Goal: Task Accomplishment & Management: Manage account settings

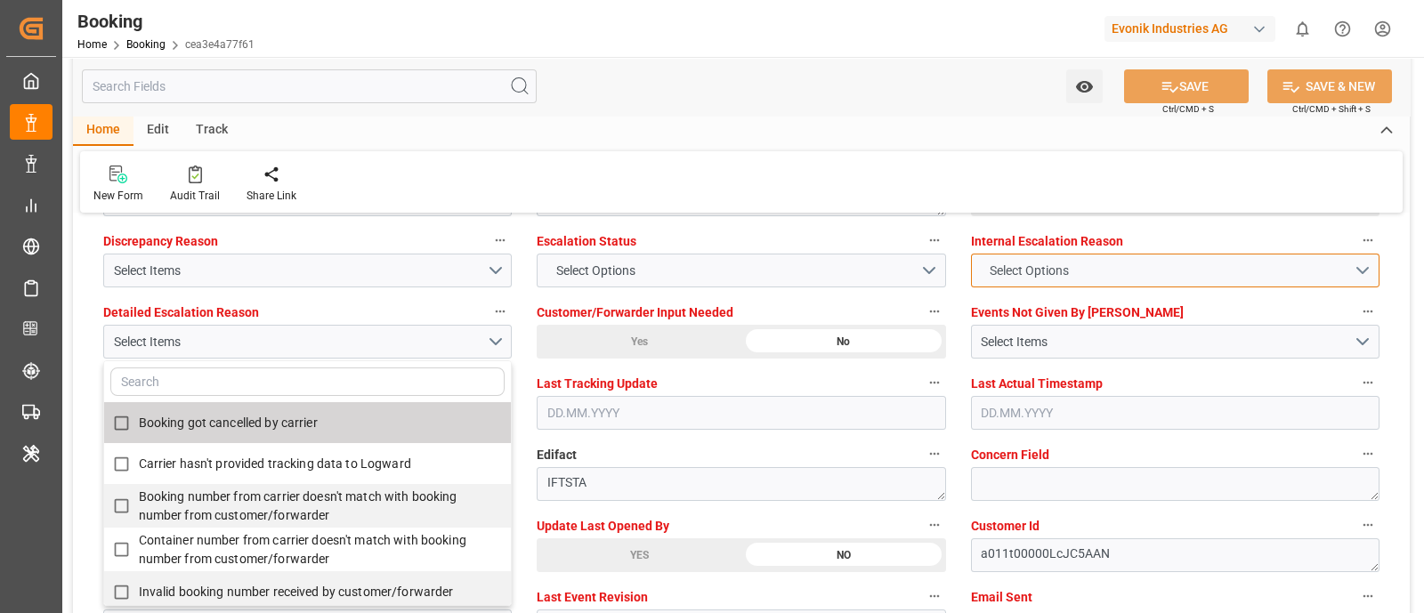
click at [1080, 264] on button "Select Options" at bounding box center [1175, 271] width 409 height 34
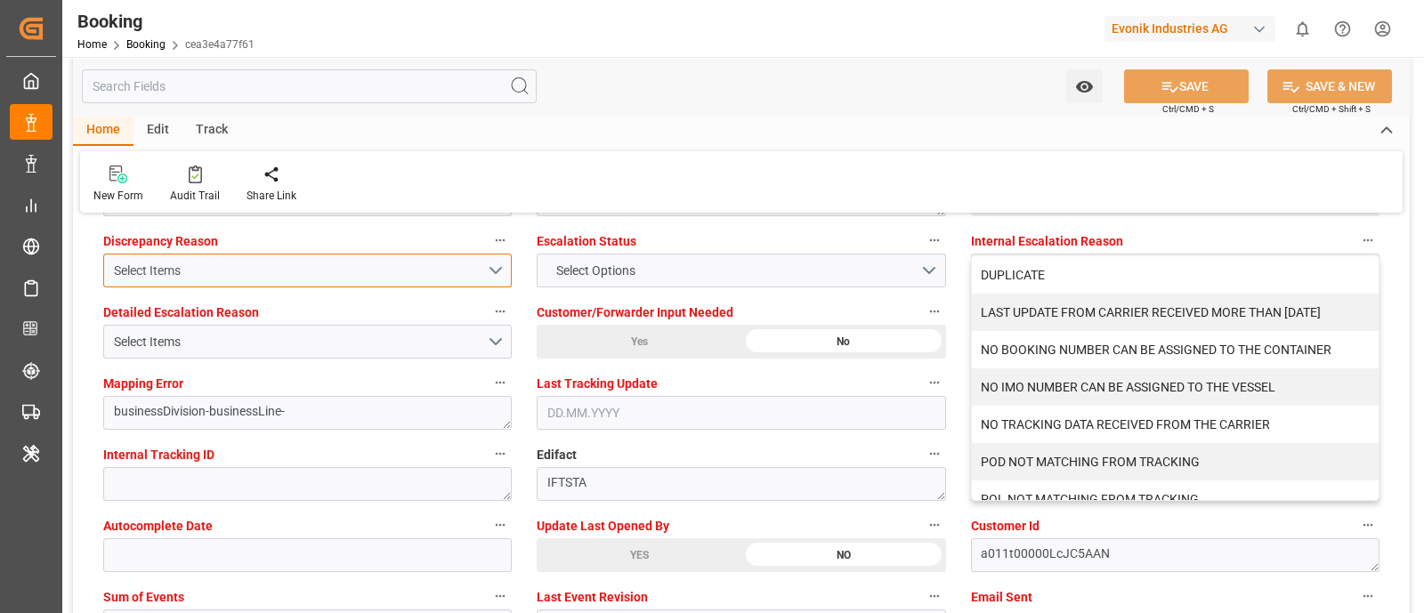
click at [241, 262] on div "Select Items" at bounding box center [300, 271] width 373 height 19
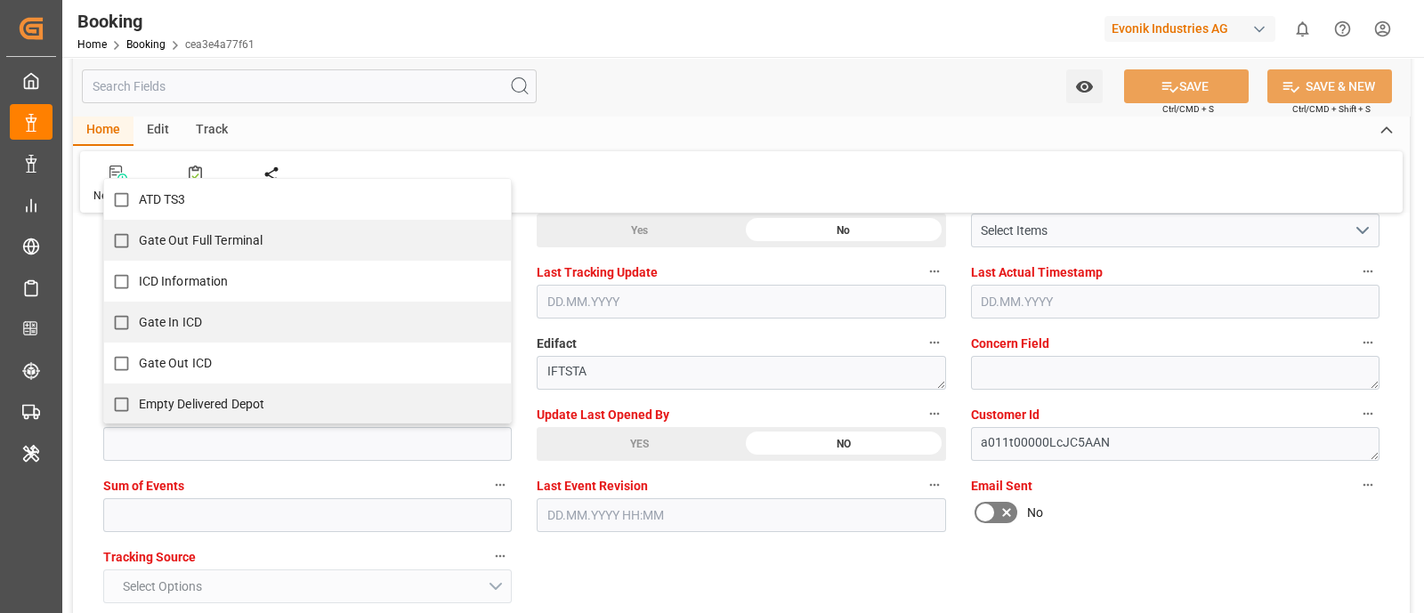
scroll to position [0, 0]
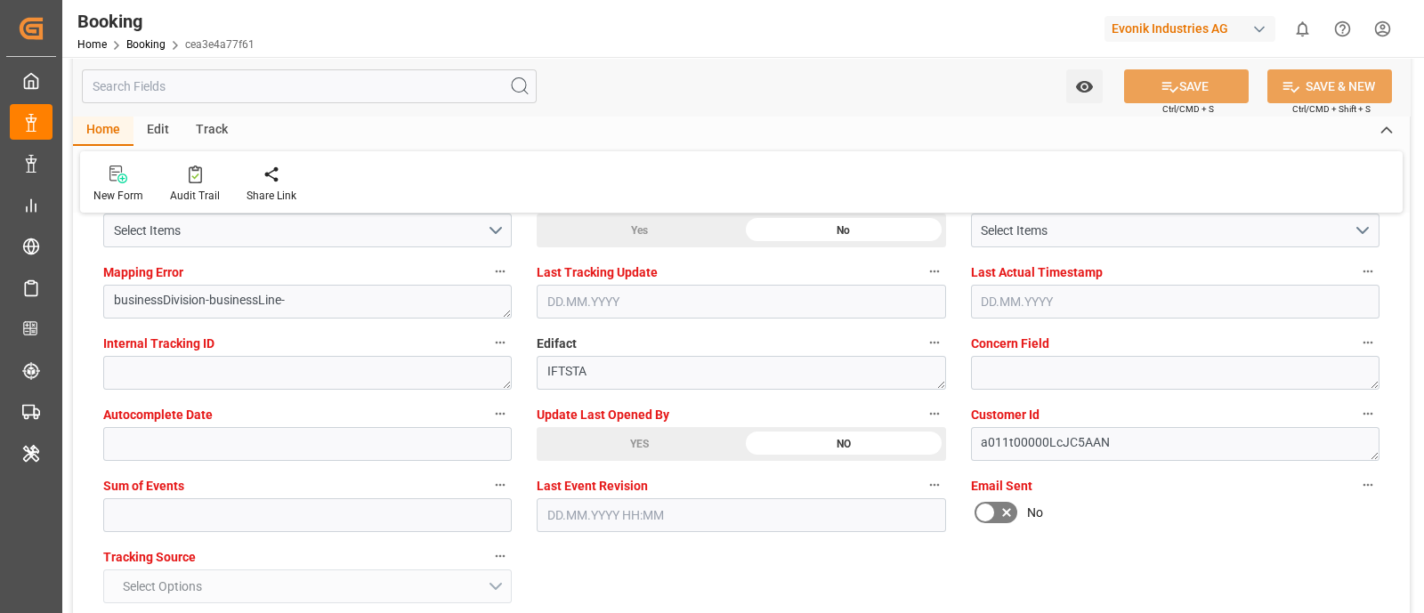
click at [206, 120] on div "Track" at bounding box center [211, 131] width 59 height 30
click at [138, 133] on div "Edit" at bounding box center [158, 131] width 49 height 30
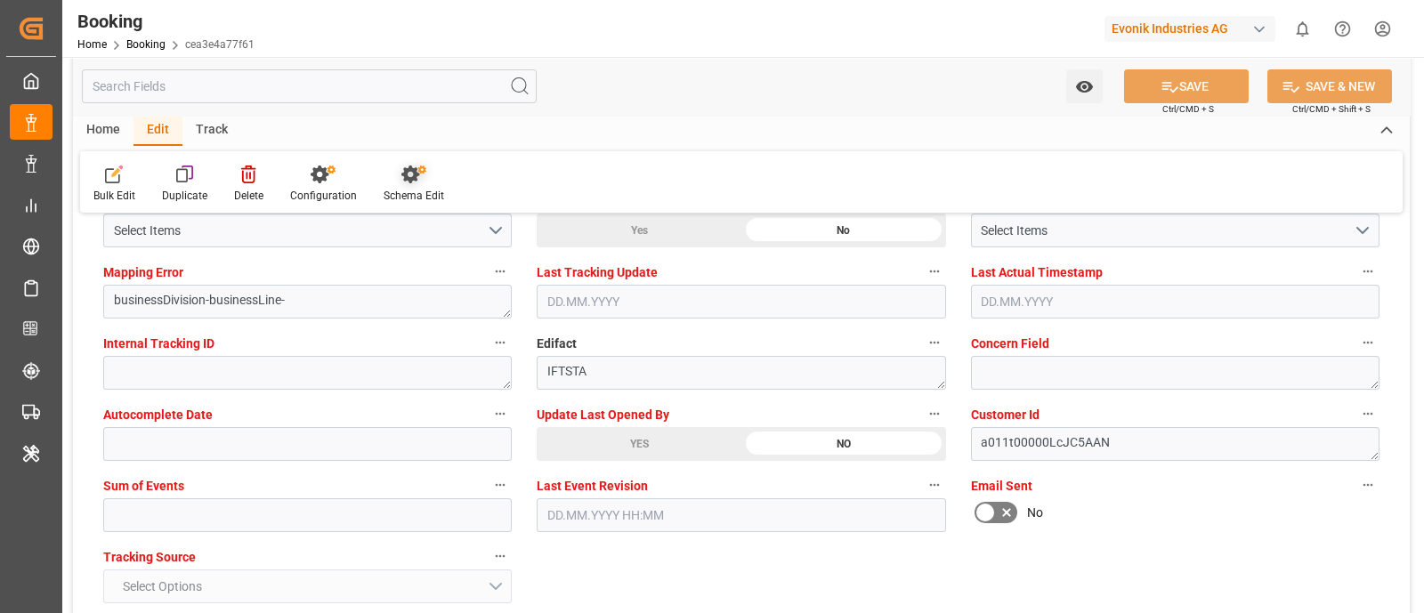
click at [375, 182] on div "Schema Edit" at bounding box center [413, 184] width 87 height 39
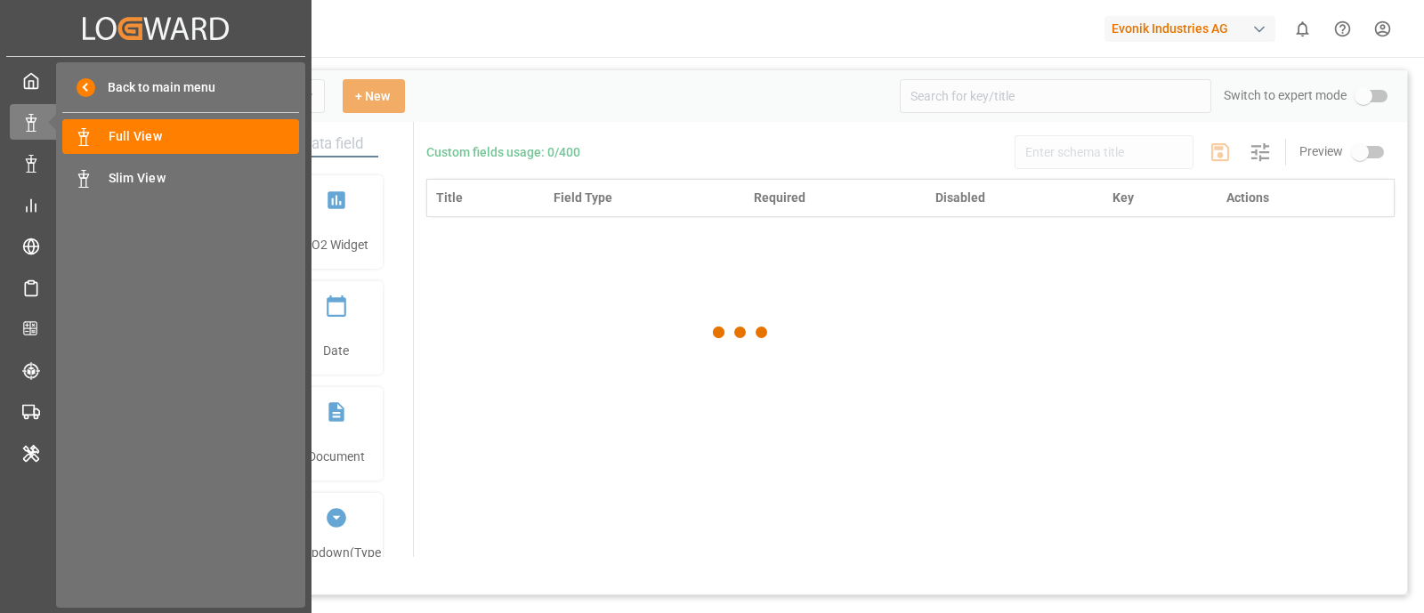
type input "Booking"
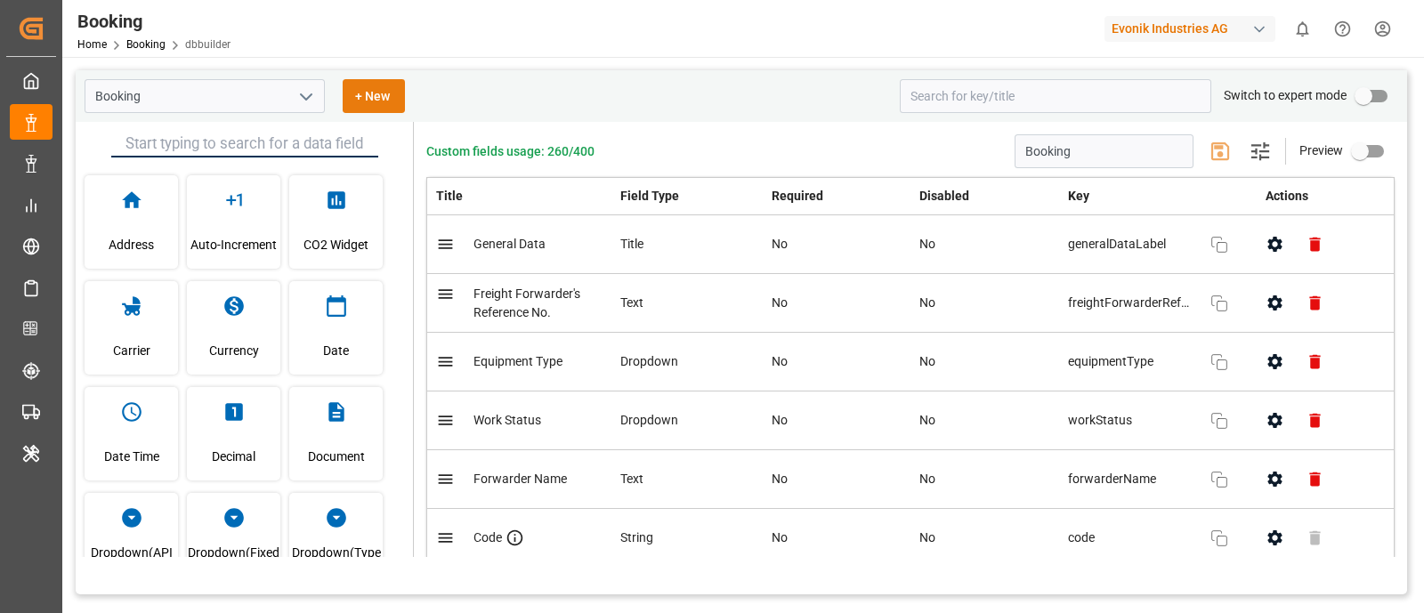
click at [375, 93] on button "+ New" at bounding box center [374, 96] width 62 height 34
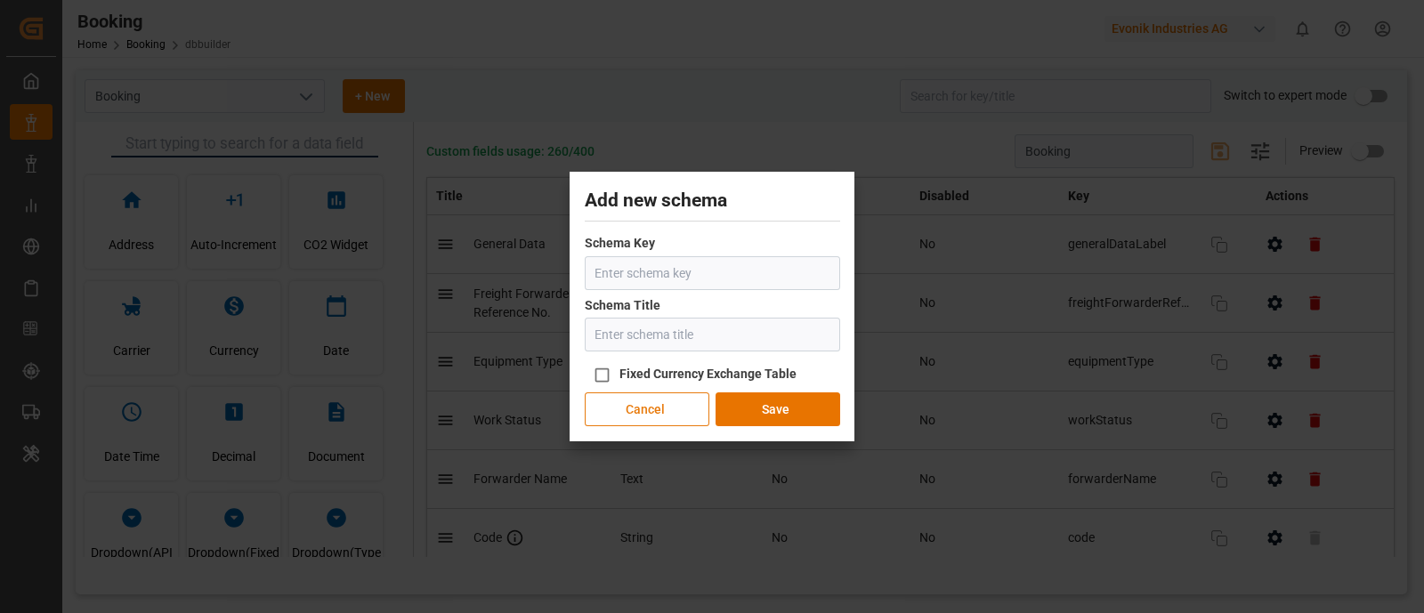
click at [657, 411] on button "Cancel" at bounding box center [647, 409] width 125 height 34
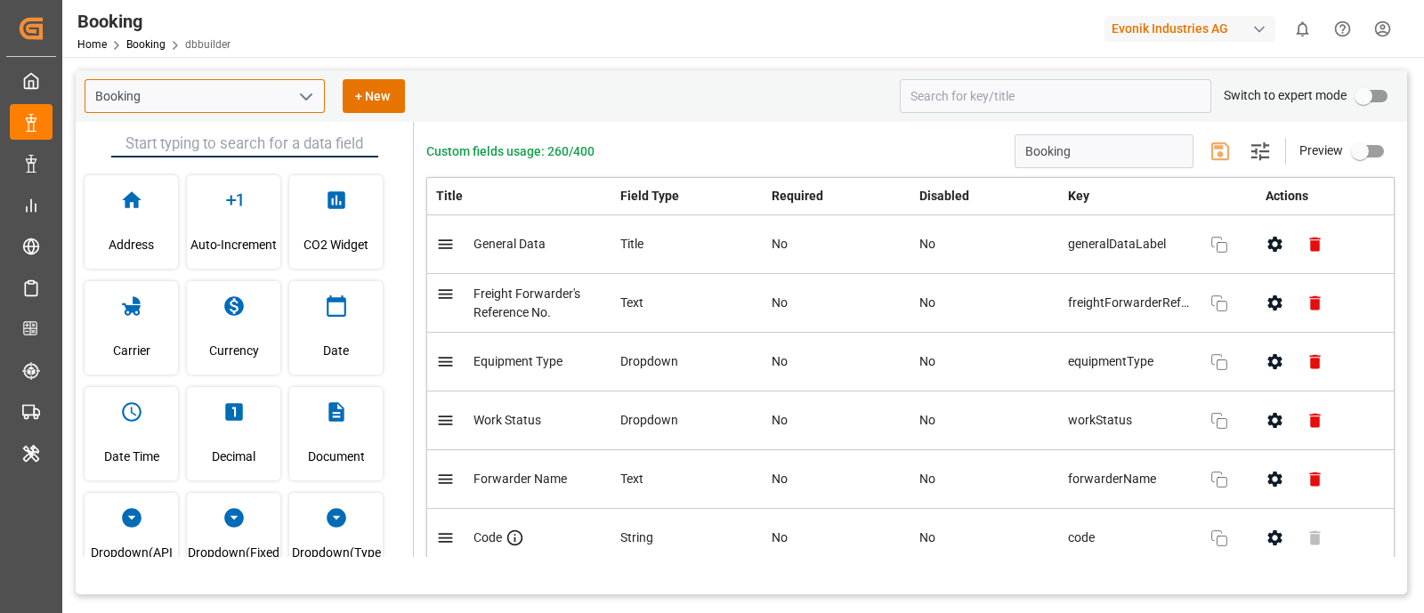
click at [236, 109] on input "Booking" at bounding box center [205, 96] width 240 height 34
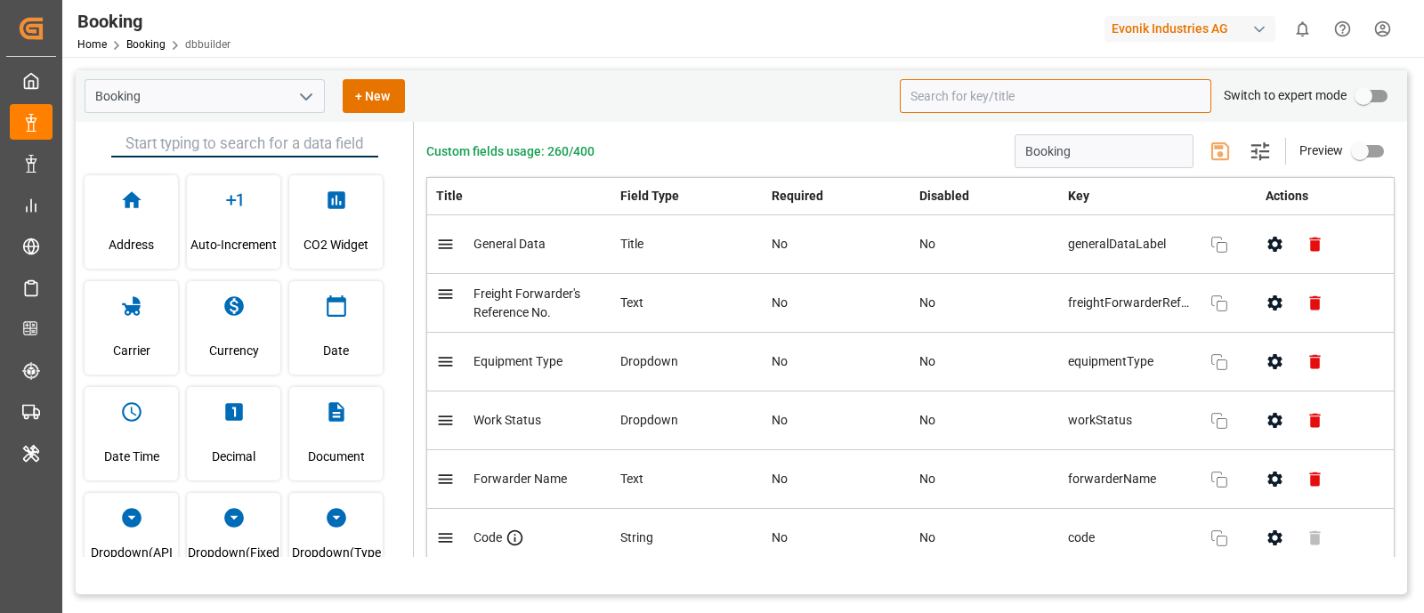
click at [934, 82] on input at bounding box center [1056, 96] width 312 height 34
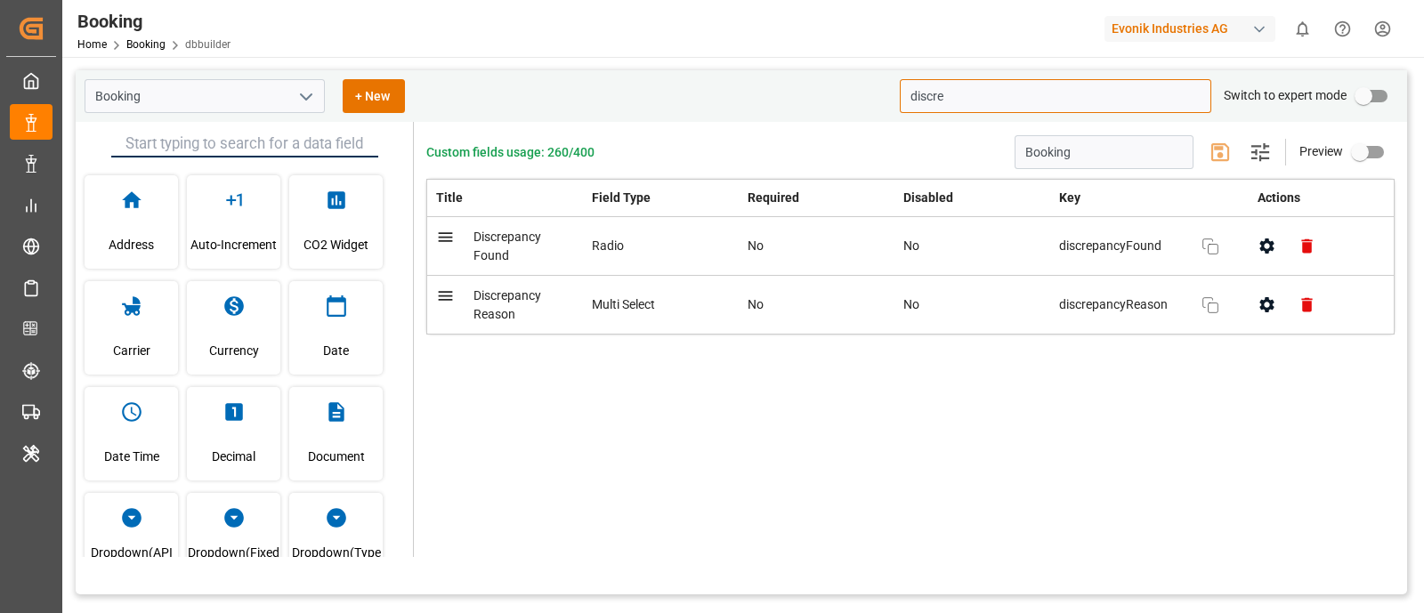
click at [448, 238] on icon at bounding box center [445, 237] width 19 height 19
type input "discre"
click at [203, 46] on span "dbbuilder" at bounding box center [207, 44] width 45 height 12
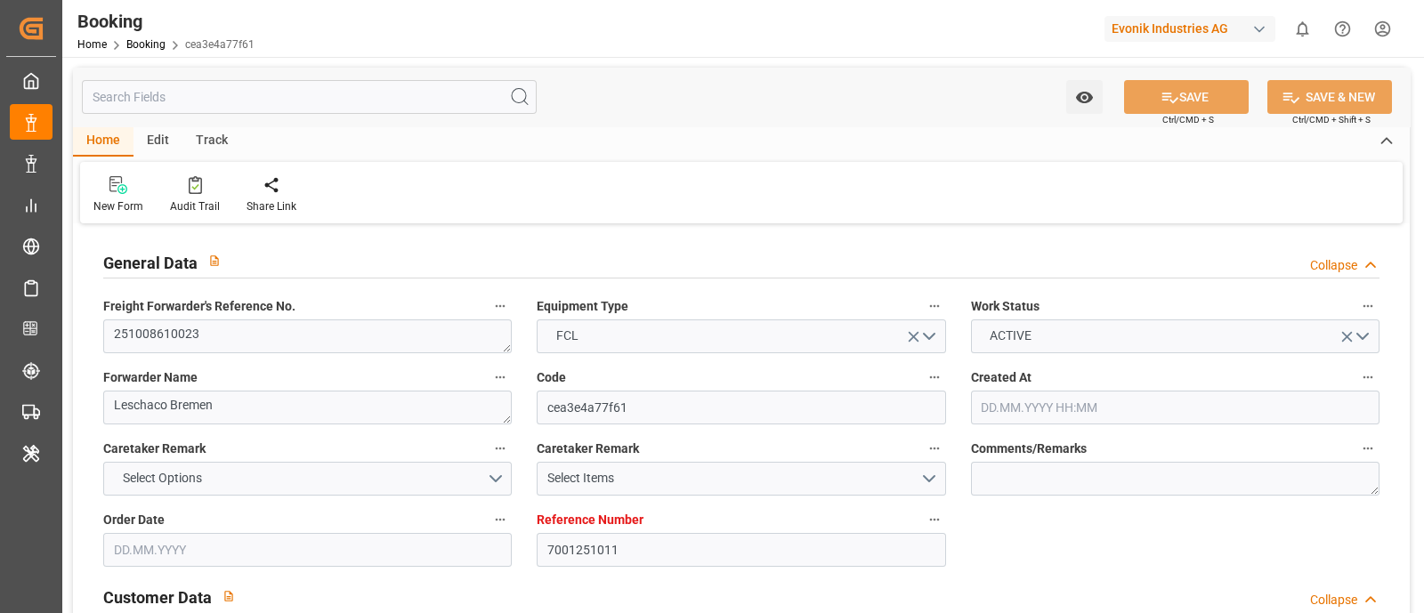
type input "7001251011"
type input "9350018"
type input "CMACGM"
type input "CMA CGM Group"
type input "NLRTM"
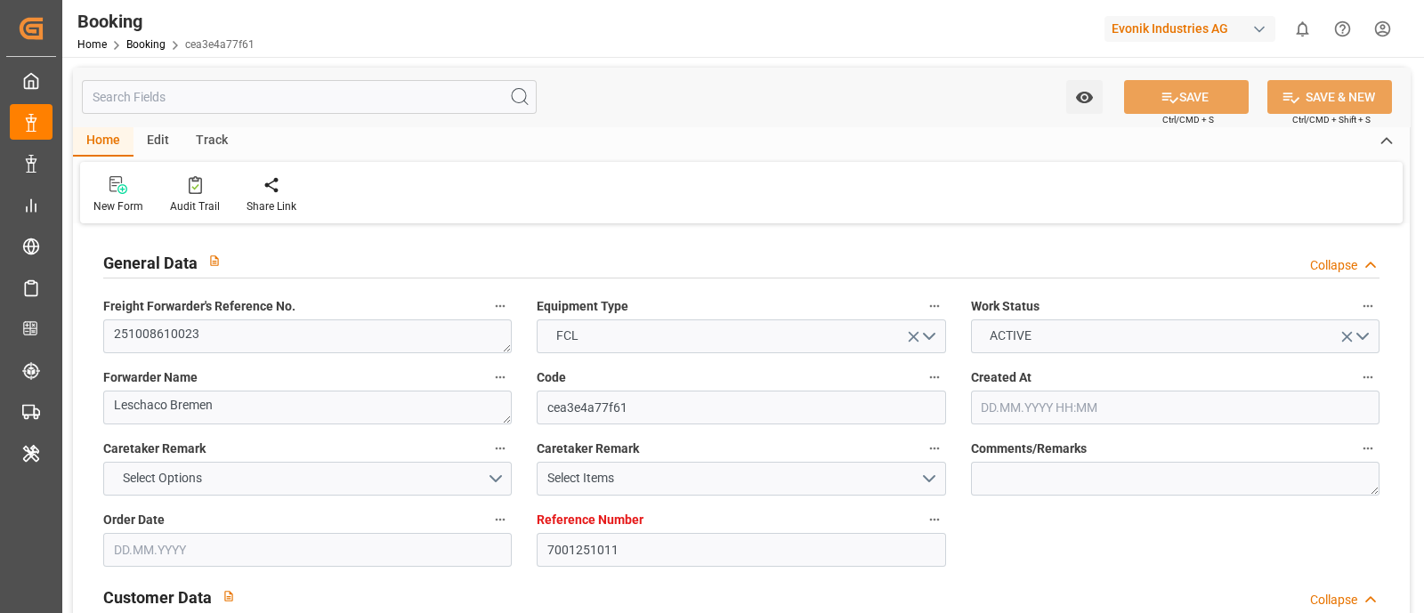
type input "USMSY"
type input "18.08.2025 07:41"
type input "18.08.2025"
type input "02.11.2025"
type input "26.09.2025"
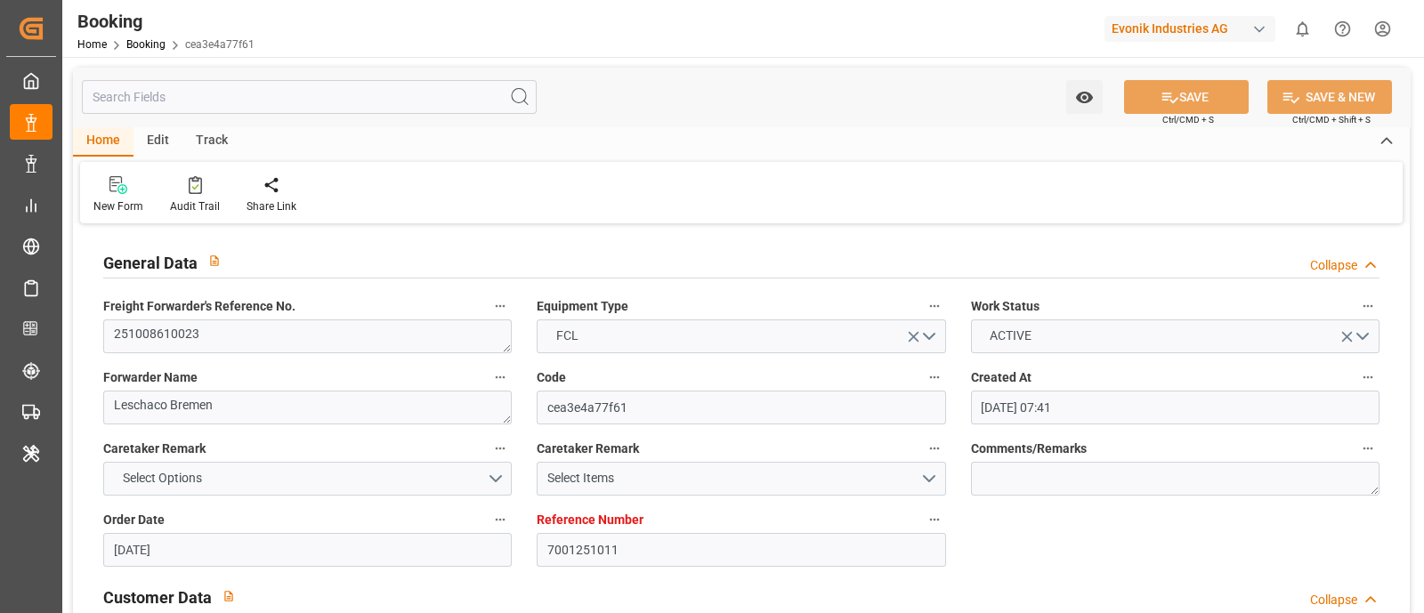
type input "18.08.2025"
type input "08.10.2025 00:00"
type input "06.11.2025 00:00"
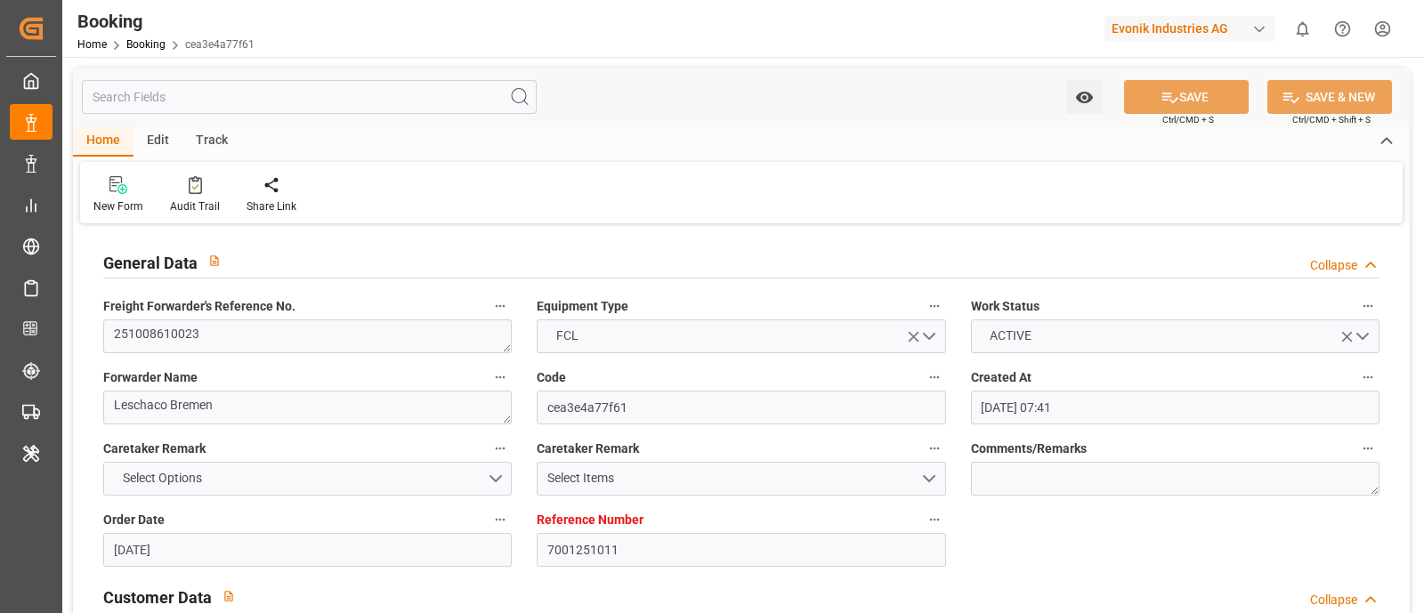
type input "06.11.2025 00:00"
type input "18.08.2025"
type input "09.09.2025 07:07"
click at [164, 142] on div "Edit" at bounding box center [158, 141] width 49 height 30
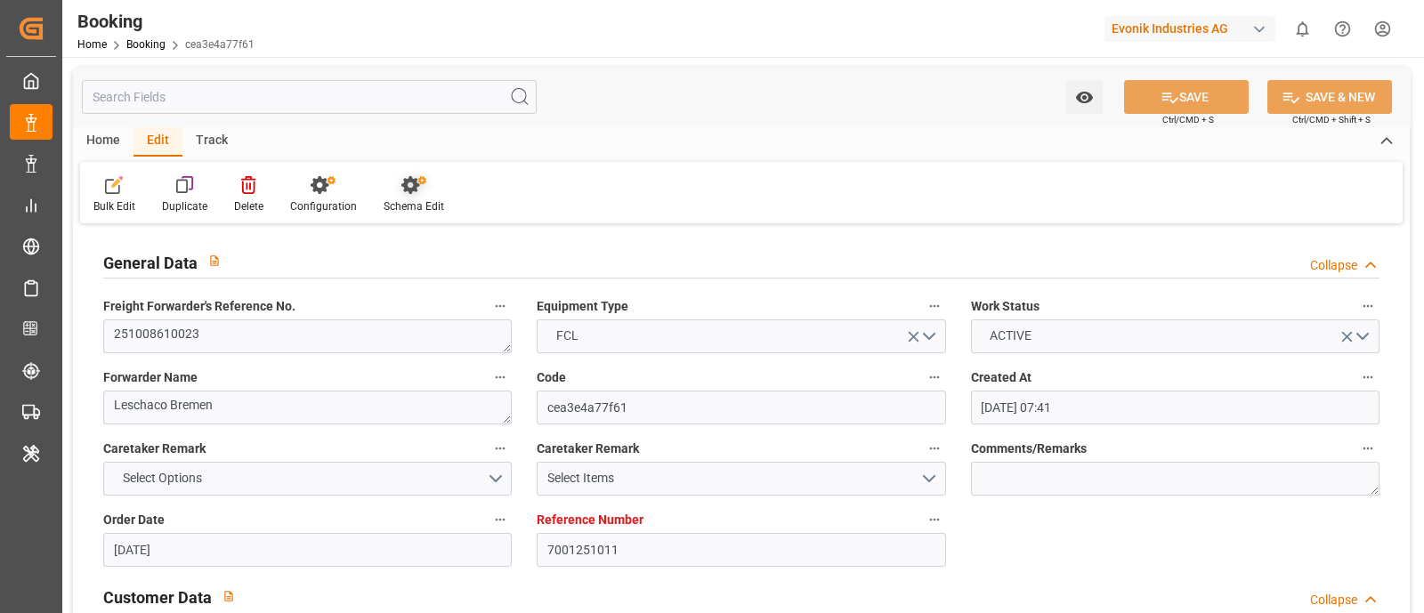
click at [396, 195] on div "Schema Edit" at bounding box center [413, 194] width 87 height 39
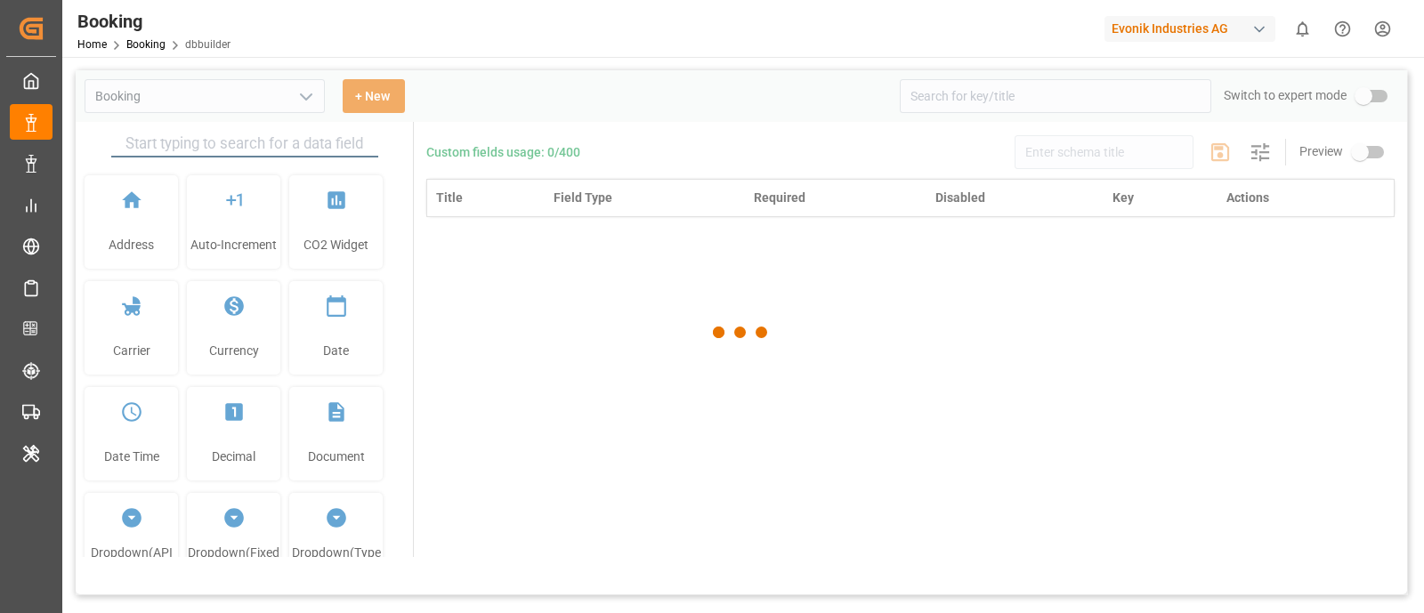
type input "Booking"
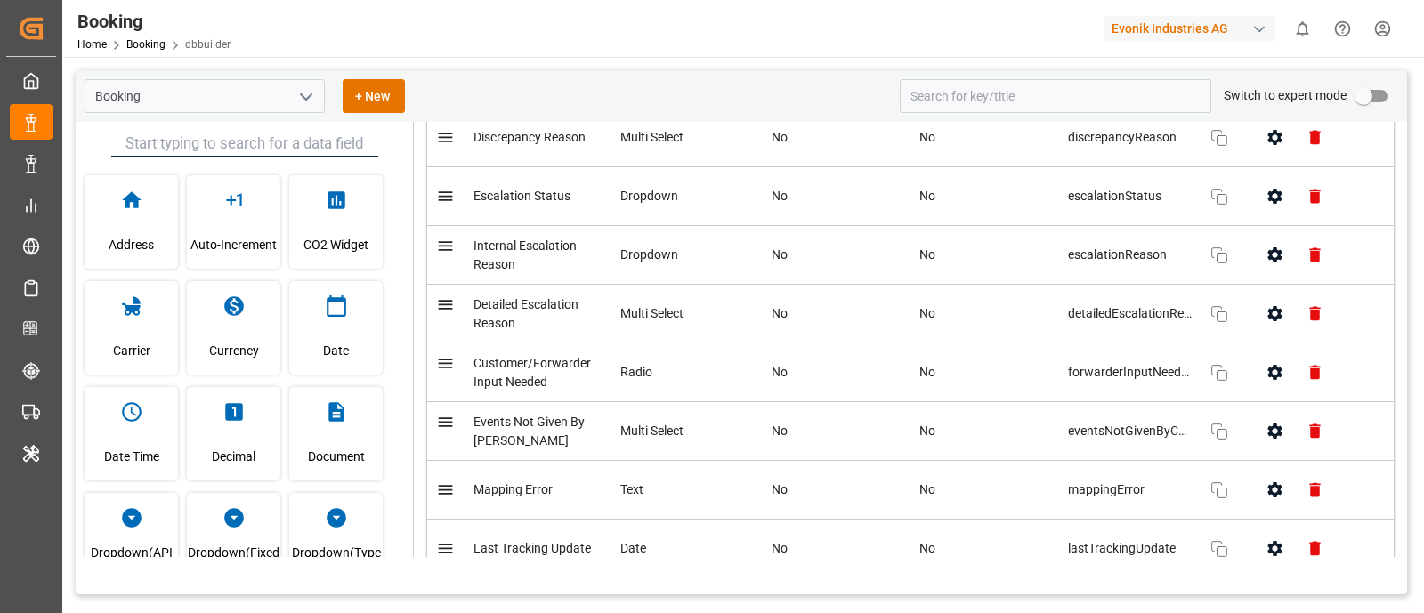
scroll to position [6688, 0]
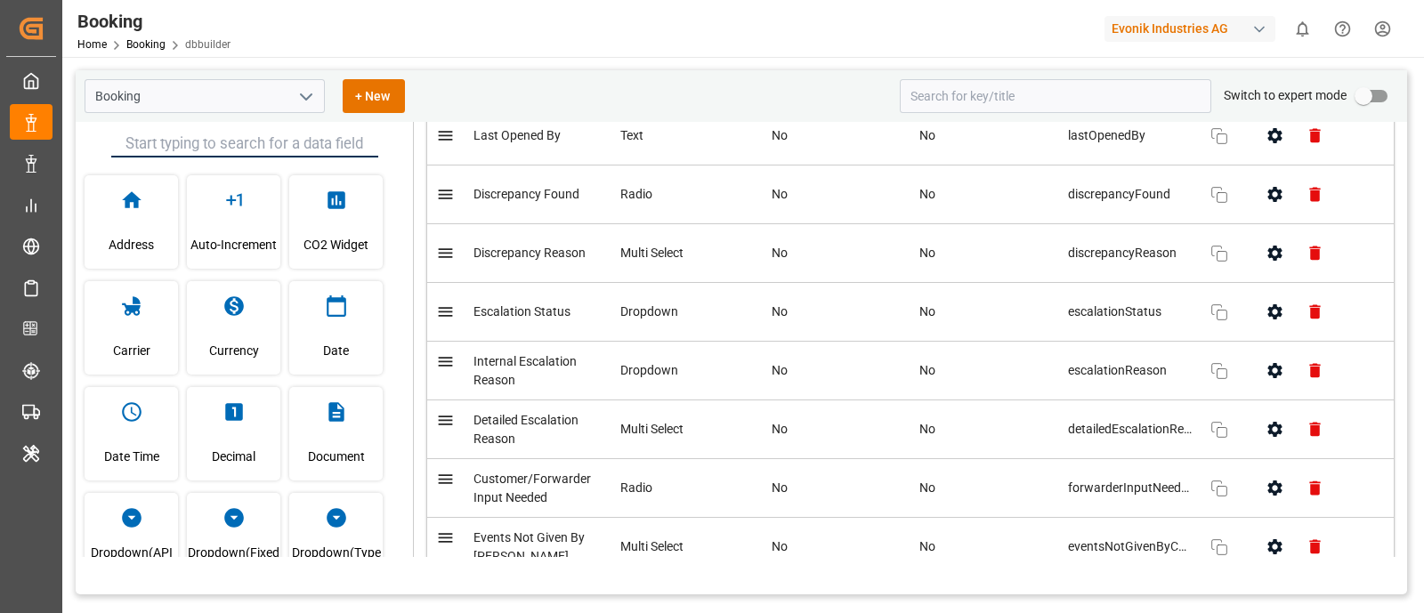
click at [1266, 273] on button "button" at bounding box center [1275, 253] width 40 height 40
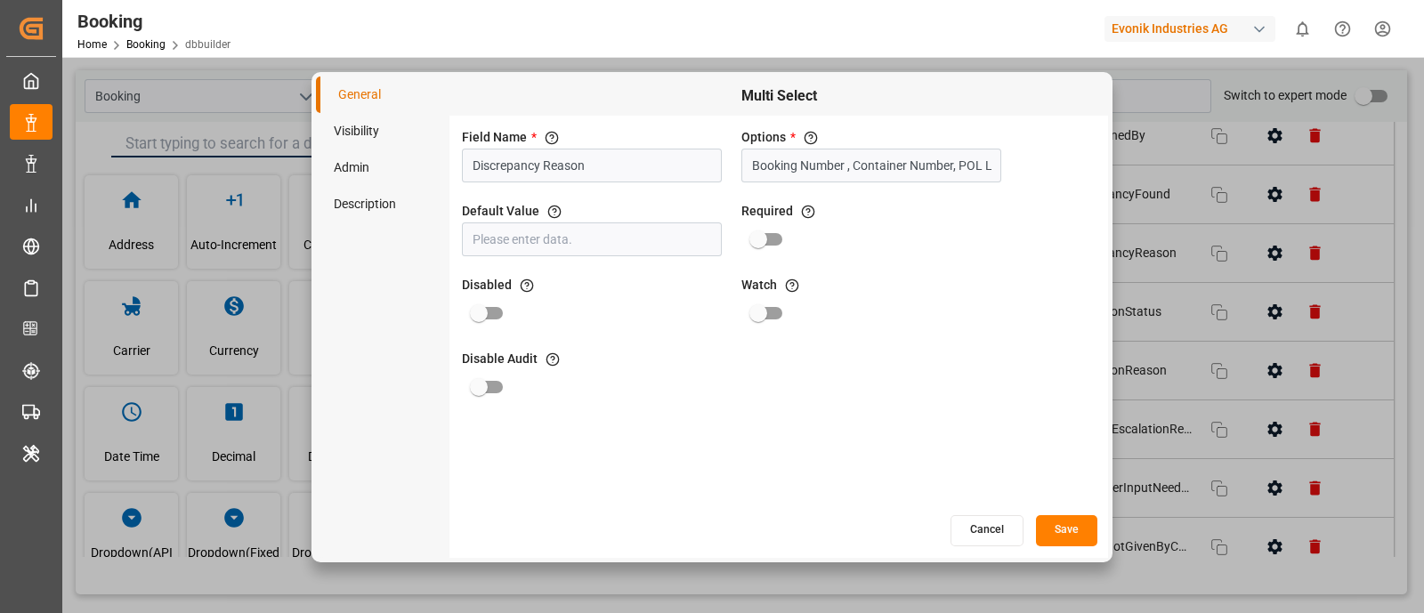
click at [981, 538] on button "Cancel" at bounding box center [987, 530] width 73 height 31
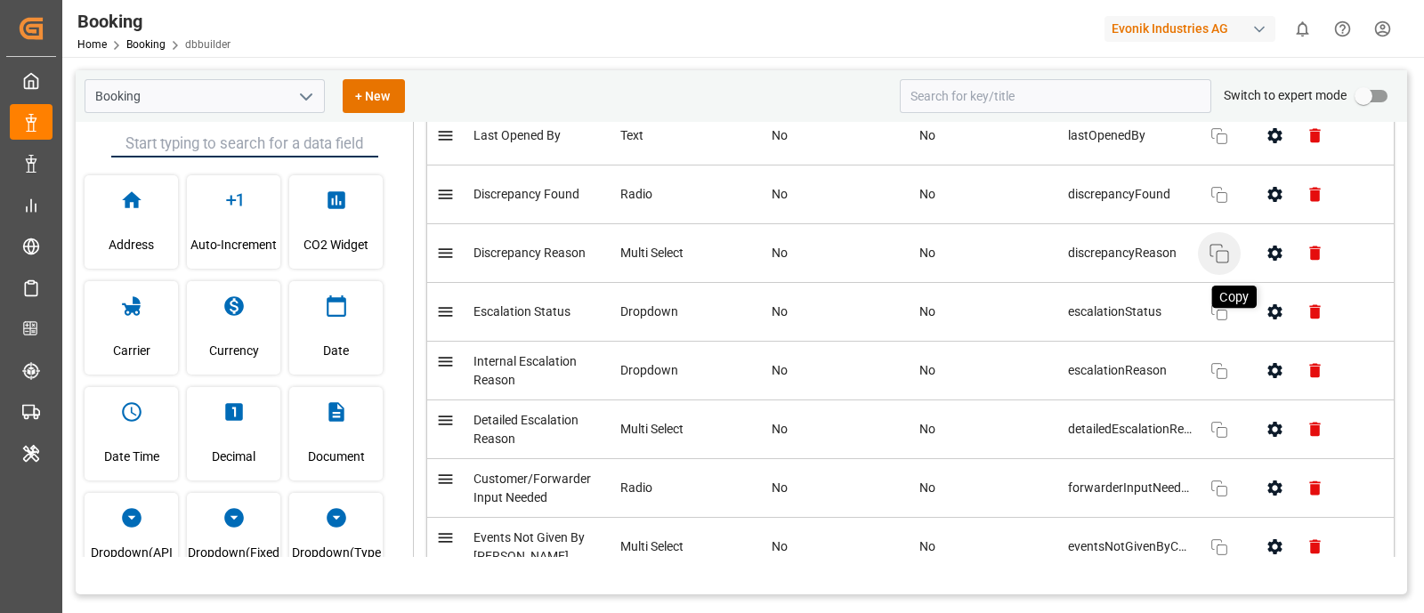
click at [1216, 264] on icon "button" at bounding box center [1219, 253] width 21 height 21
click at [446, 263] on icon at bounding box center [445, 253] width 19 height 19
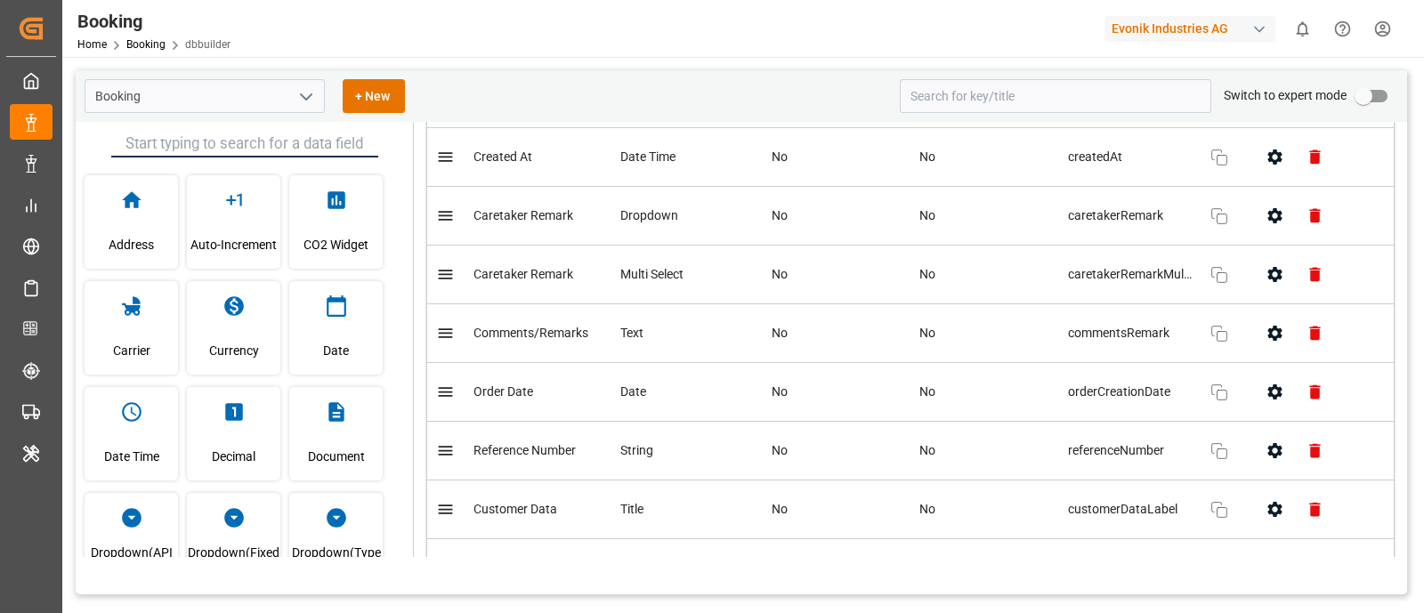
scroll to position [0, 0]
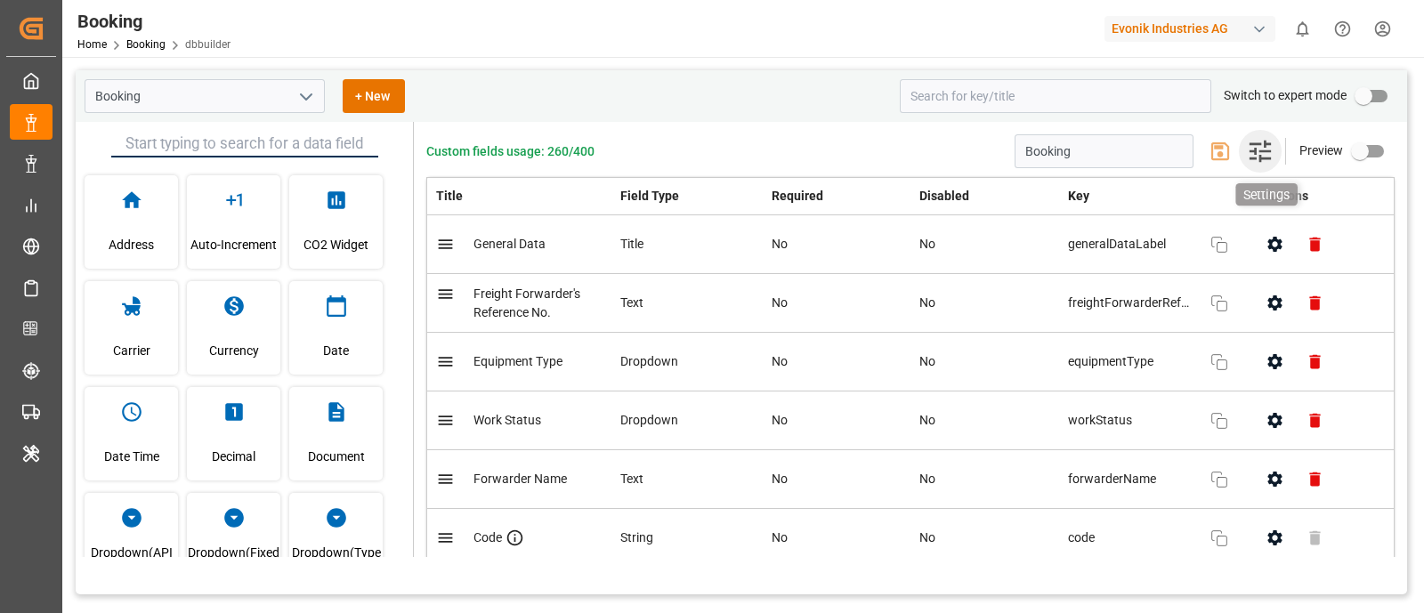
click at [1250, 152] on icon "button" at bounding box center [1260, 151] width 21 height 21
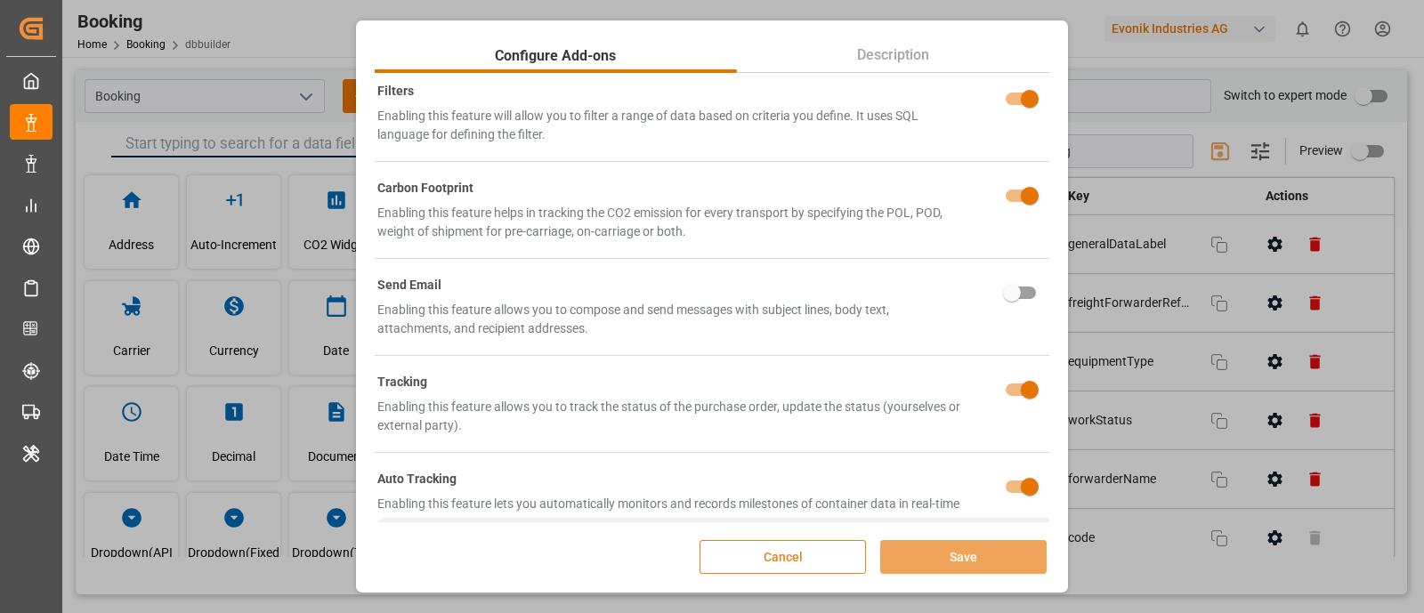
click at [773, 561] on button "Cancel" at bounding box center [783, 557] width 166 height 34
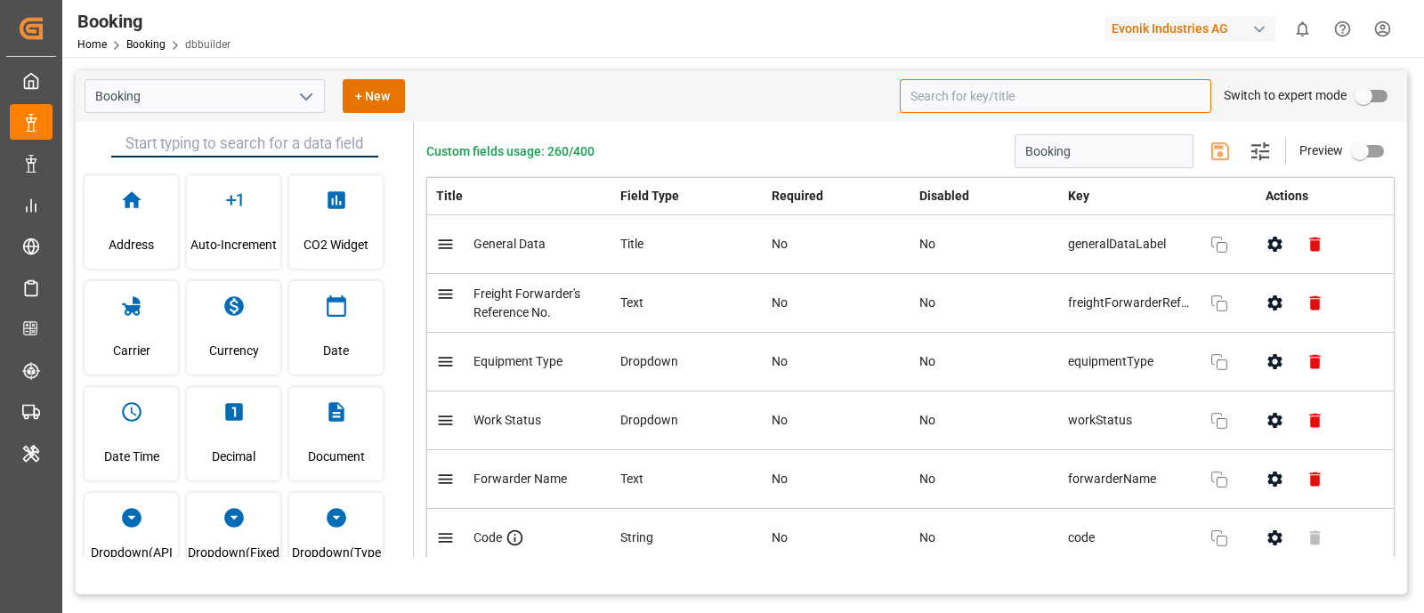
click at [992, 85] on input at bounding box center [1056, 96] width 312 height 34
type input "discre"
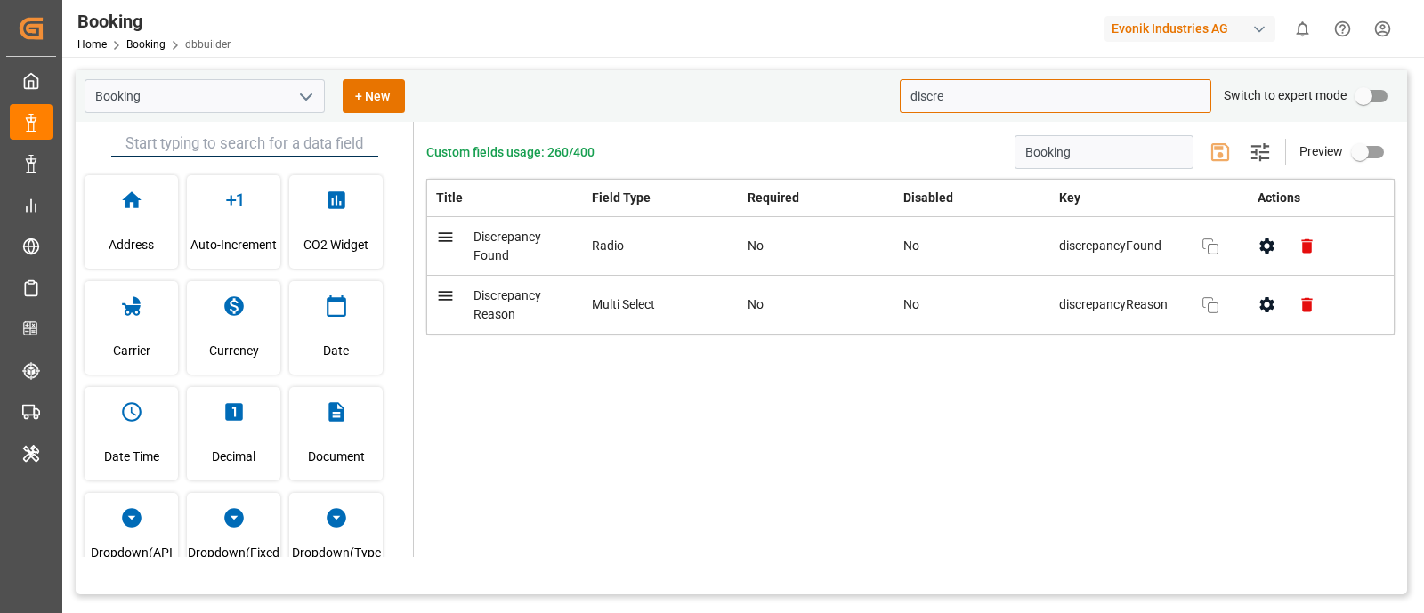
click at [668, 249] on div "Radio" at bounding box center [661, 246] width 138 height 19
click at [676, 305] on div "Multi Select" at bounding box center [661, 304] width 138 height 19
click at [519, 298] on span "Discrepancy Reason" at bounding box center [507, 304] width 68 height 33
click at [447, 298] on icon at bounding box center [446, 296] width 14 height 10
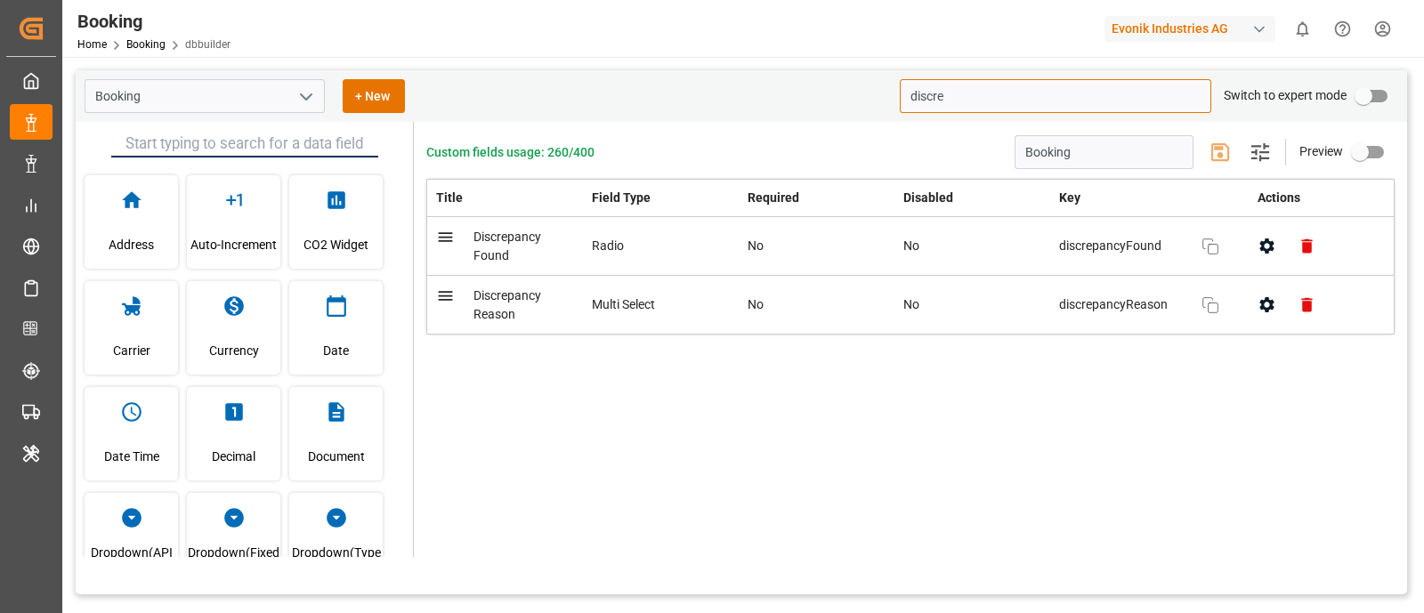
click at [449, 293] on icon at bounding box center [445, 296] width 19 height 19
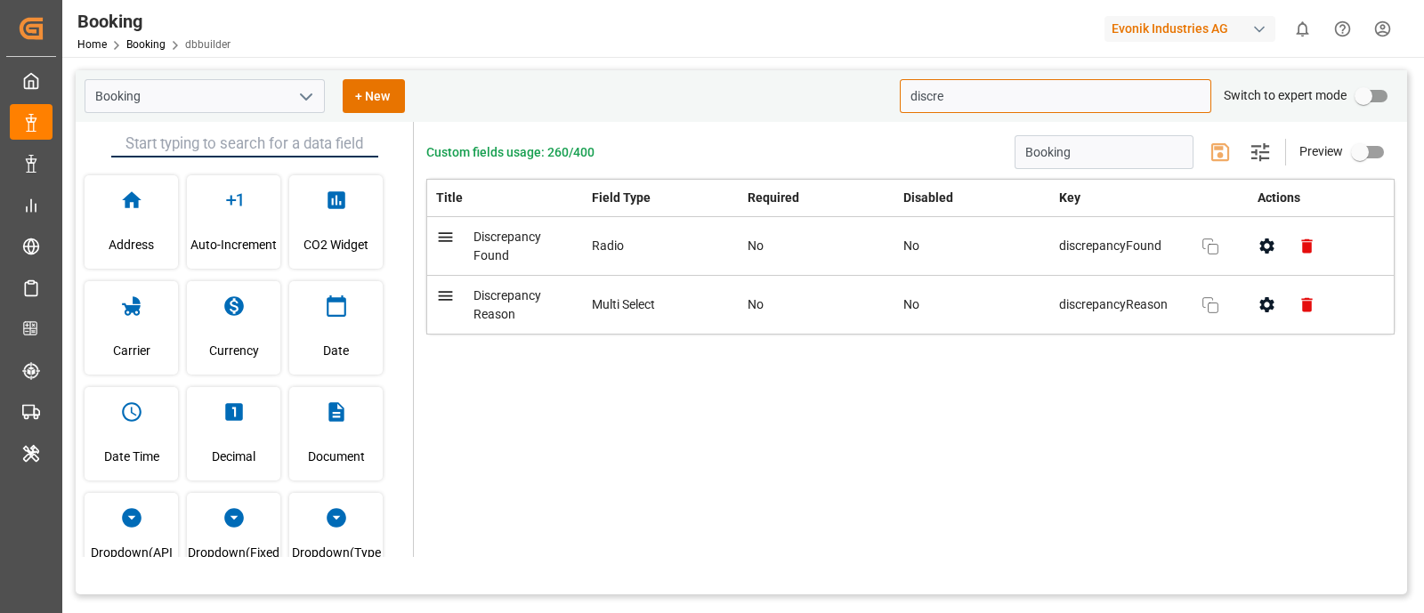
click at [449, 293] on icon at bounding box center [445, 296] width 19 height 19
click at [759, 247] on td "No" at bounding box center [817, 246] width 156 height 59
click at [1266, 242] on icon "button" at bounding box center [1267, 246] width 14 height 15
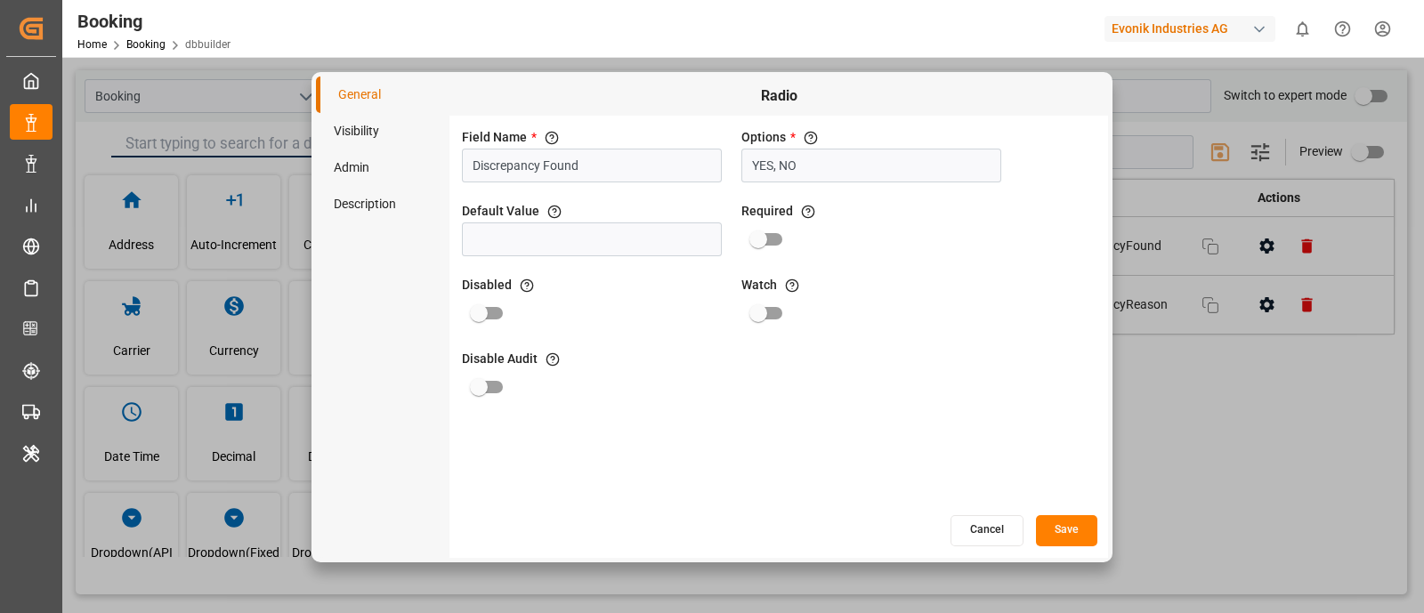
click at [366, 135] on li "Visibility" at bounding box center [383, 131] width 134 height 36
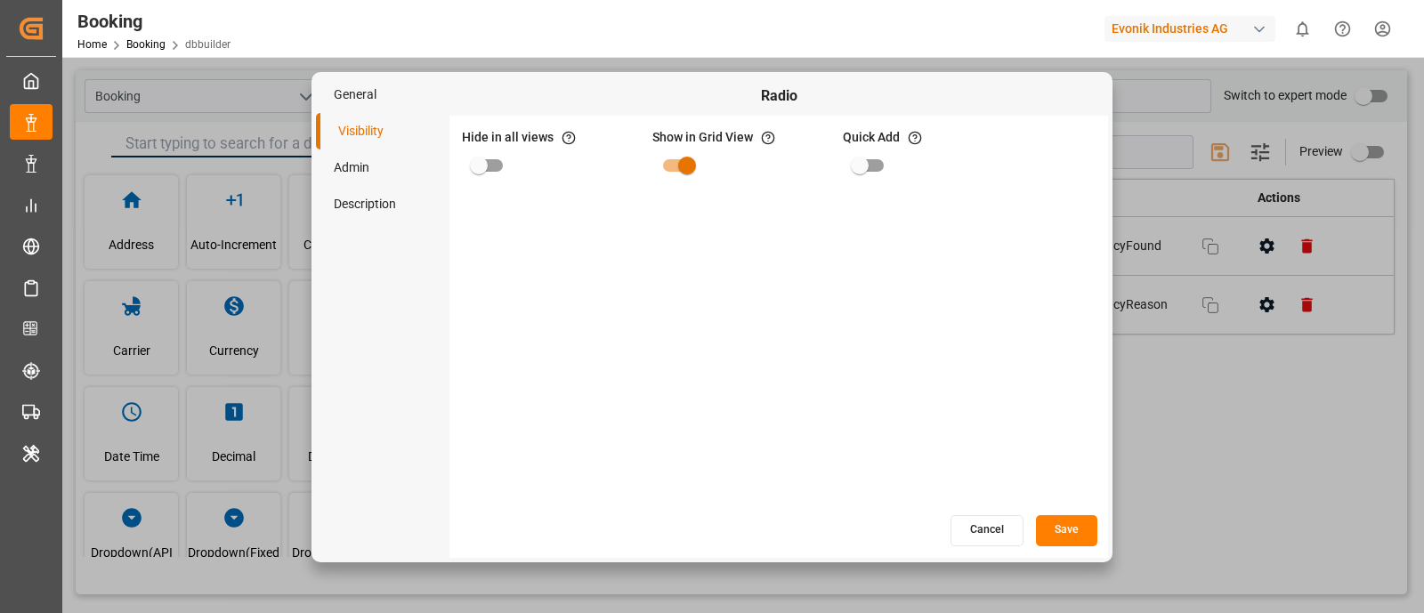
click at [366, 135] on li "Visibility" at bounding box center [383, 131] width 134 height 36
click at [357, 166] on li "Admin" at bounding box center [383, 168] width 134 height 36
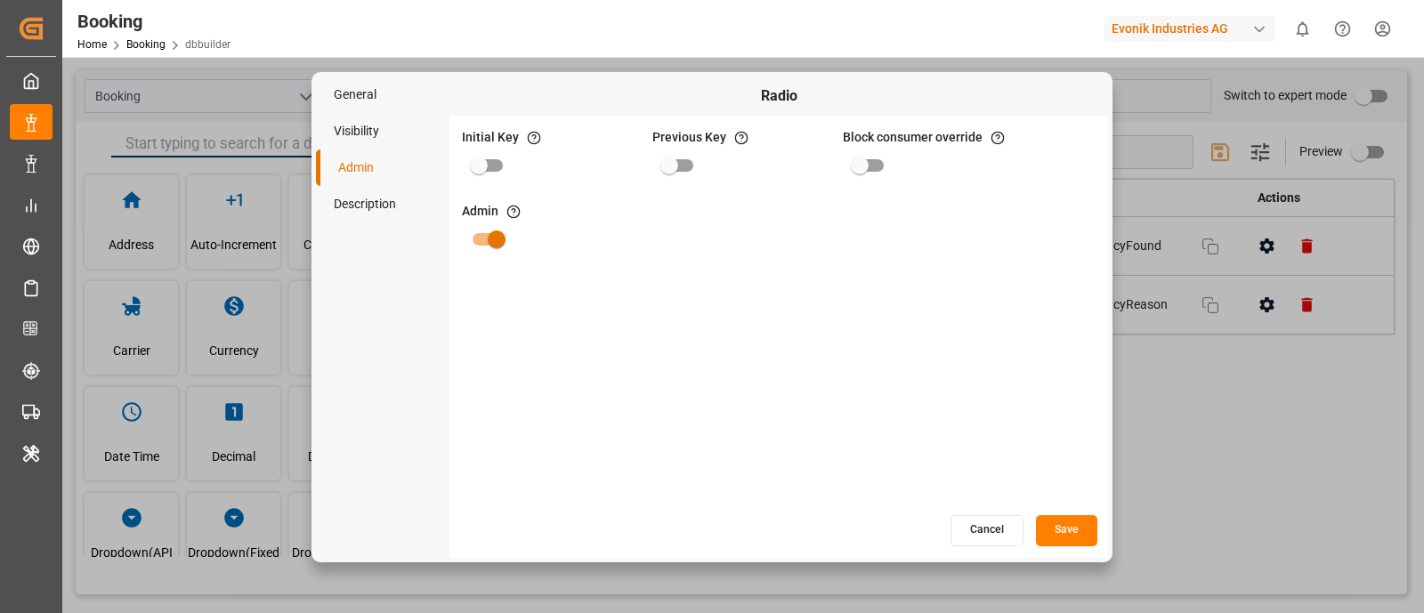
click at [357, 207] on li "Description" at bounding box center [383, 204] width 134 height 36
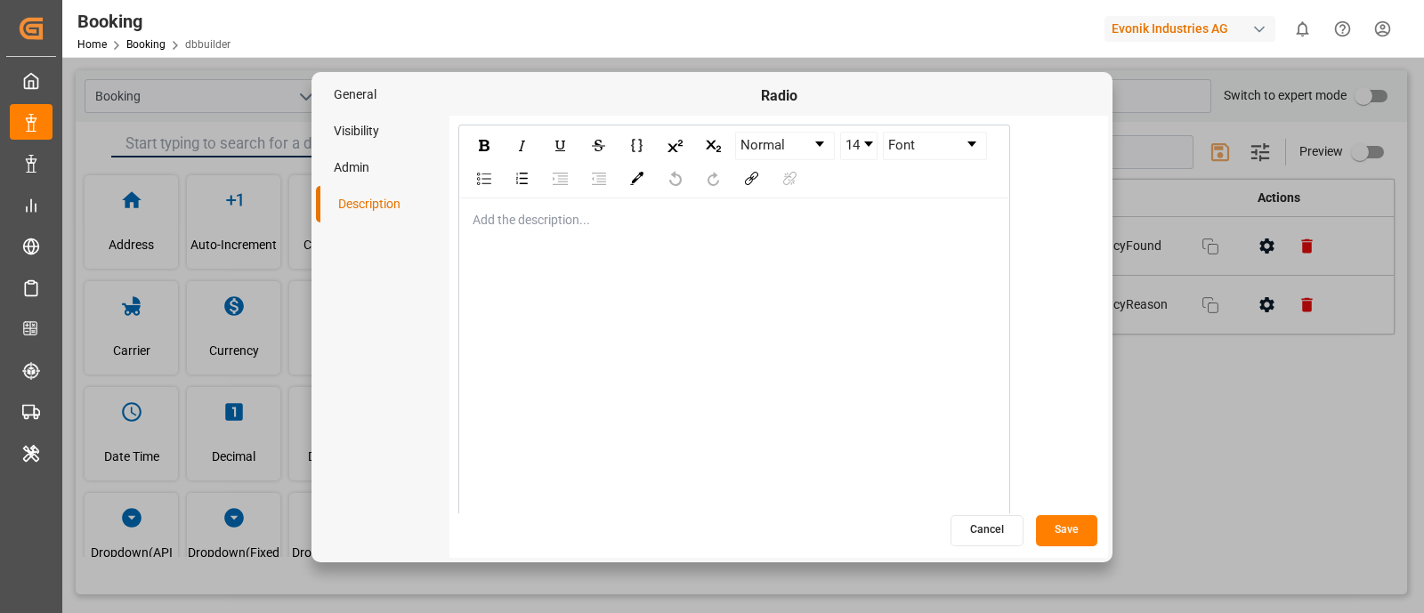
click at [974, 530] on button "Cancel" at bounding box center [987, 530] width 73 height 31
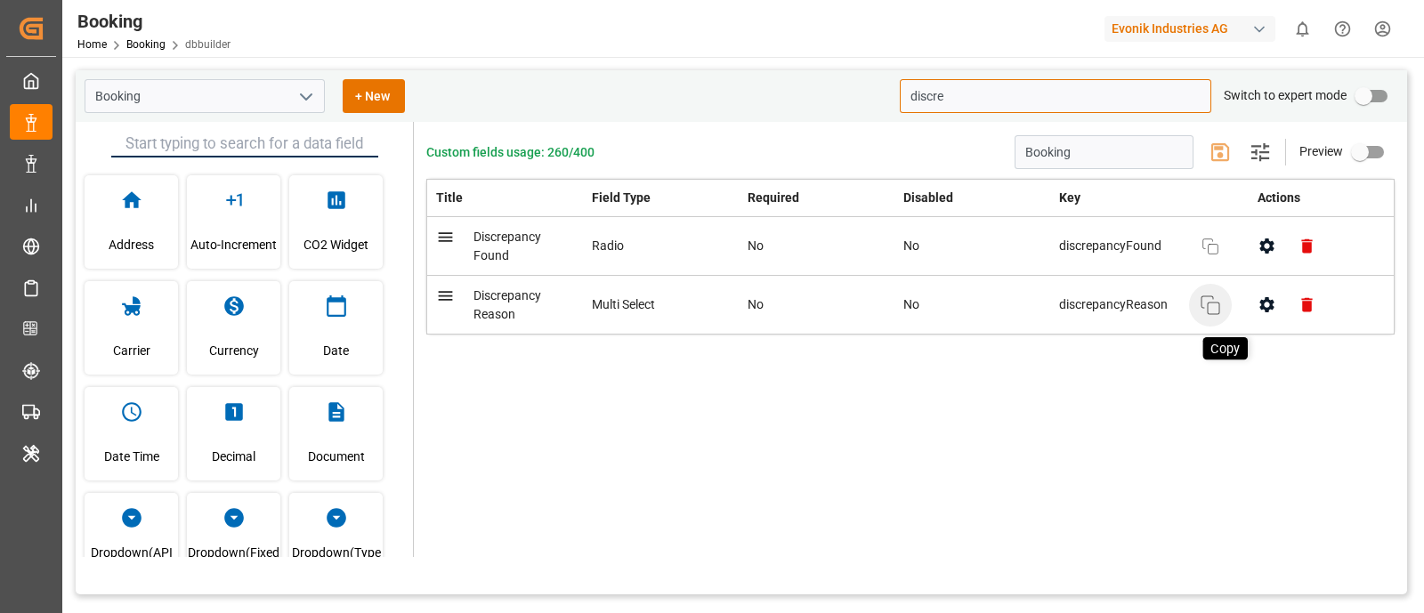
click at [1210, 302] on icon "button" at bounding box center [1210, 305] width 21 height 21
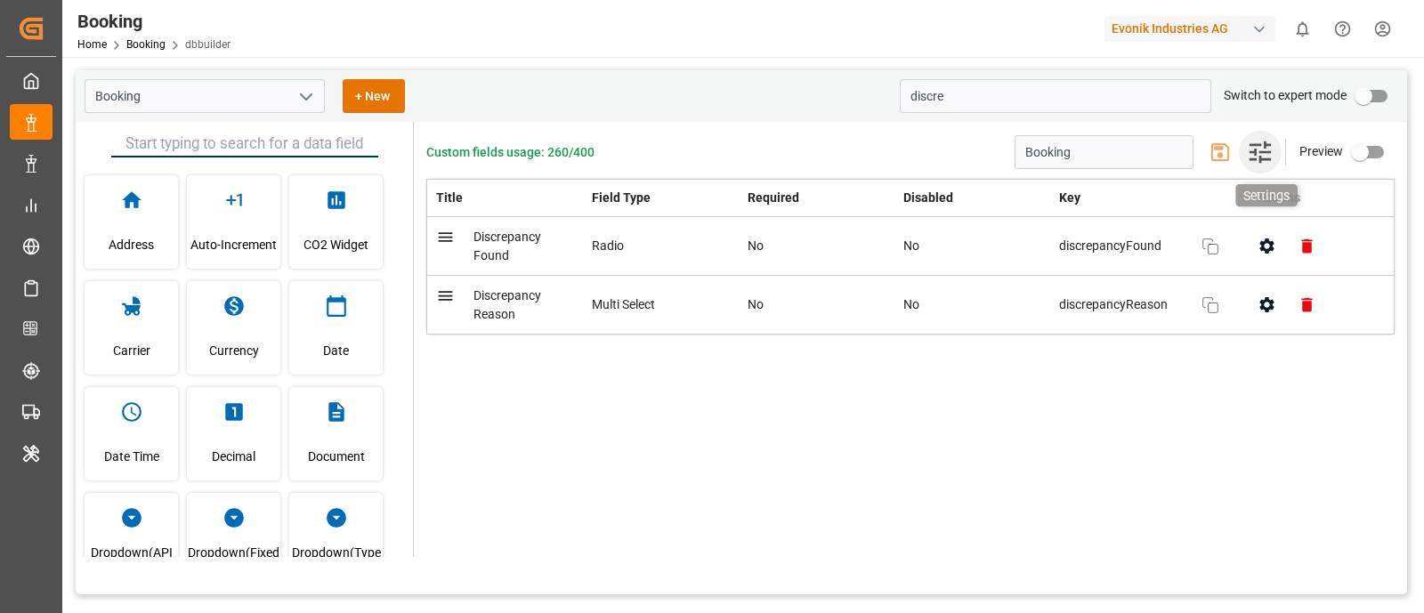
click at [1264, 149] on icon "button" at bounding box center [1260, 152] width 28 height 28
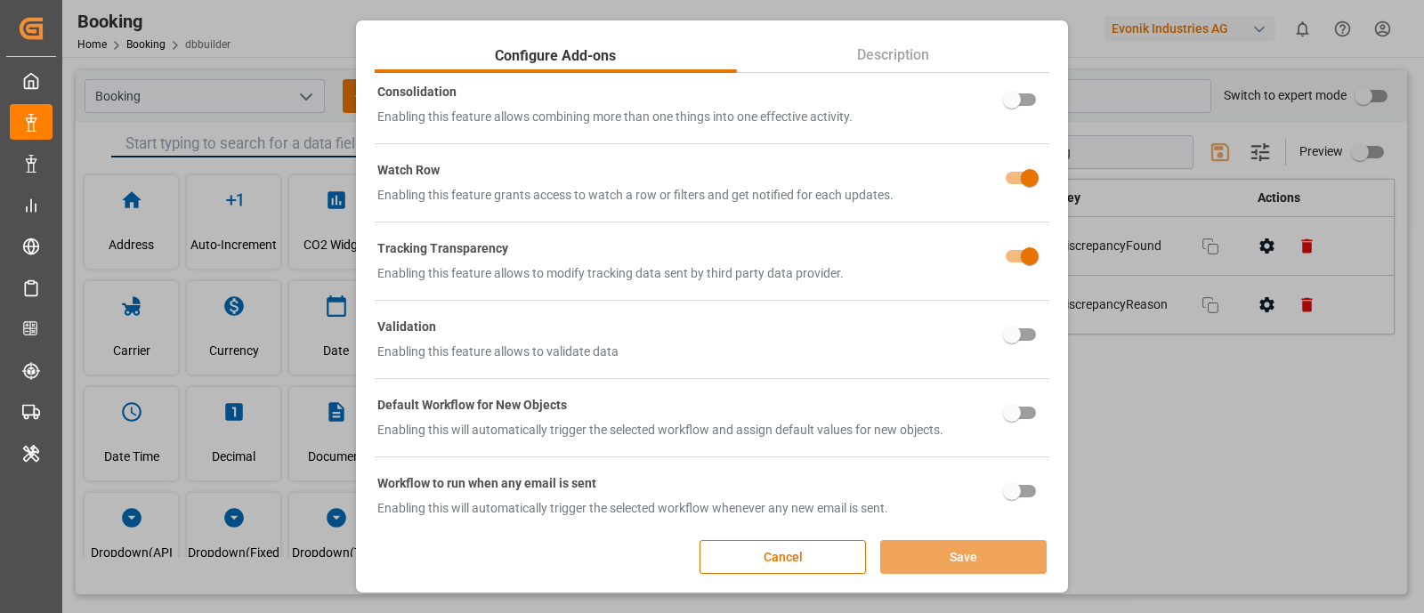
scroll to position [1102, 0]
click at [733, 568] on button "Cancel" at bounding box center [783, 557] width 166 height 34
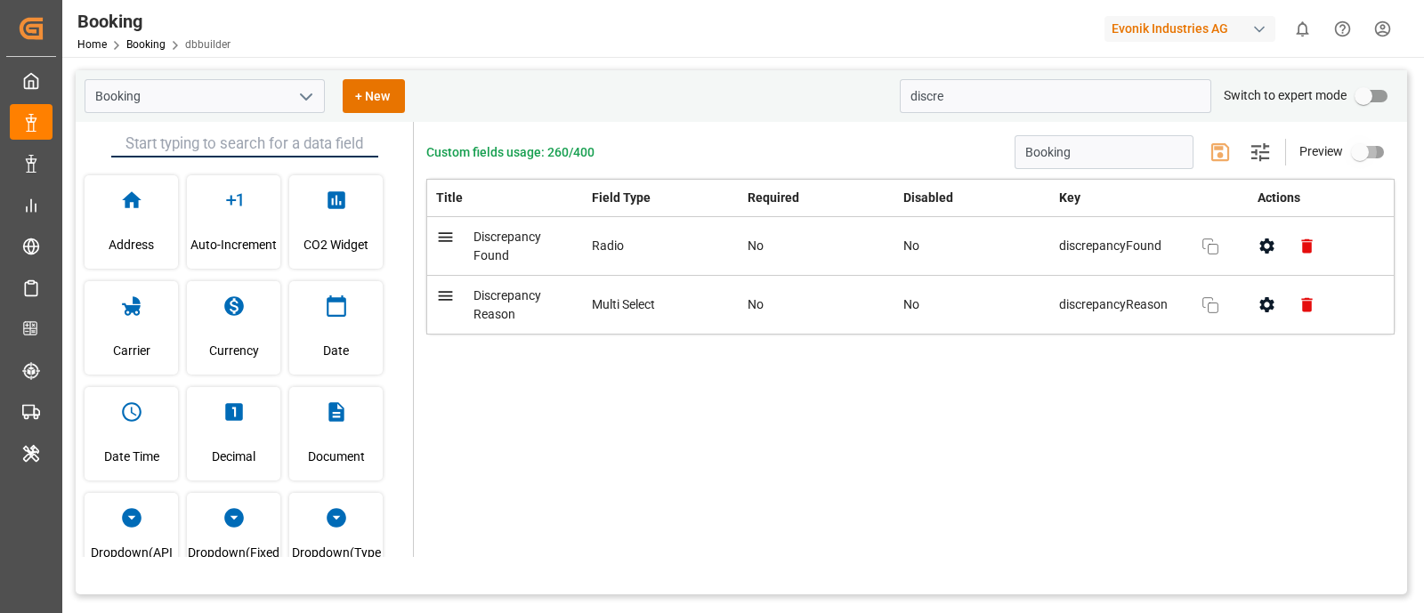
click at [1364, 158] on input "primary checkbox" at bounding box center [1359, 152] width 101 height 34
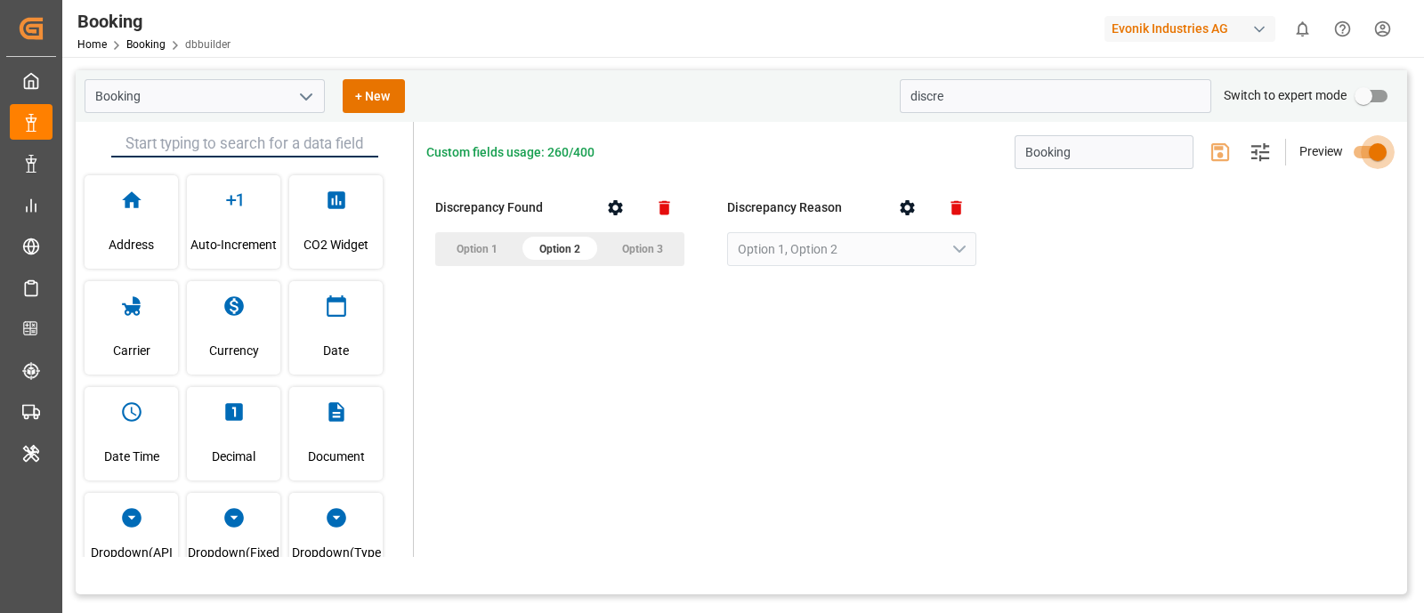
click at [1381, 153] on input "primary checkbox" at bounding box center [1377, 152] width 101 height 34
checkbox input "false"
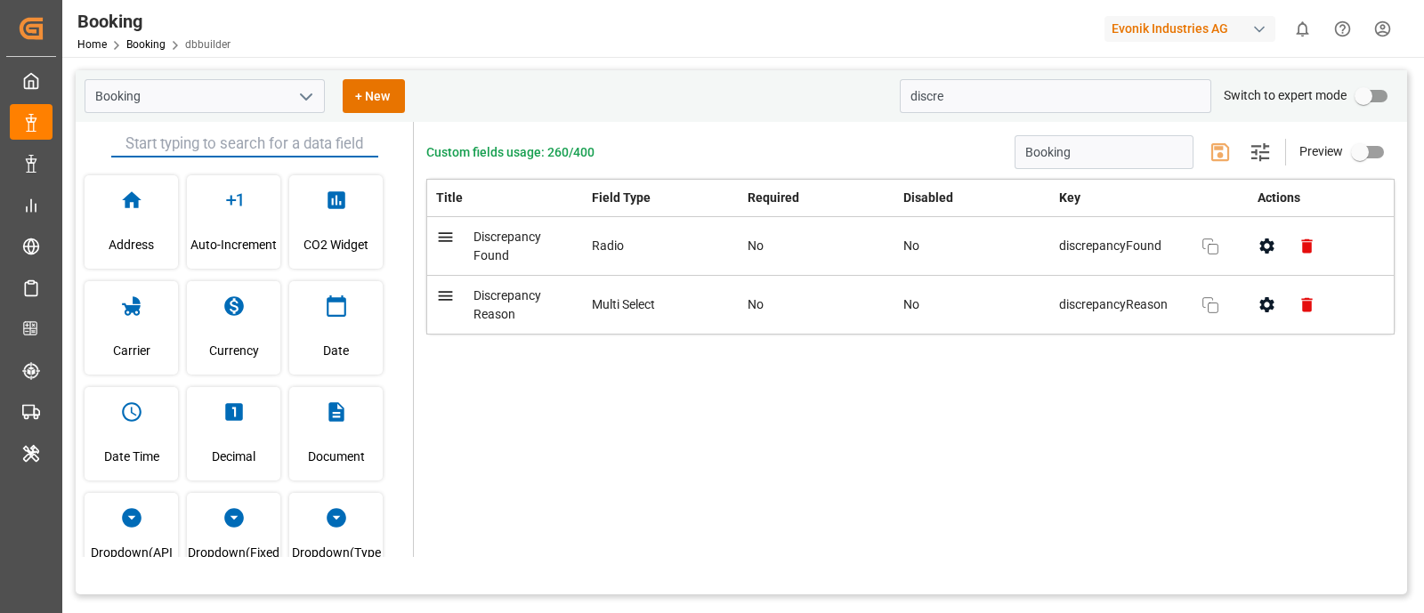
click at [245, 140] on input "text" at bounding box center [244, 144] width 267 height 27
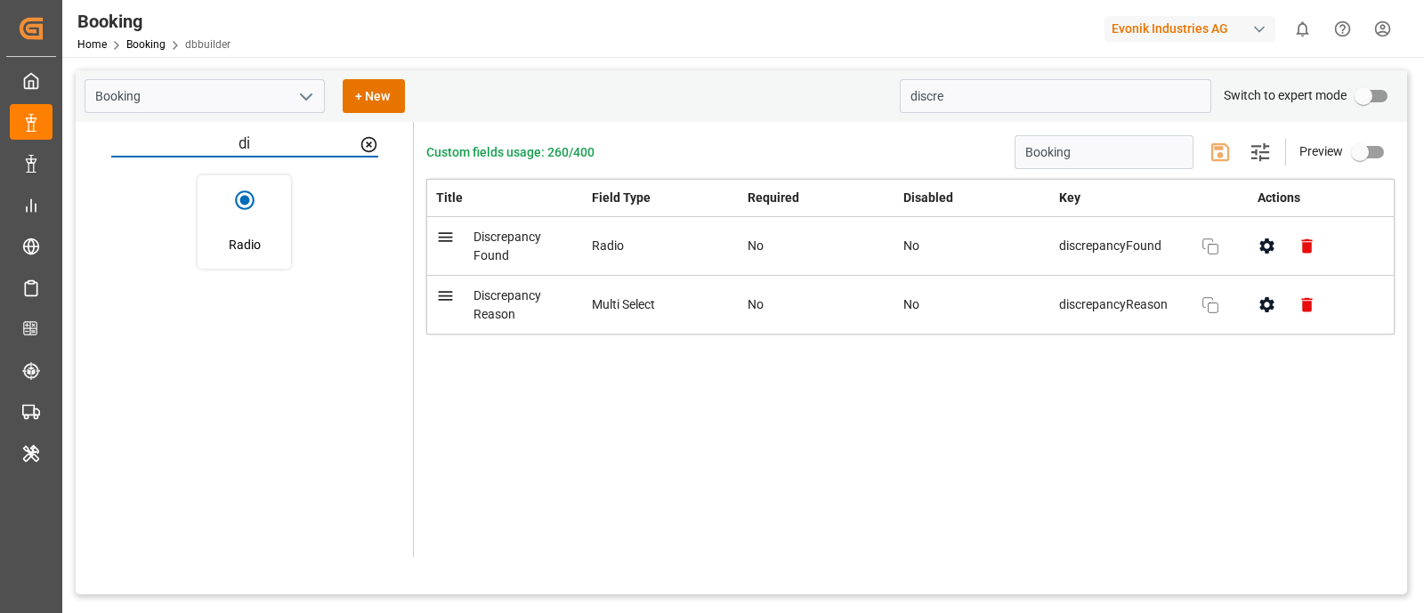
type input "d"
type input "e"
type input "i"
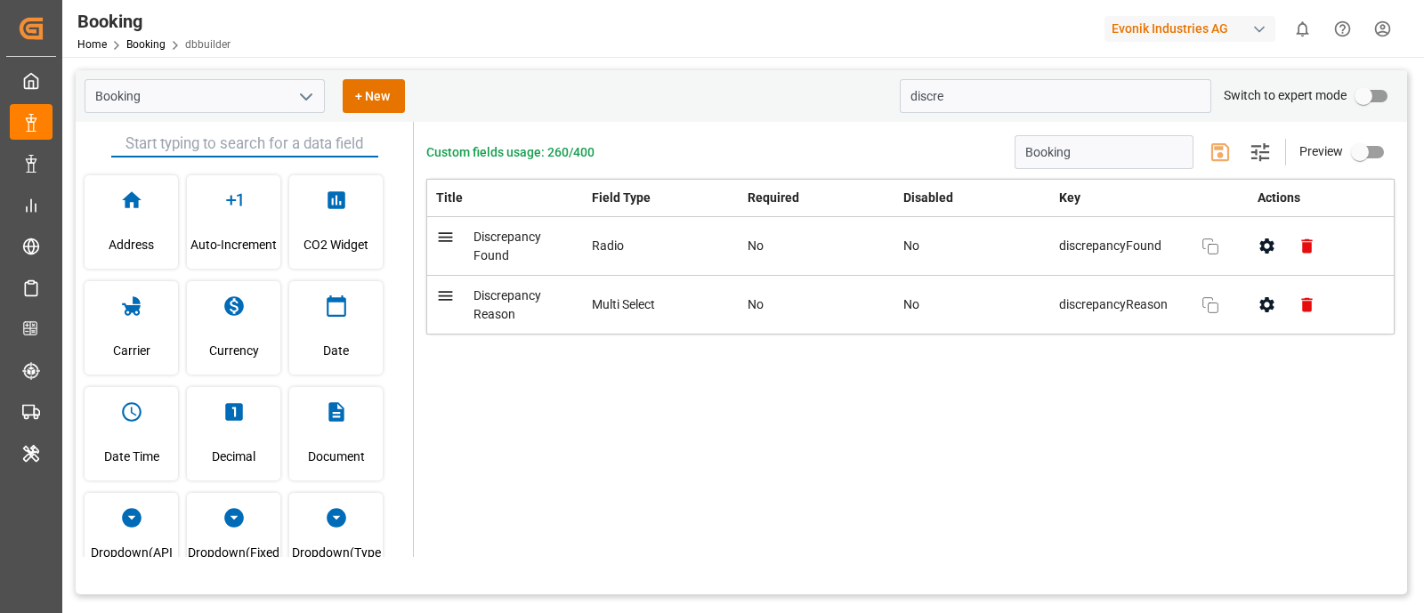
click at [449, 298] on icon at bounding box center [446, 296] width 14 height 10
click at [449, 301] on icon at bounding box center [445, 296] width 19 height 19
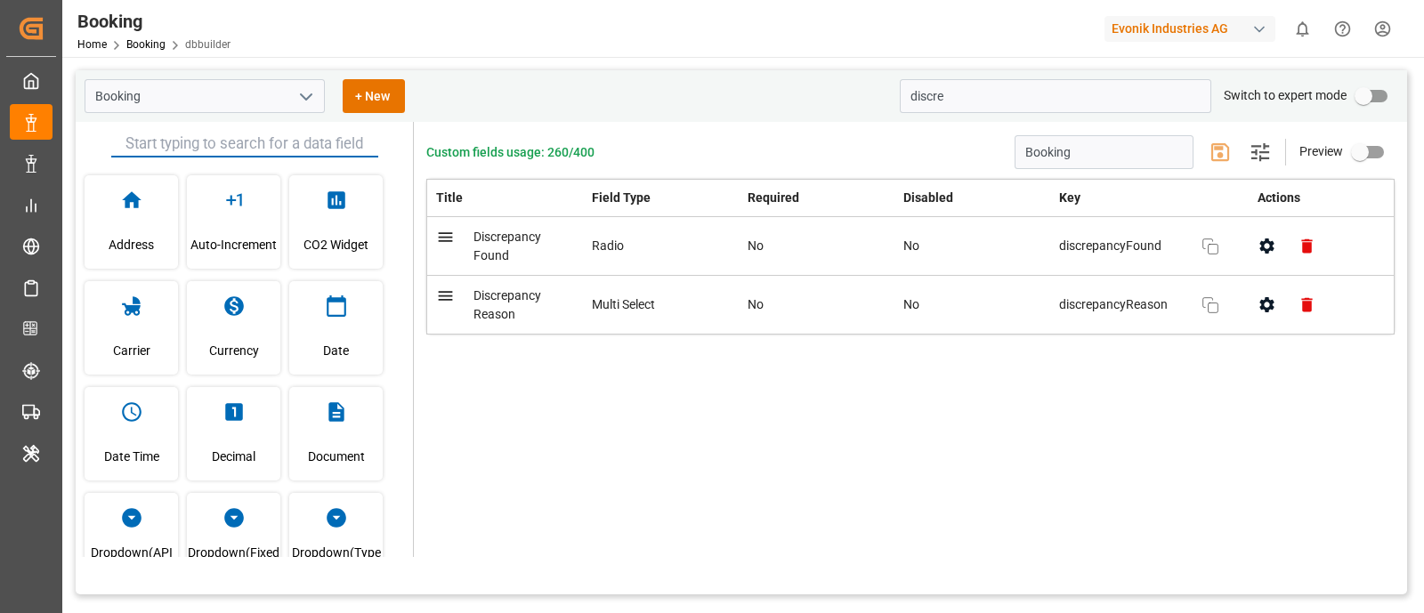
click at [449, 301] on icon at bounding box center [445, 296] width 19 height 19
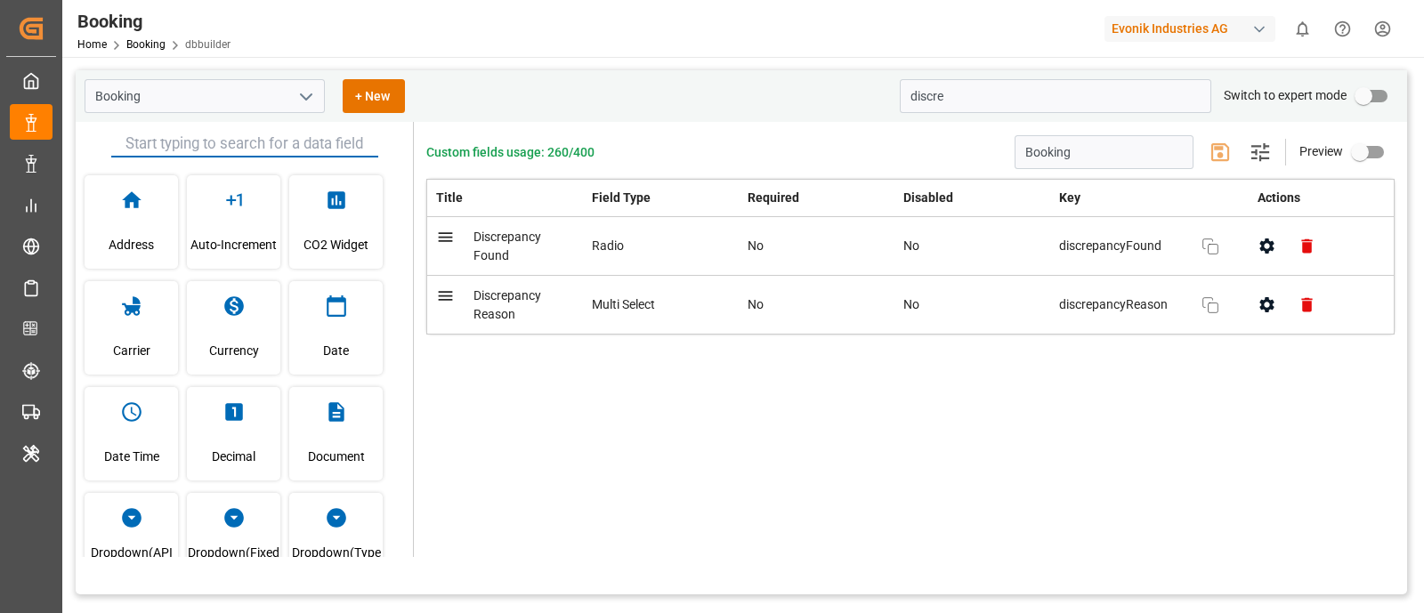
click at [449, 301] on icon at bounding box center [445, 296] width 19 height 19
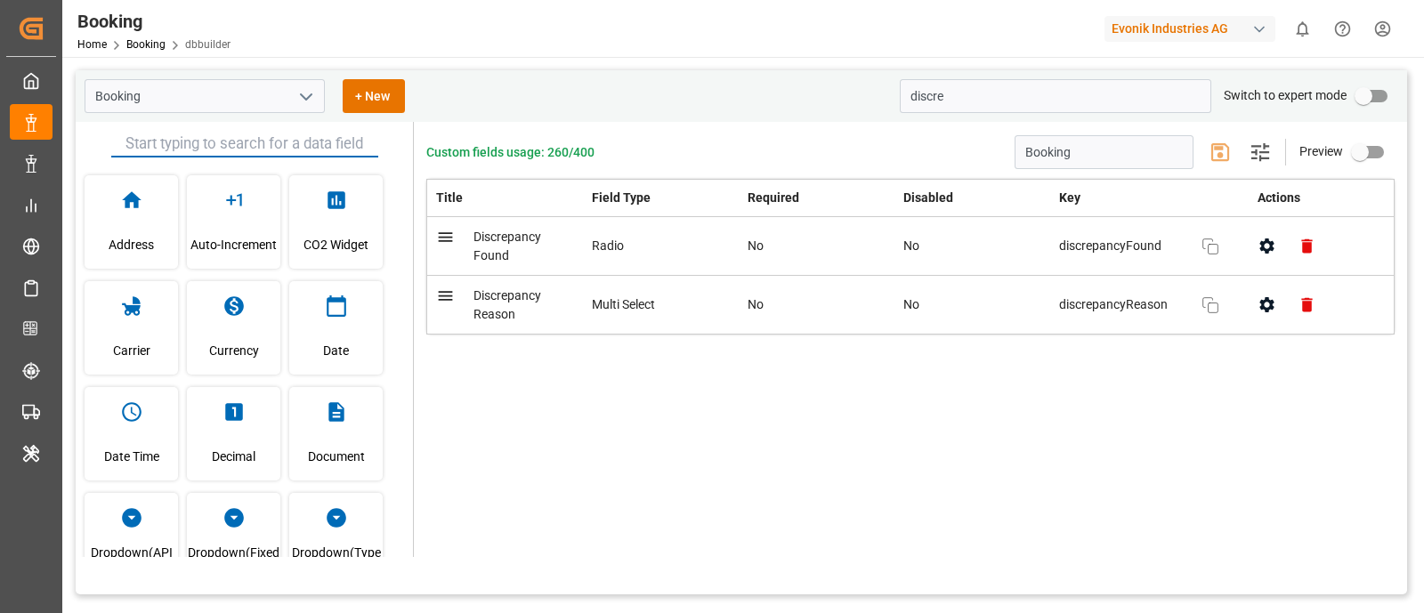
click at [449, 301] on icon at bounding box center [445, 296] width 19 height 19
click at [1388, 91] on input "primary checkbox" at bounding box center [1363, 96] width 101 height 34
checkbox input "true"
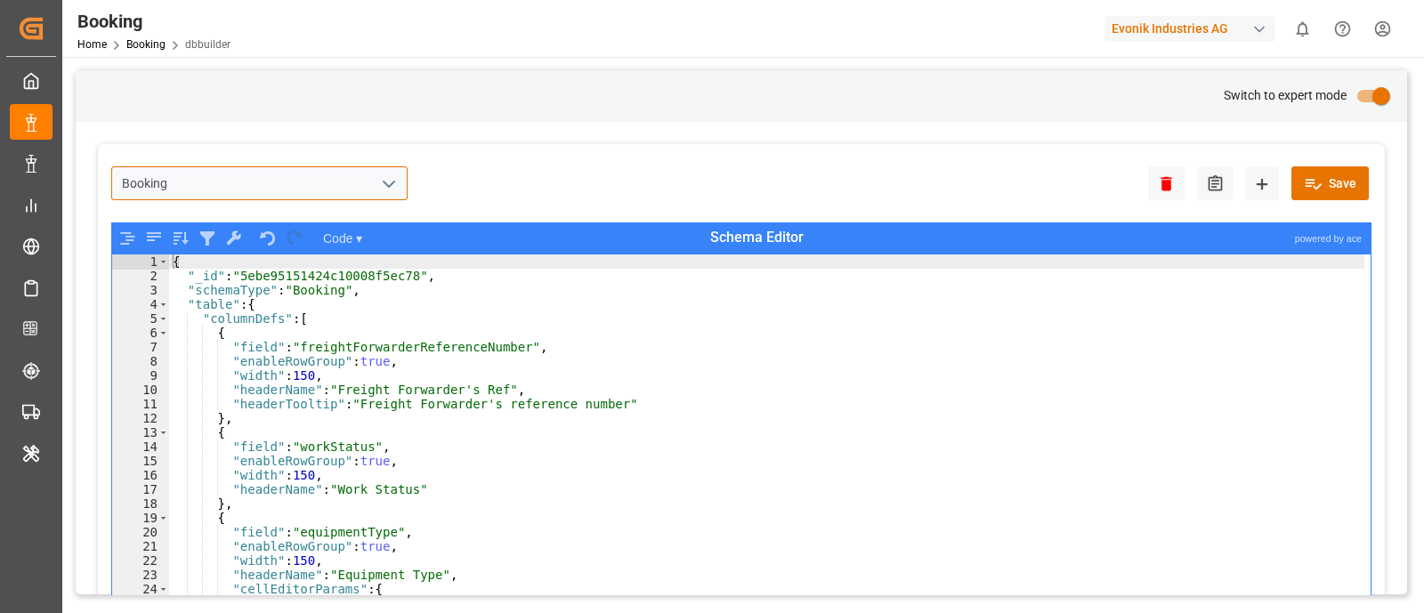
click at [231, 174] on input "Booking" at bounding box center [259, 183] width 296 height 34
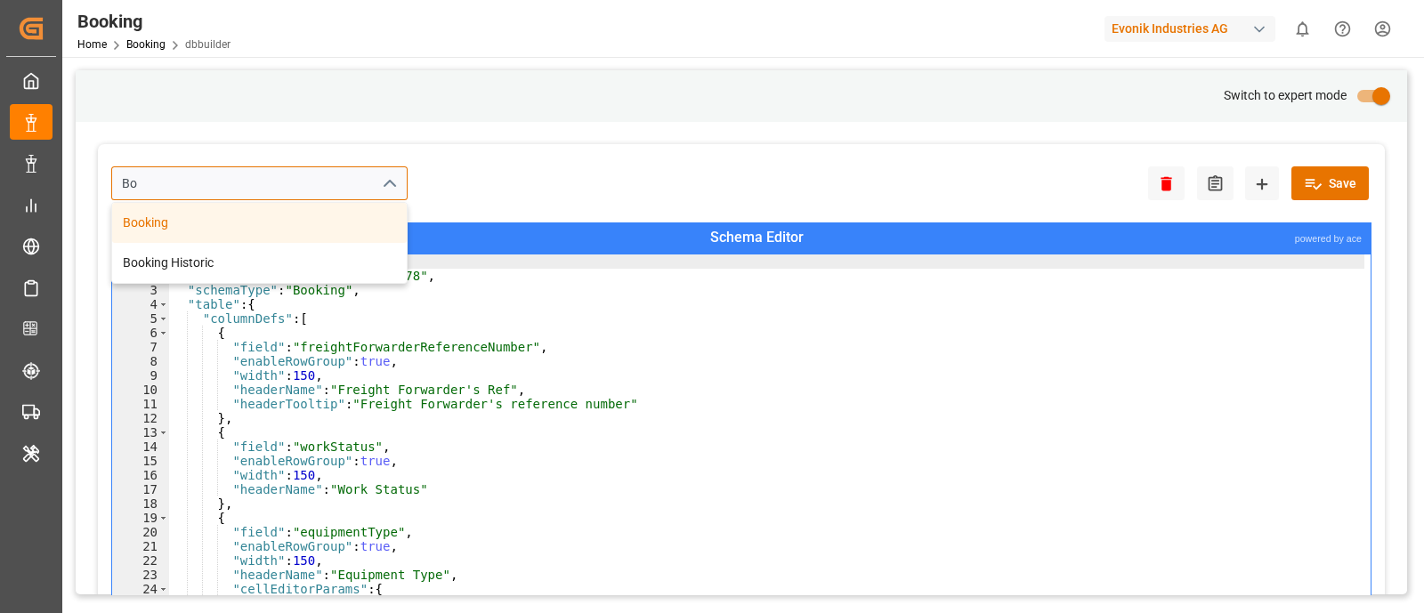
type input "B"
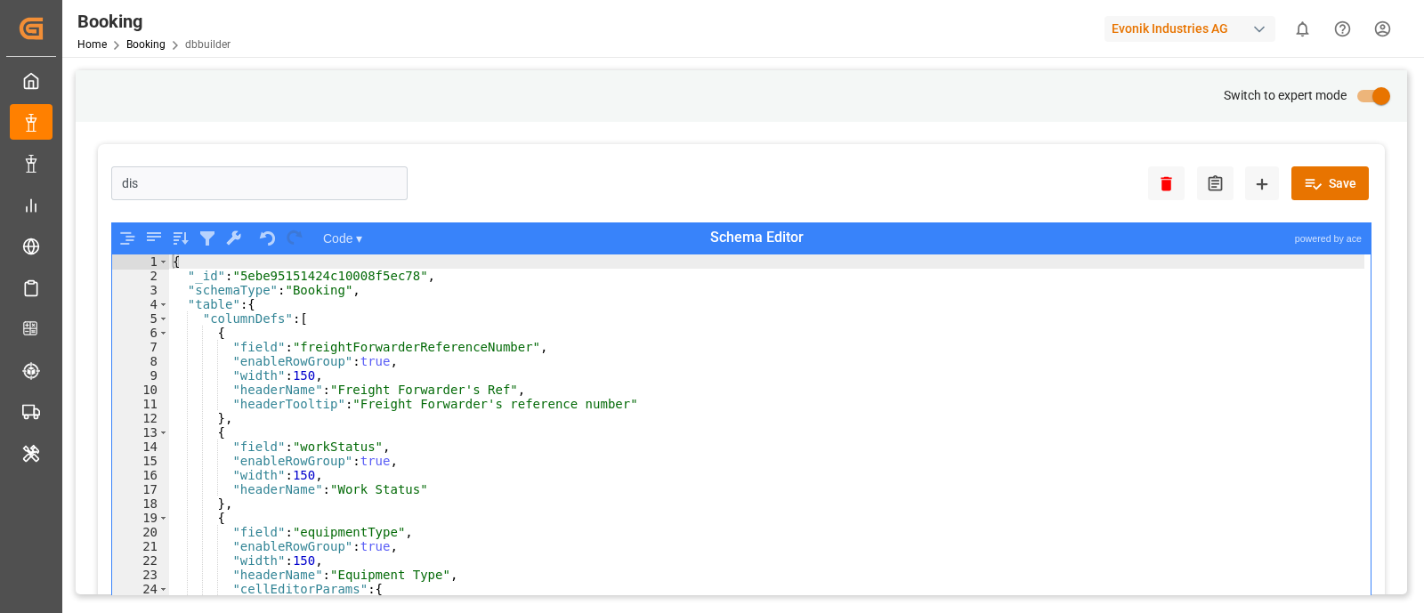
type input "Booking"
click at [194, 284] on div "Booking Delete Audit New Schema Save Schema Editor Code ▾ powered by ace "schem…" at bounding box center [741, 409] width 1287 height 530
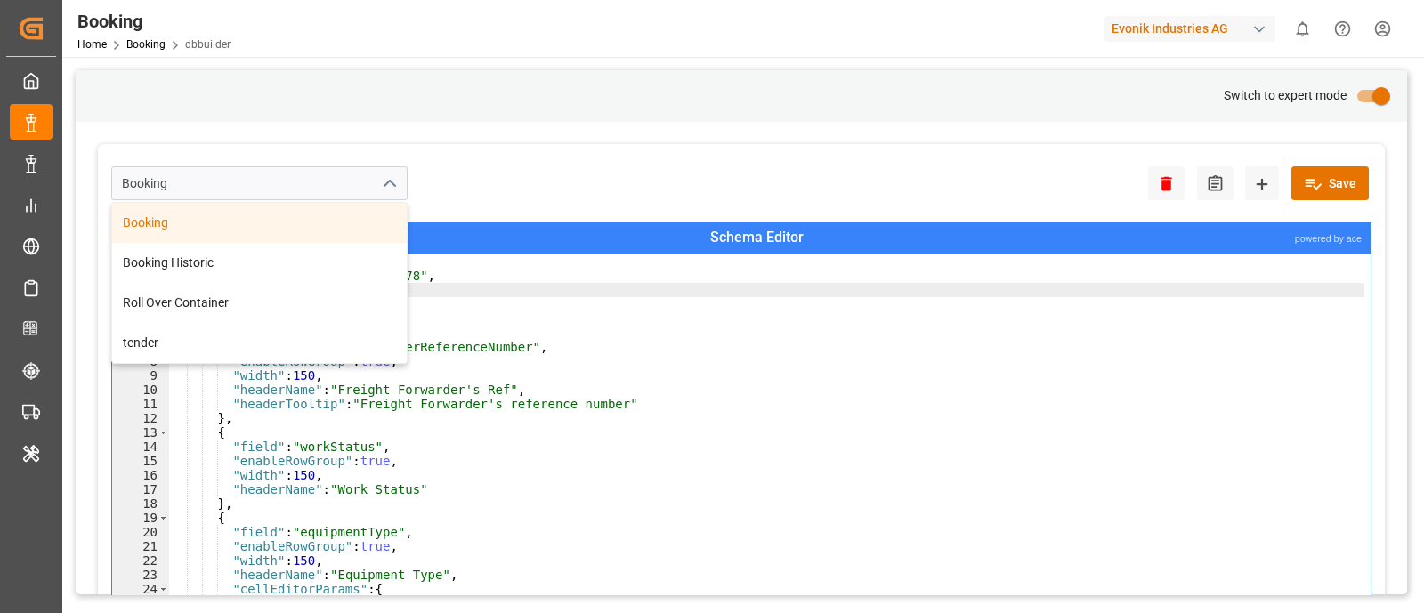
click at [197, 223] on div "Booking" at bounding box center [259, 223] width 295 height 40
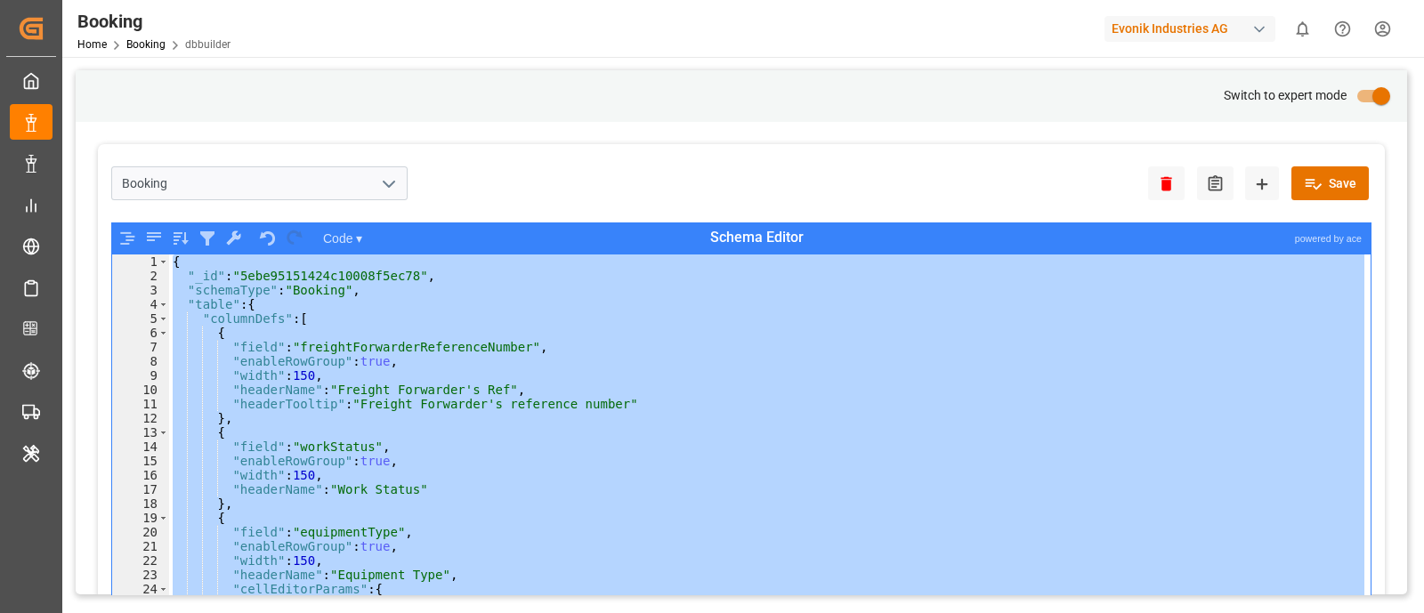
type textarea ""withRates": false }"
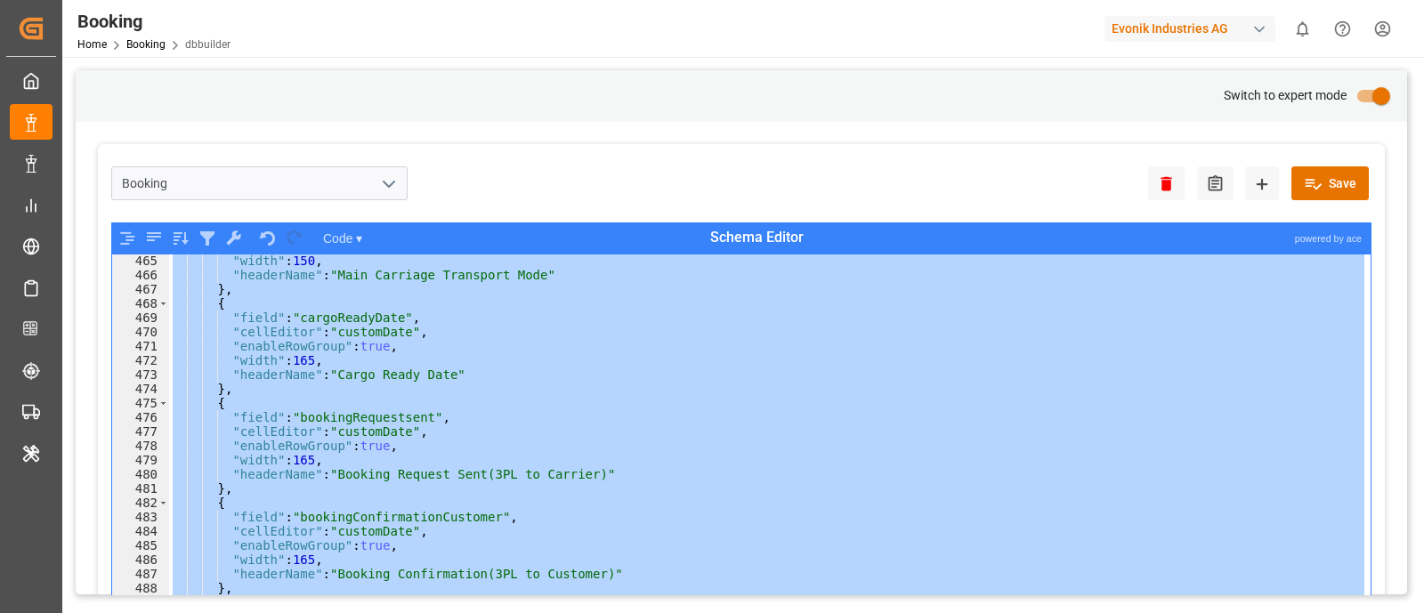
scroll to position [1895, 0]
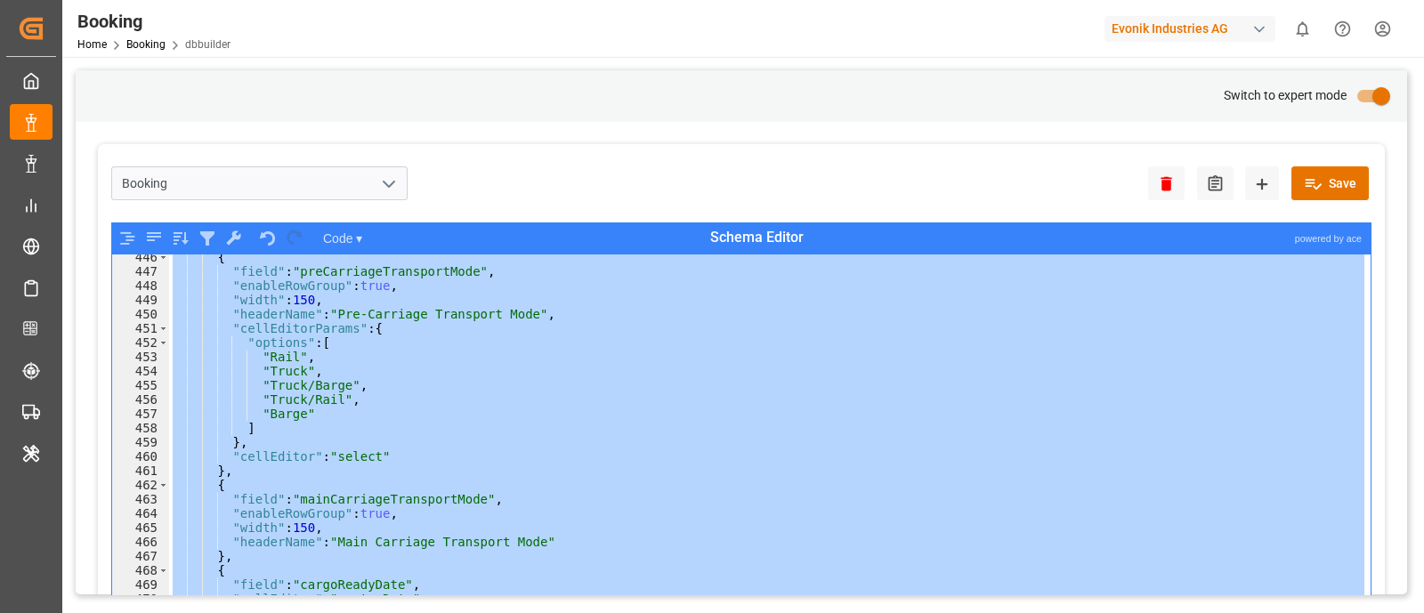
click at [1183, 30] on div "Evonik Industries AG" at bounding box center [1190, 29] width 171 height 26
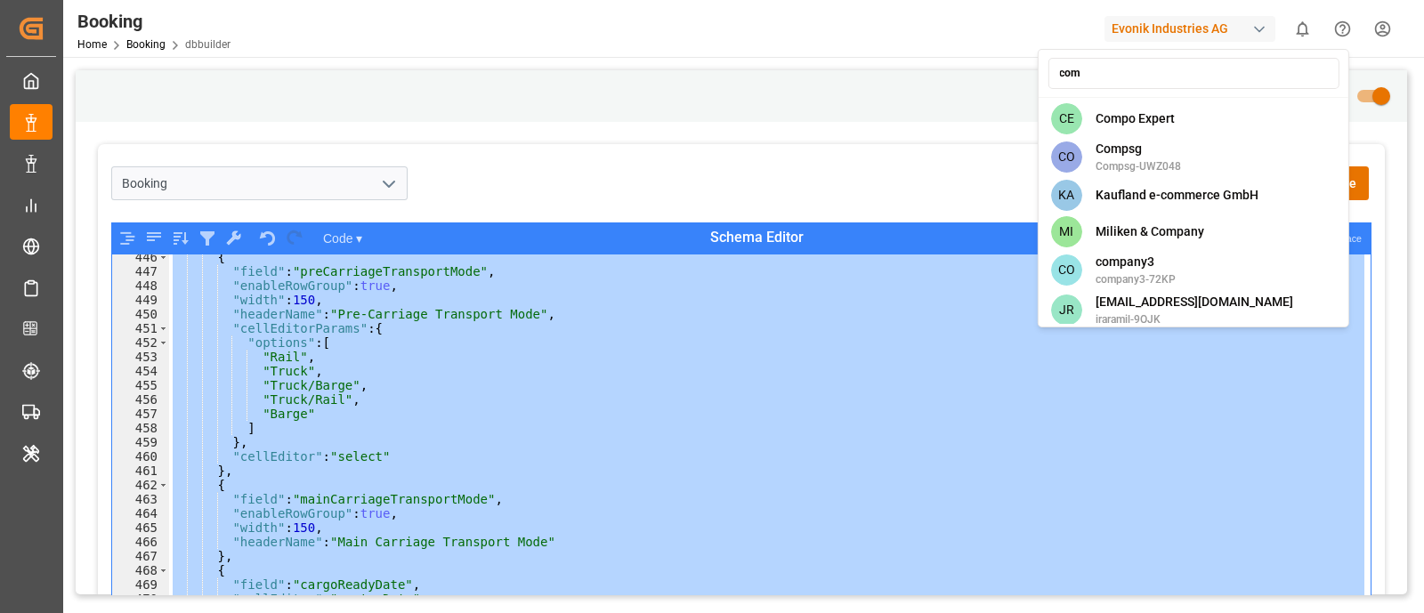
type input "com"
click at [1182, 128] on div "CE Compo Expert" at bounding box center [1192, 119] width 303 height 36
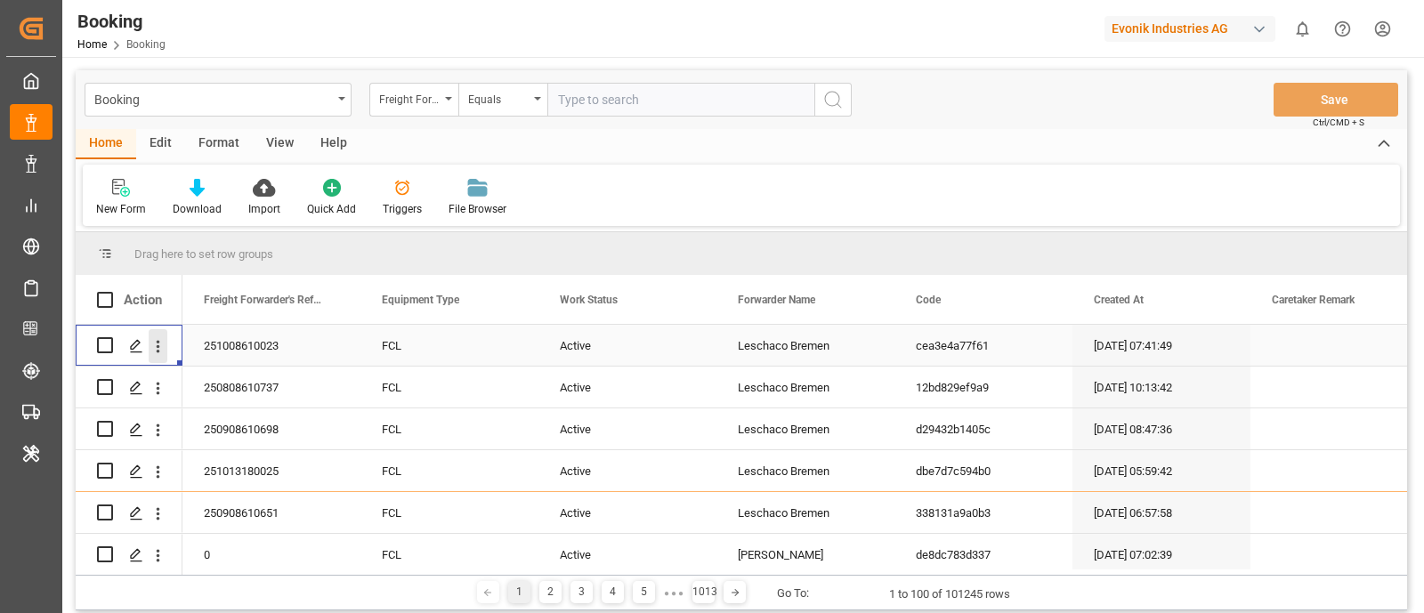
click at [158, 357] on button "open menu" at bounding box center [158, 346] width 19 height 34
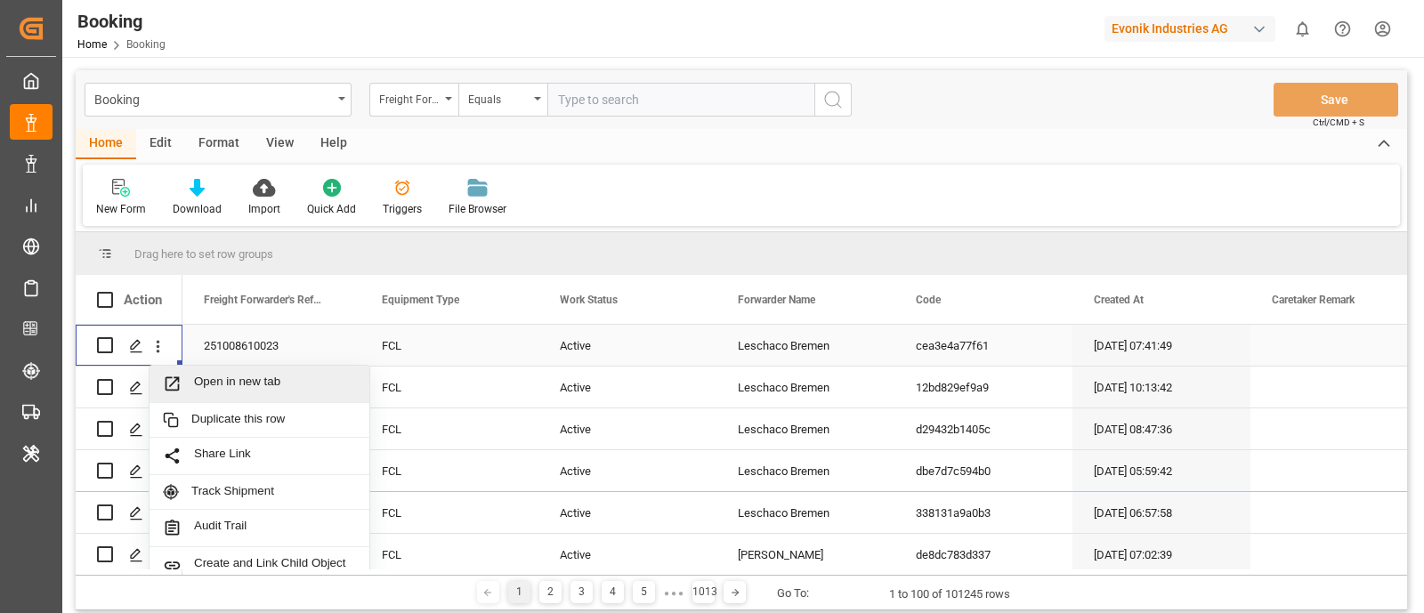
click at [229, 377] on span "Open in new tab" at bounding box center [275, 384] width 162 height 19
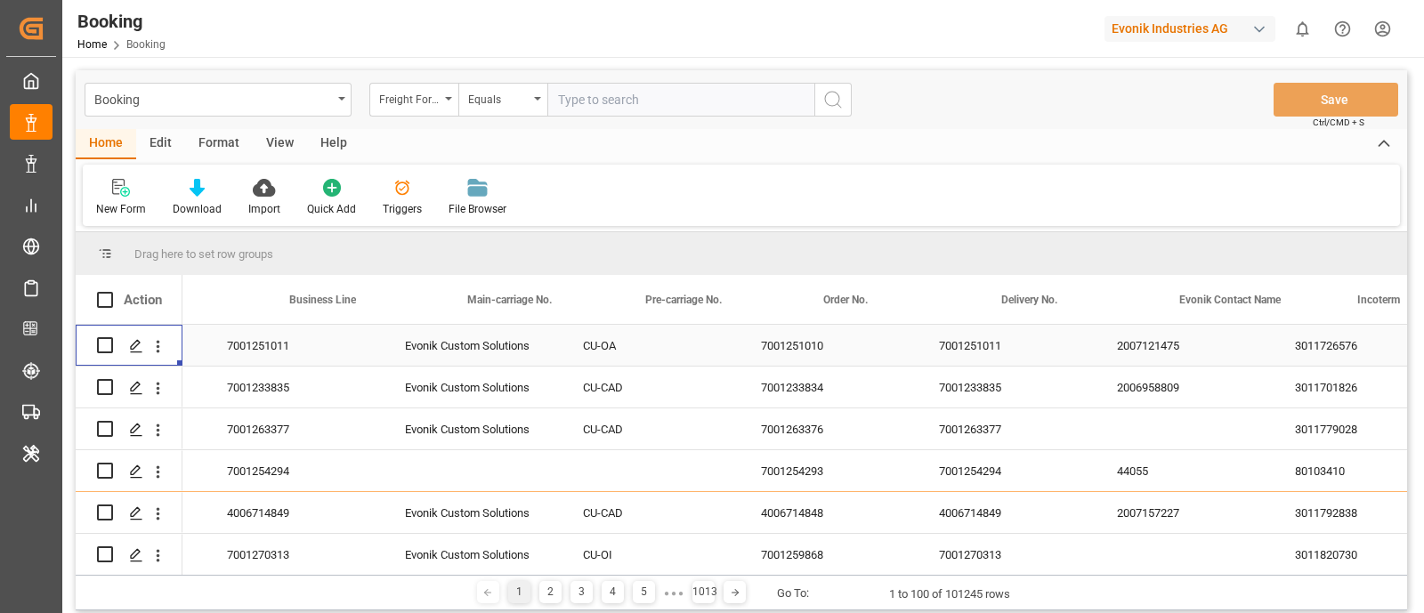
scroll to position [0, 2059]
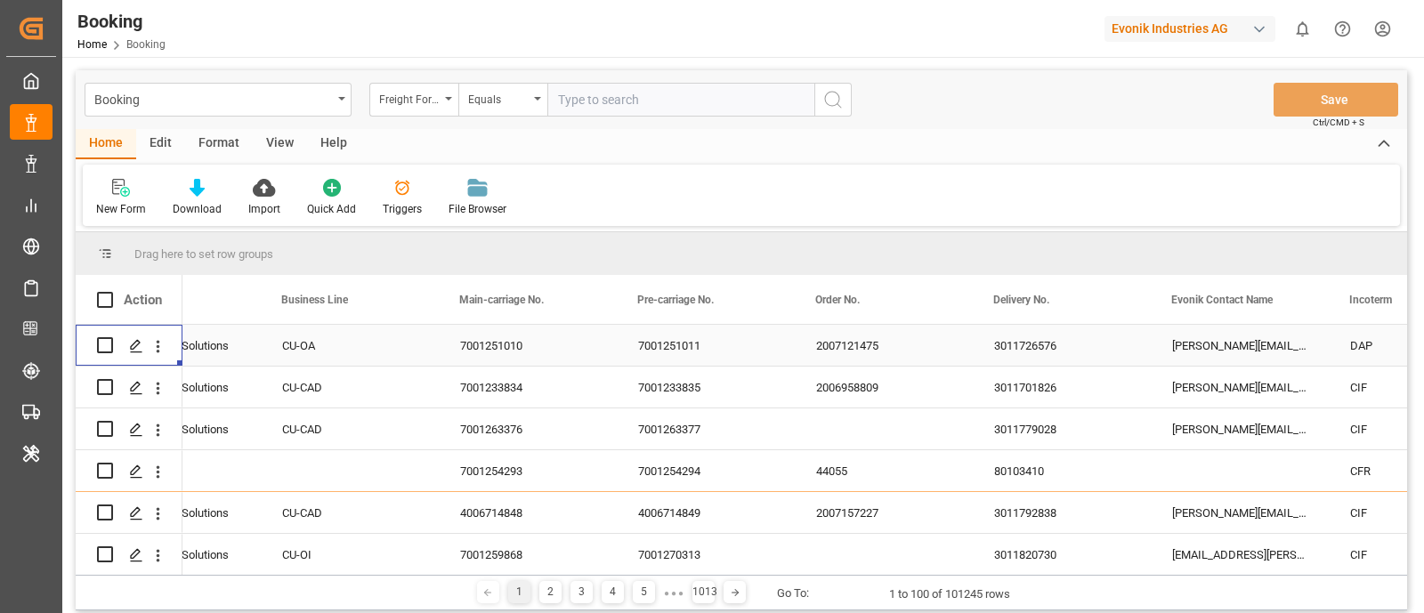
click at [529, 281] on div "Main-carriage No." at bounding box center [518, 299] width 119 height 49
click at [584, 295] on span at bounding box center [587, 300] width 16 height 16
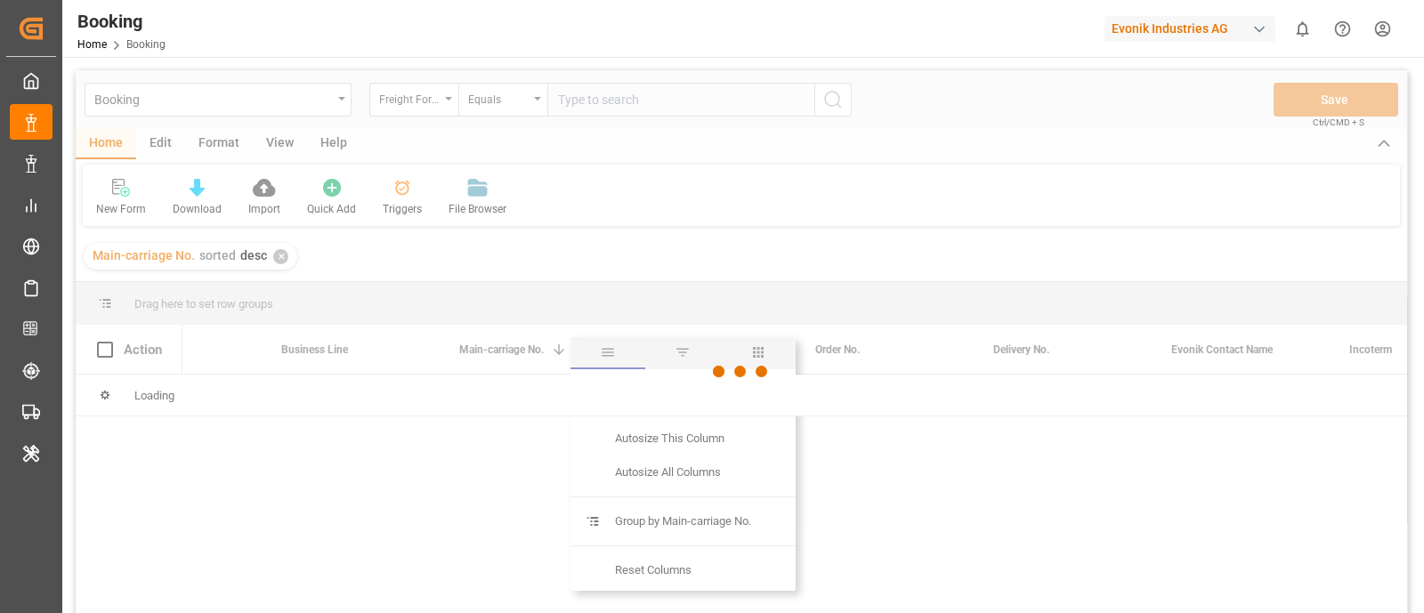
scroll to position [0, 2059]
click at [777, 349] on div at bounding box center [741, 371] width 1331 height 603
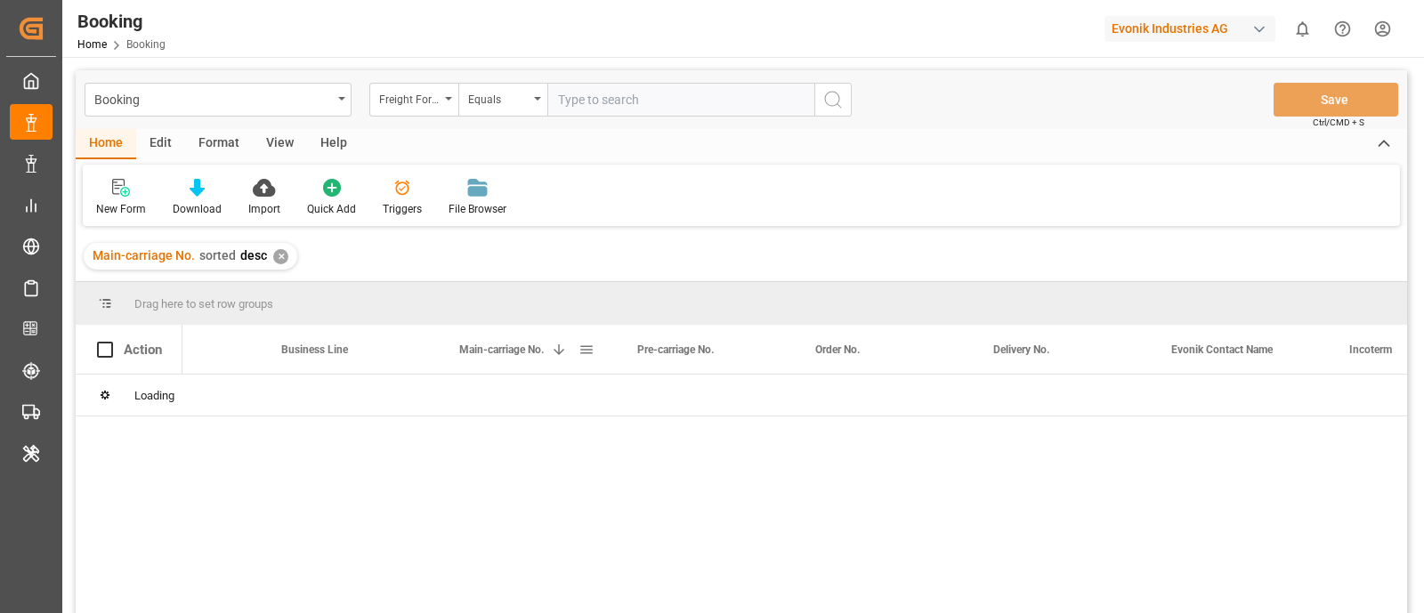
click at [593, 352] on span at bounding box center [587, 350] width 16 height 16
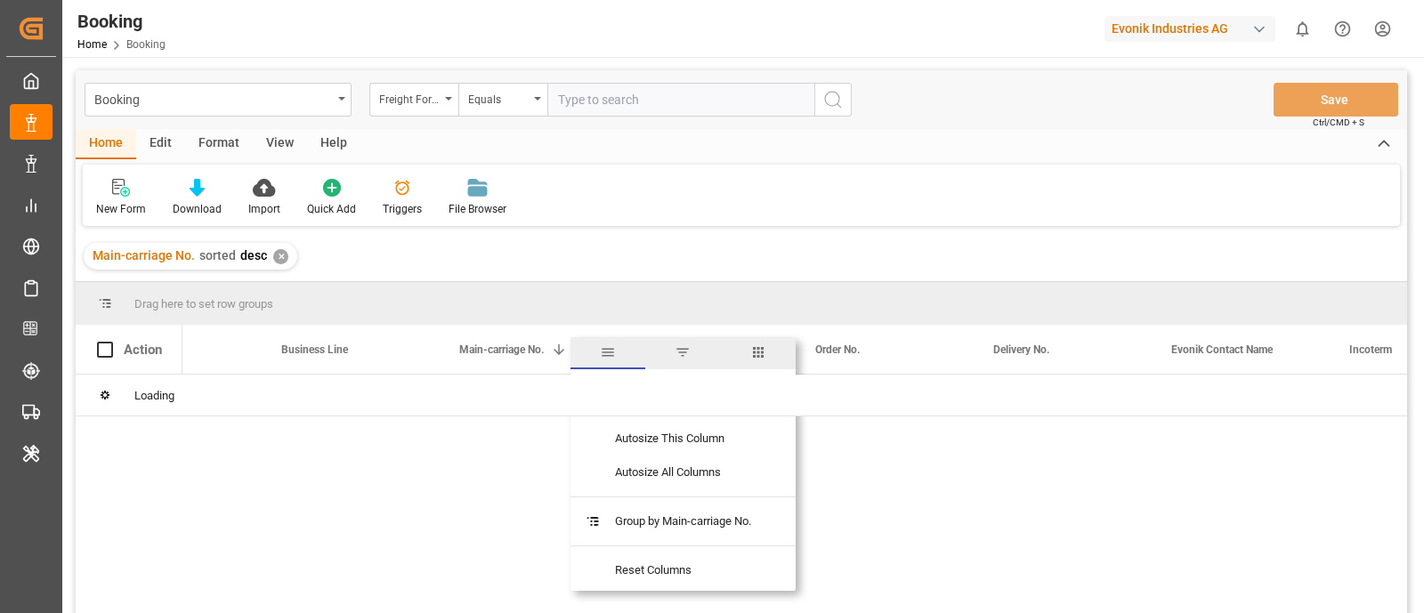
click at [765, 347] on span "columns" at bounding box center [758, 352] width 16 height 16
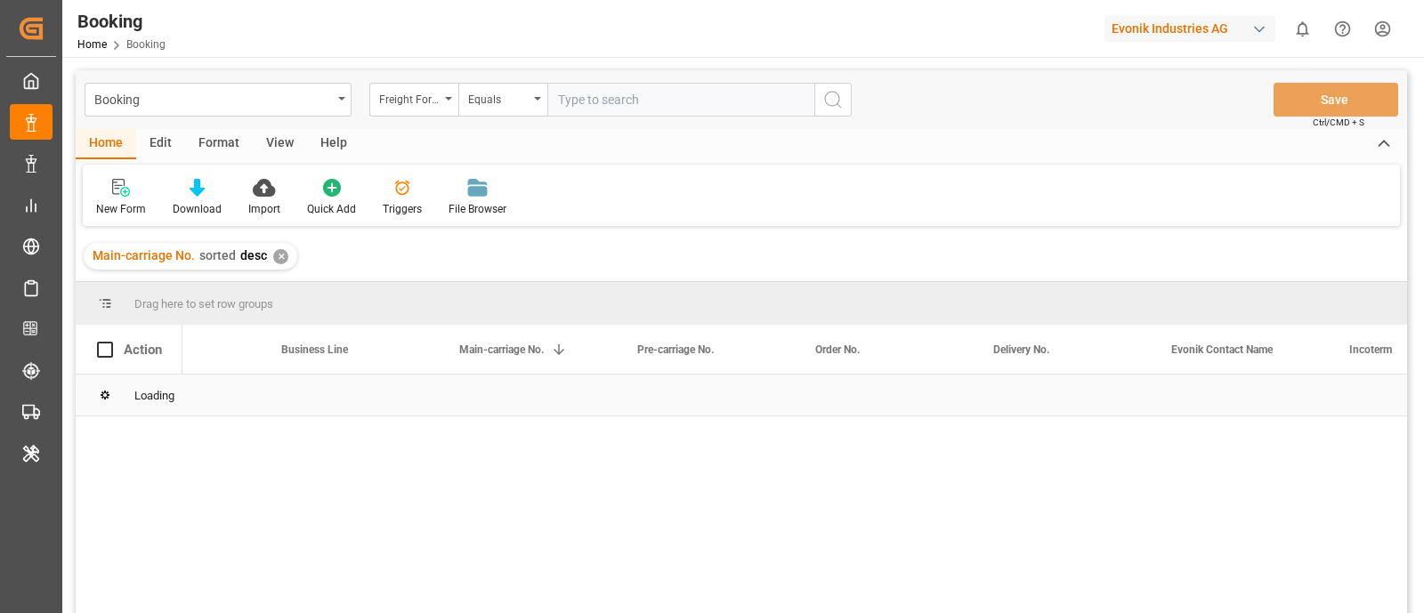
click at [632, 410] on div "Loading" at bounding box center [741, 396] width 1331 height 42
click at [592, 342] on span at bounding box center [587, 350] width 16 height 16
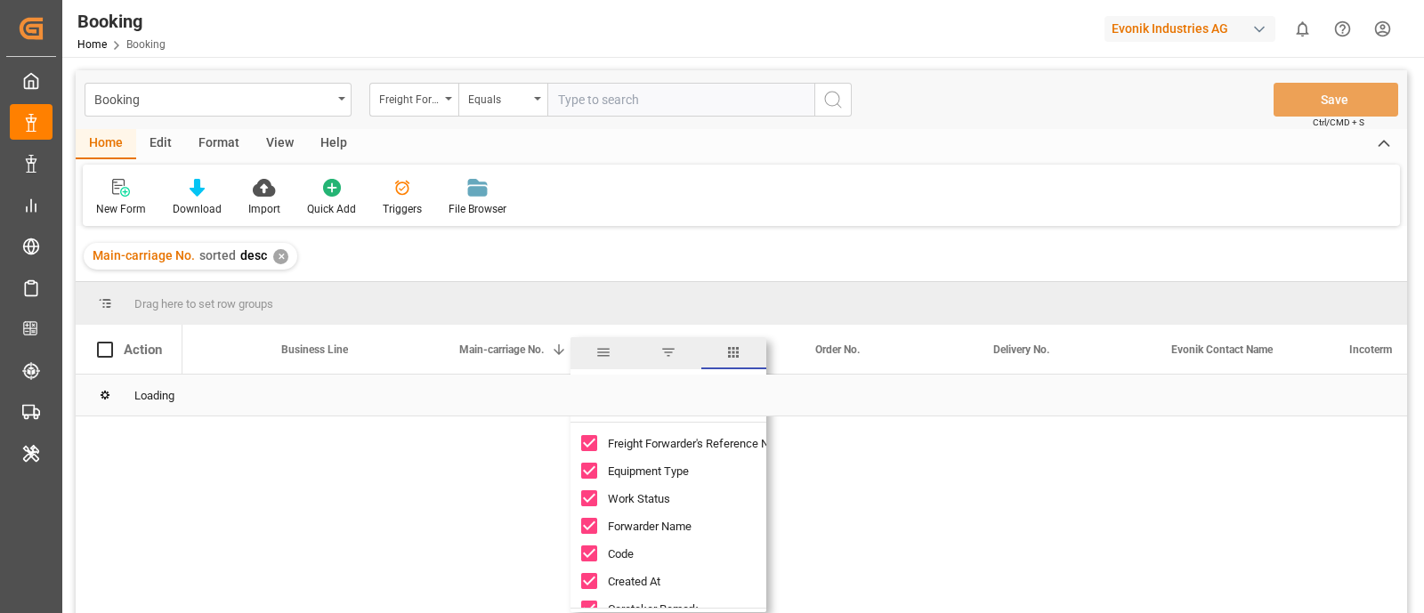
click at [640, 385] on div "Loading" at bounding box center [741, 396] width 1331 height 42
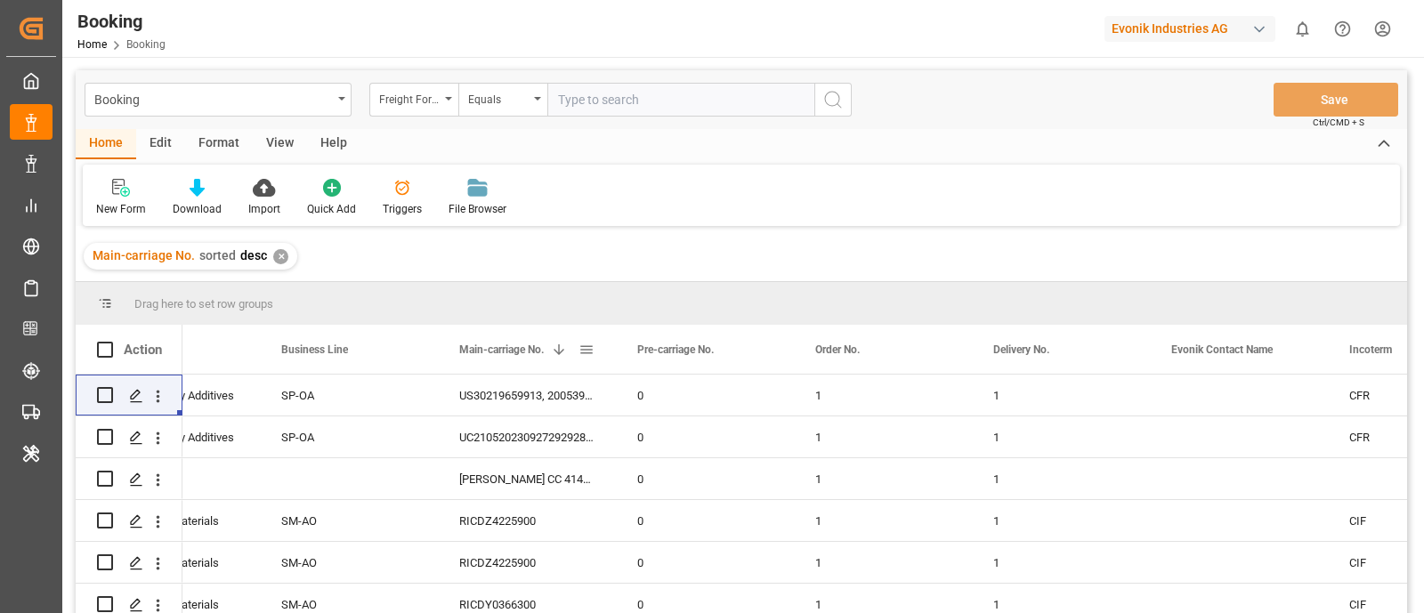
click at [581, 343] on span at bounding box center [587, 350] width 16 height 16
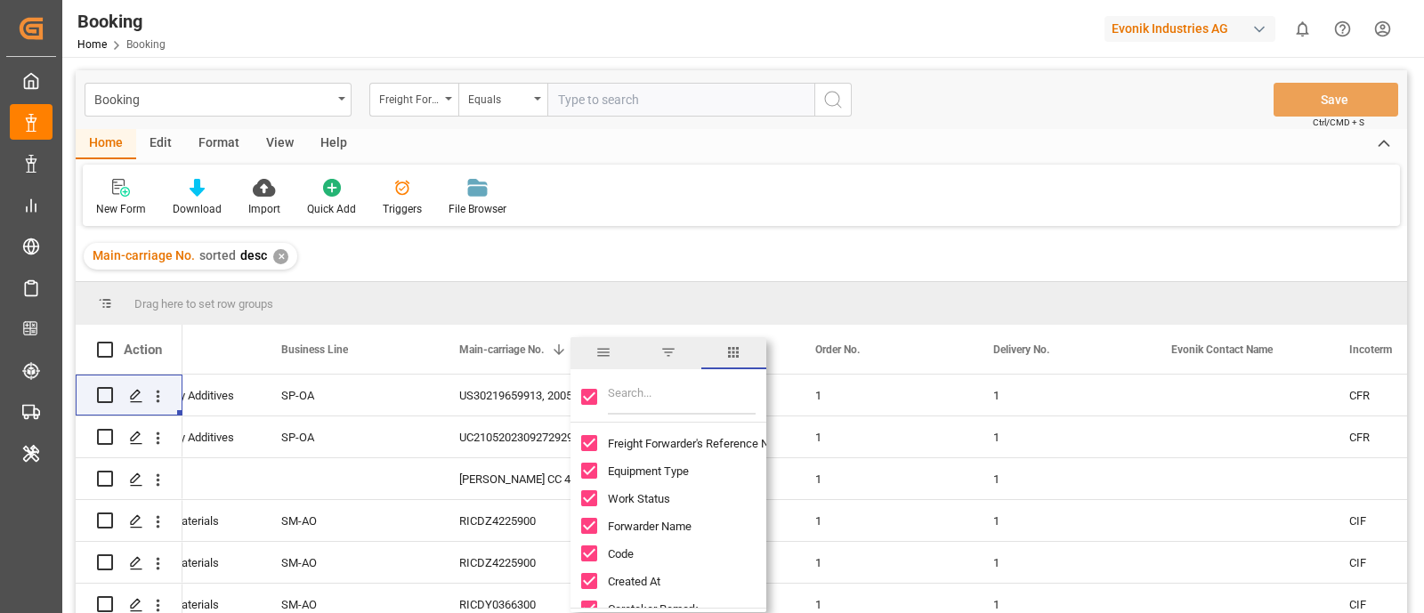
click at [672, 398] on input "Filter Columns Input" at bounding box center [682, 397] width 148 height 36
click at [592, 397] on input "Toggle Select All Columns" at bounding box center [589, 397] width 16 height 16
checkbox input "false"
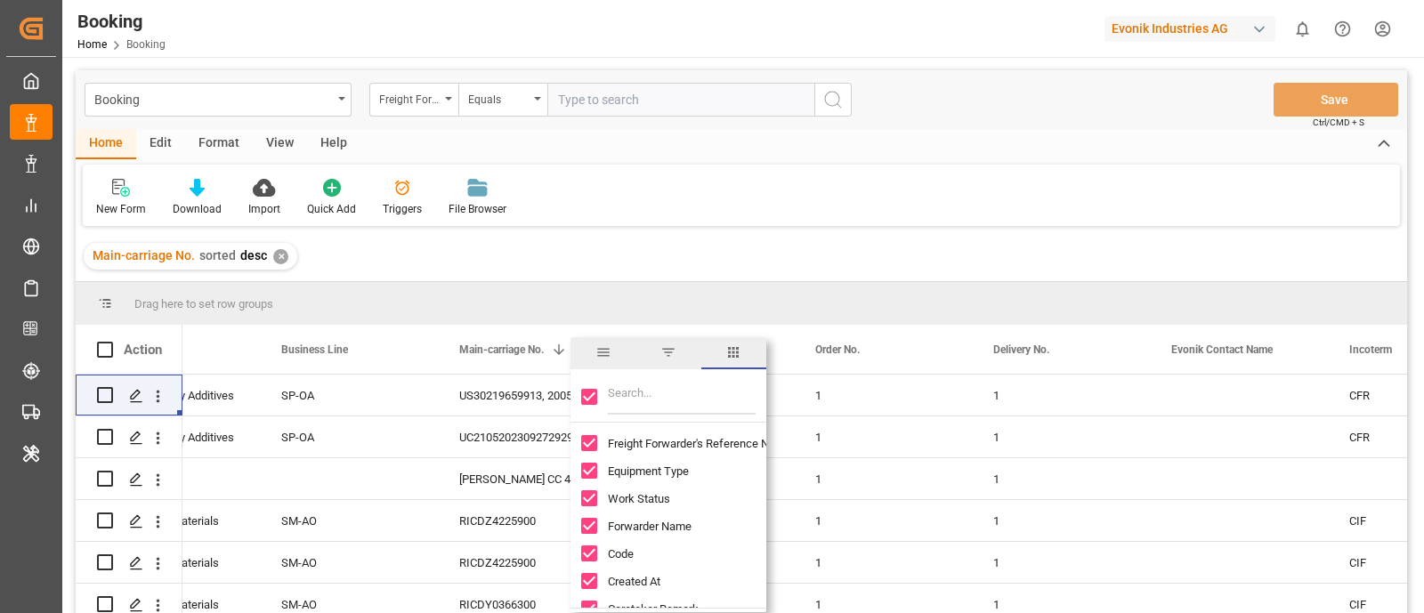
checkbox input "false"
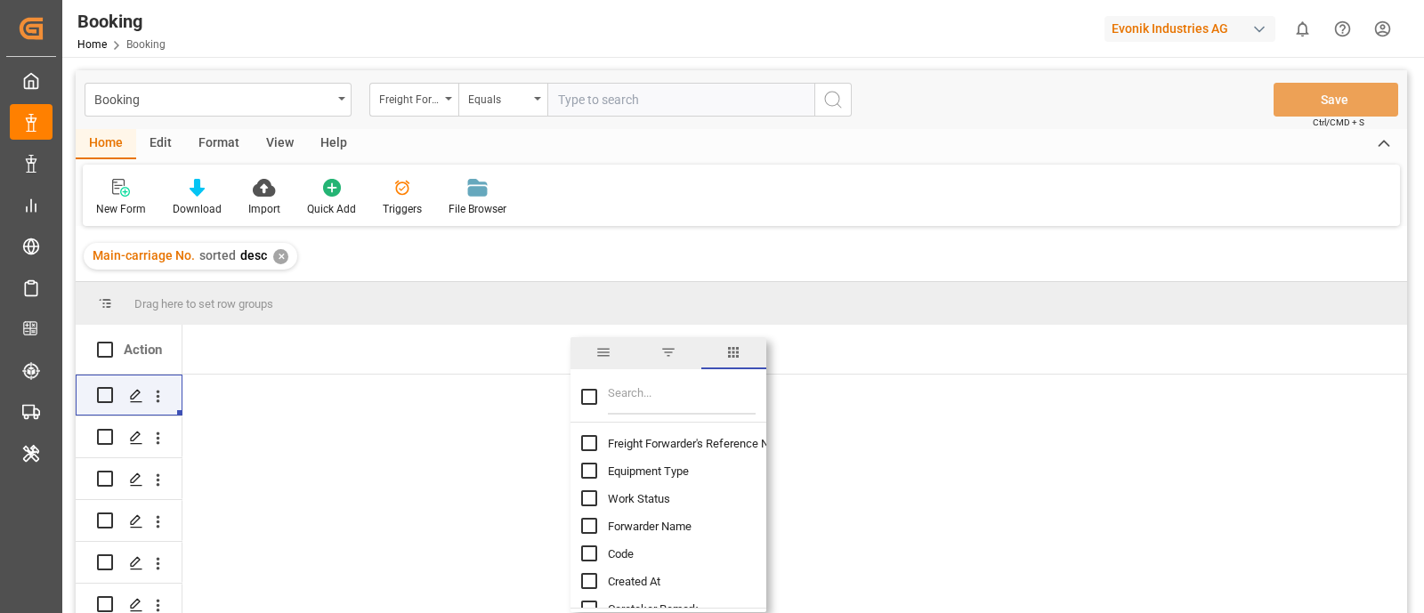
scroll to position [0, 0]
click at [635, 402] on input "Filter Columns Input" at bounding box center [682, 397] width 148 height 36
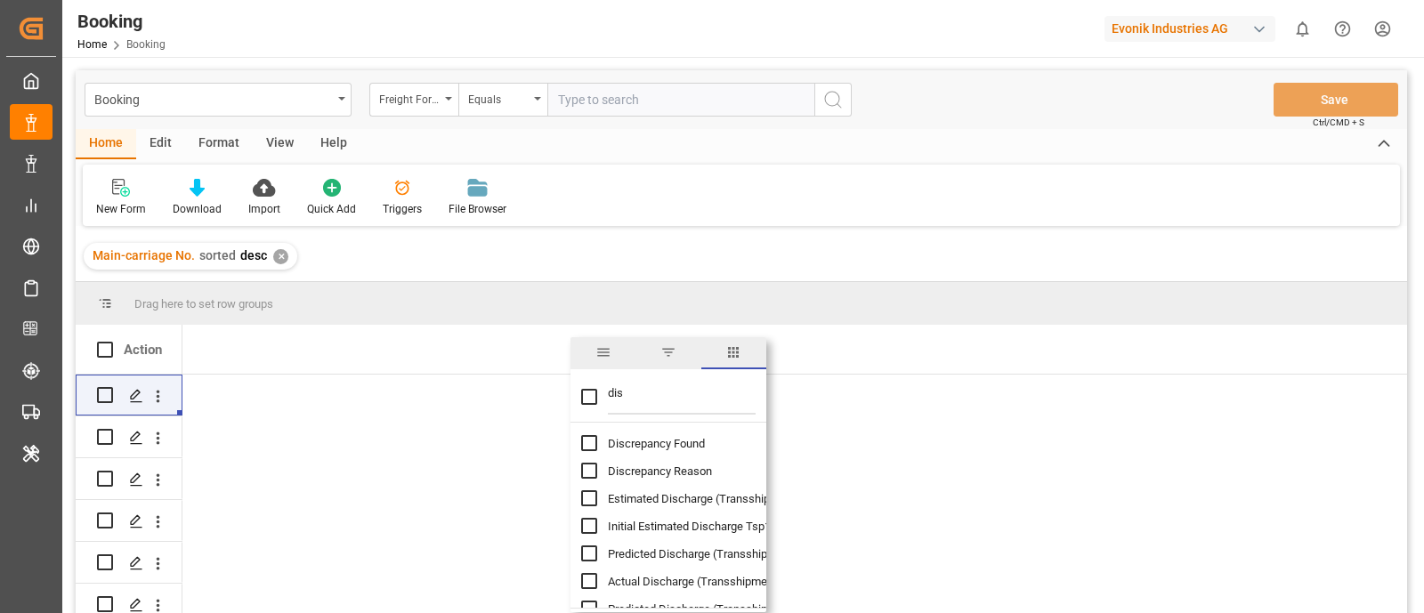
type input "dis"
click at [592, 467] on input "Discrepancy Reason column toggle visibility (hidden)" at bounding box center [589, 471] width 16 height 16
checkbox input "true"
checkbox input "false"
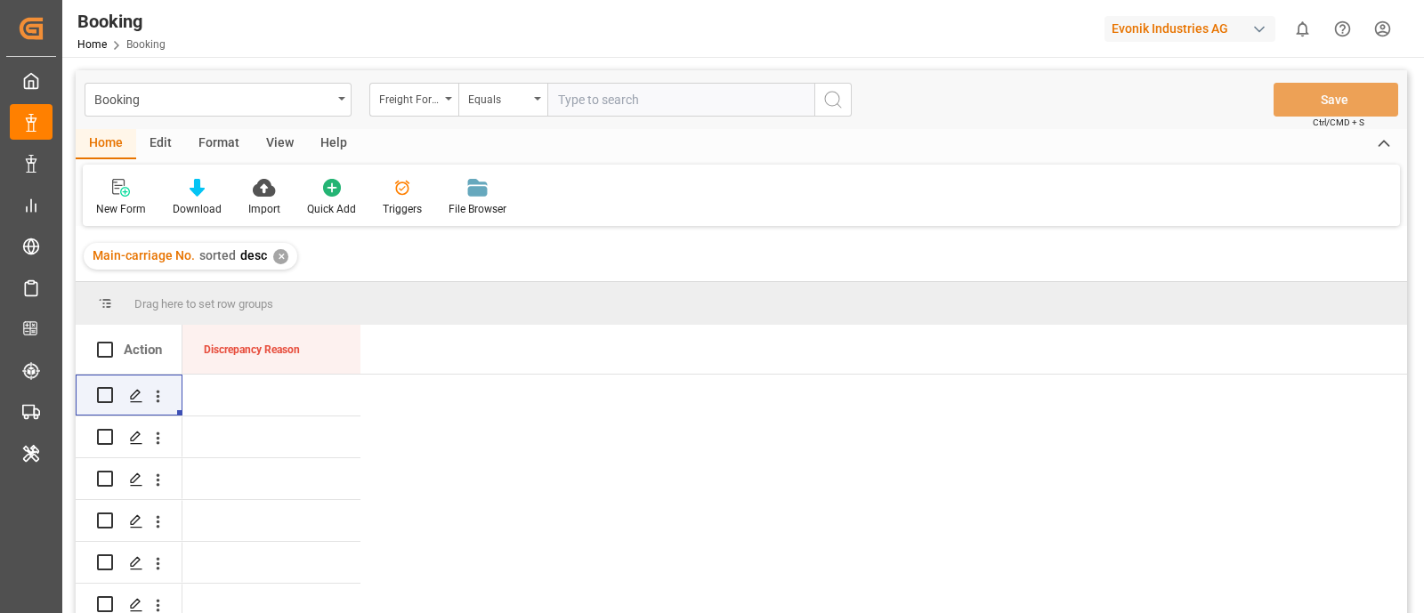
click at [220, 399] on div "Press SPACE to select this row." at bounding box center [271, 395] width 178 height 41
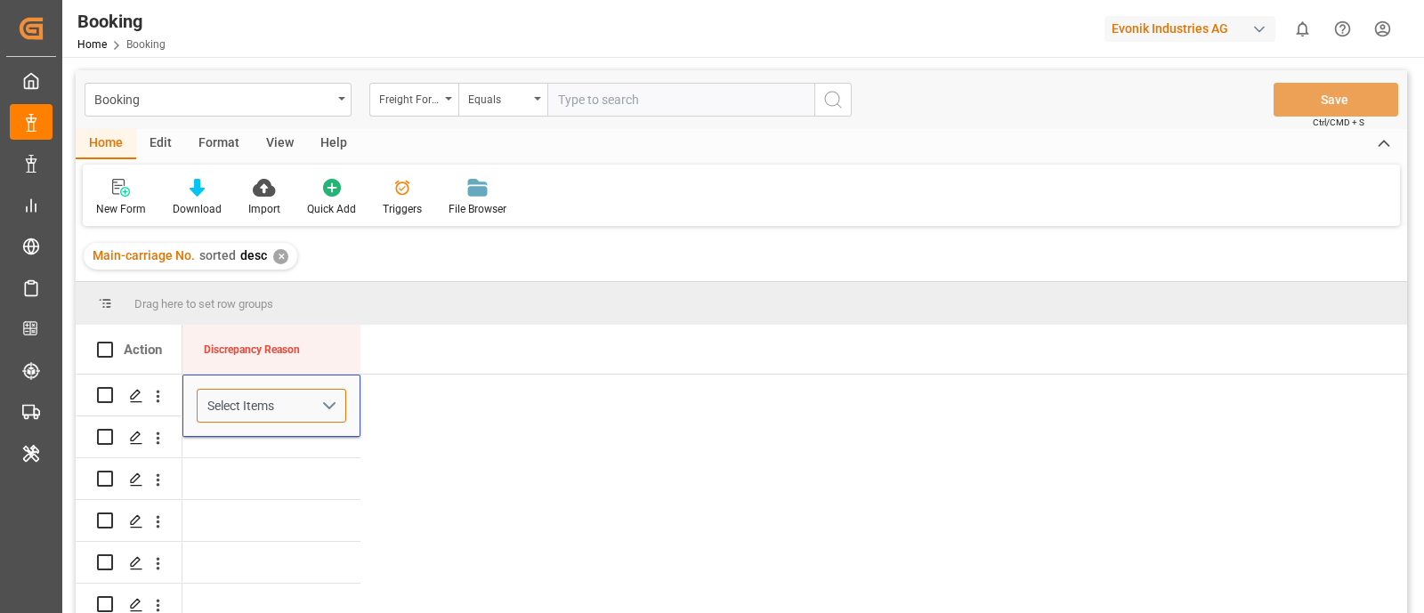
click at [246, 400] on div "Select Items" at bounding box center [264, 406] width 114 height 19
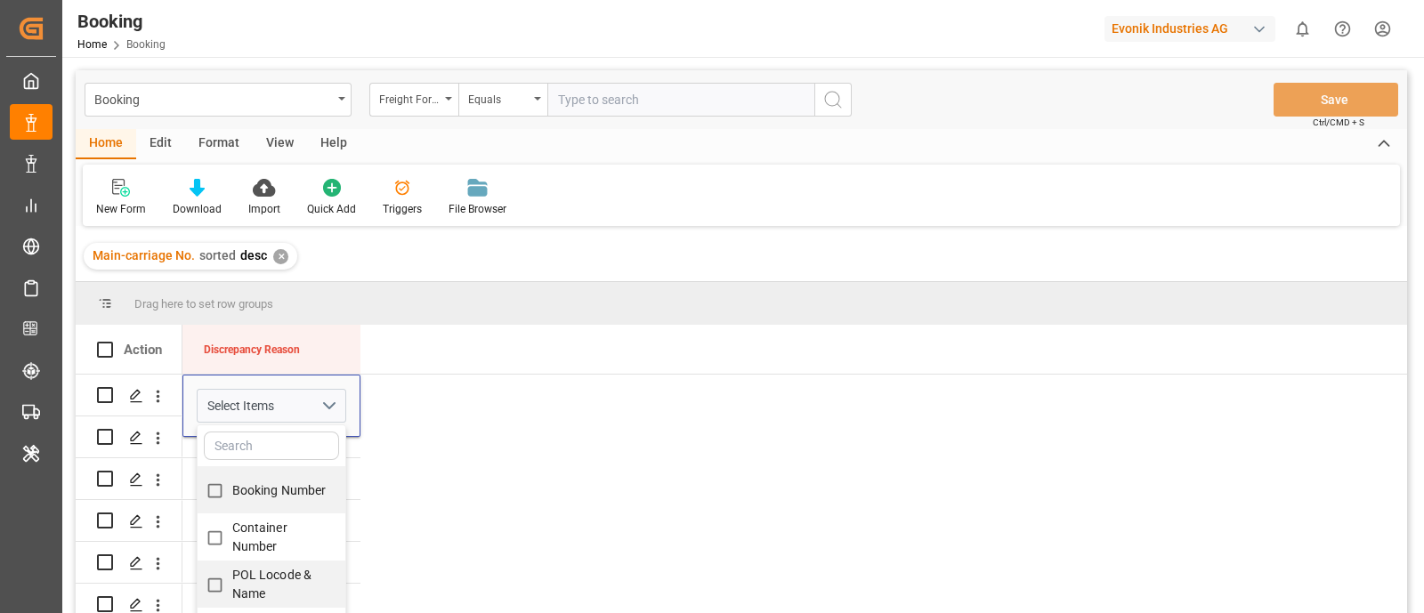
scroll to position [5, 0]
click at [234, 483] on span "Booking Number" at bounding box center [279, 490] width 94 height 14
checkbox input "true"
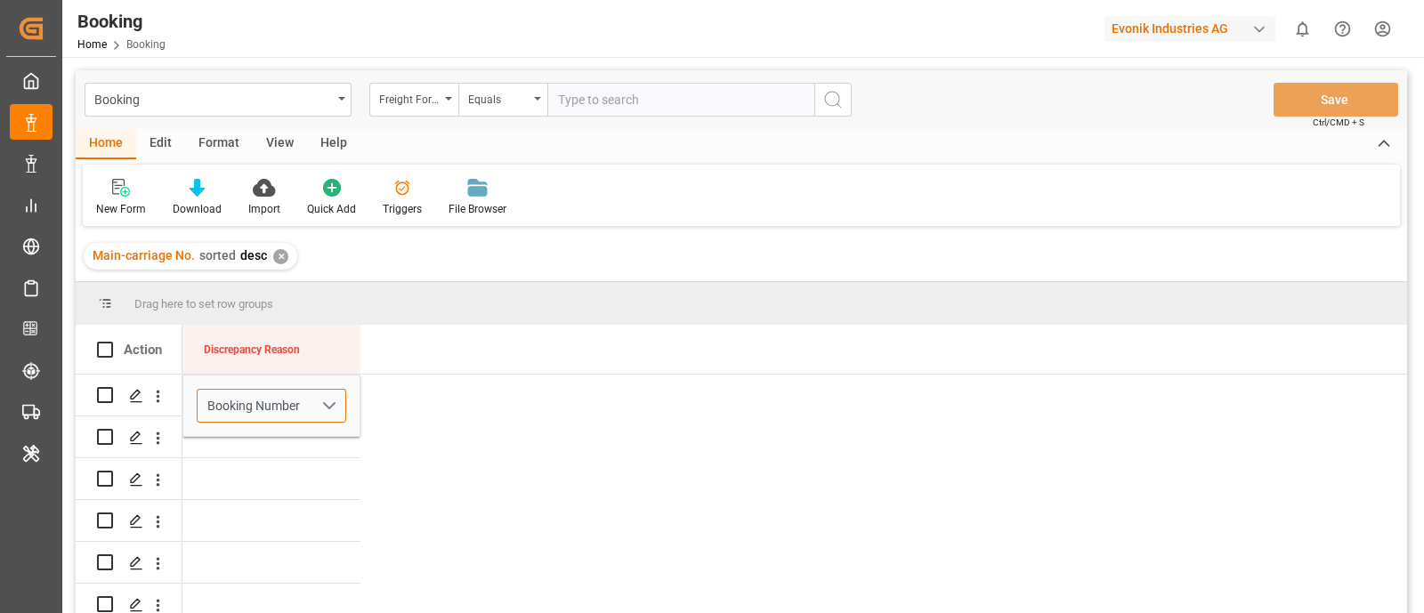
click at [252, 403] on div "Booking Number" at bounding box center [264, 406] width 114 height 19
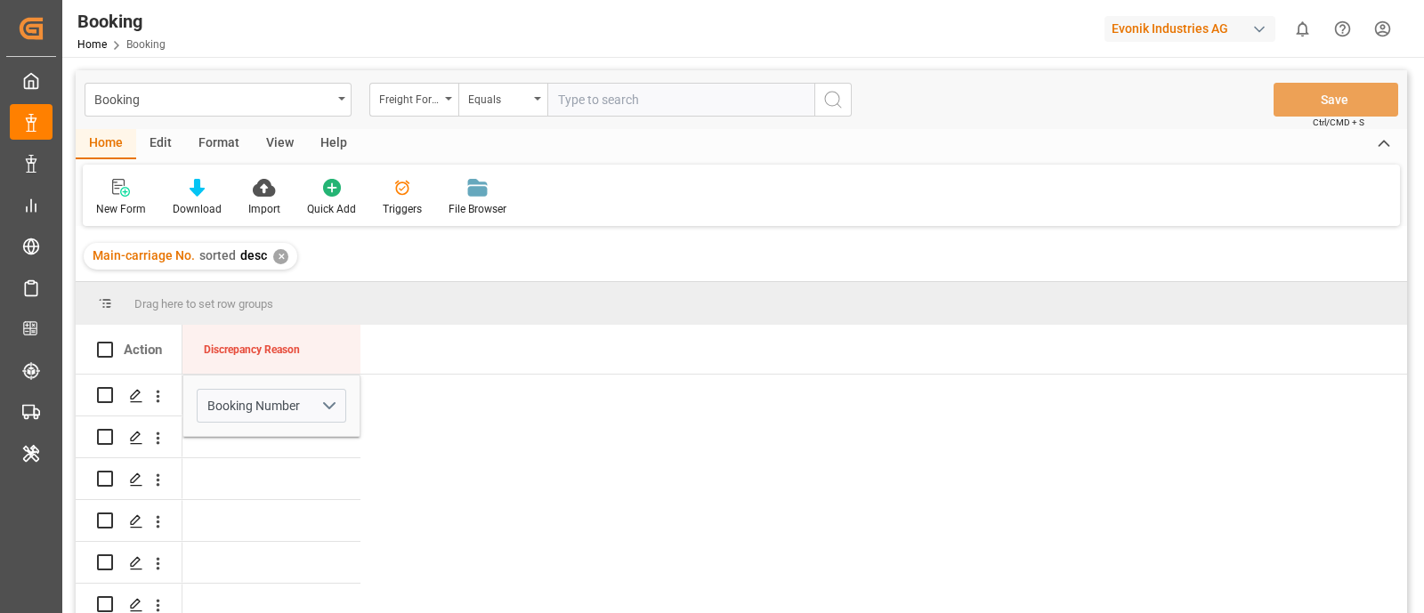
click at [247, 430] on div "Booking Number" at bounding box center [271, 406] width 178 height 62
click at [256, 481] on div "Press SPACE to select this row." at bounding box center [271, 478] width 178 height 41
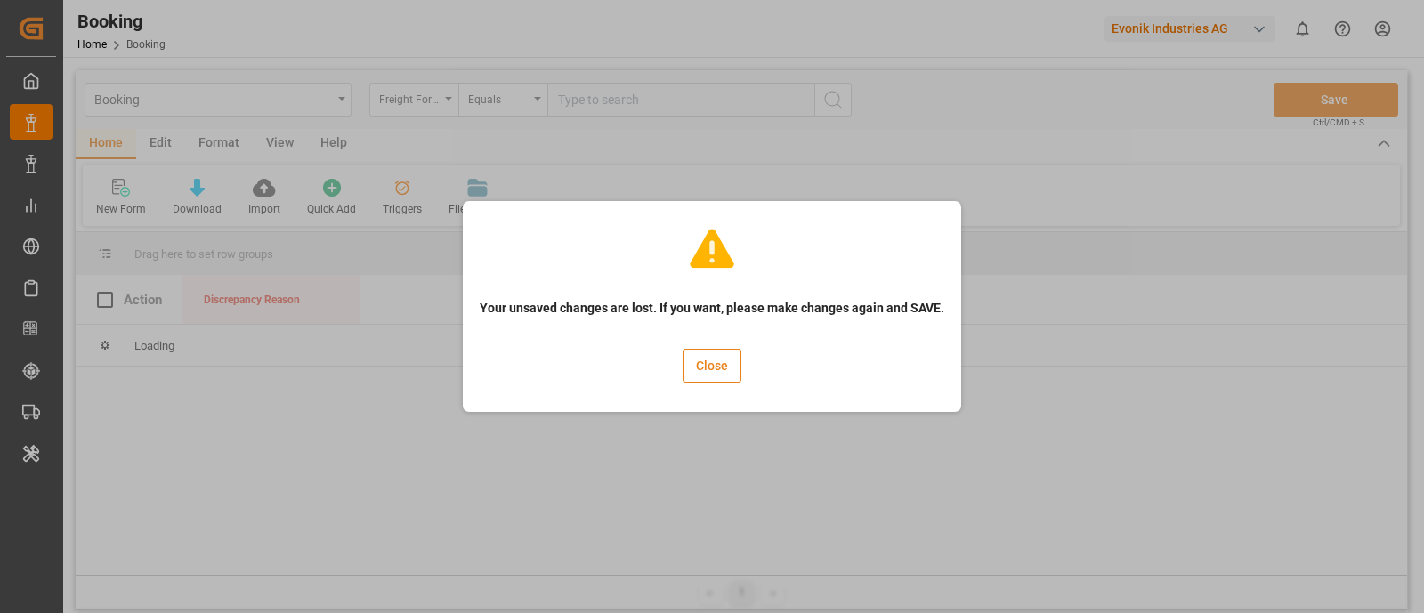
click at [726, 376] on button "Close" at bounding box center [712, 366] width 59 height 34
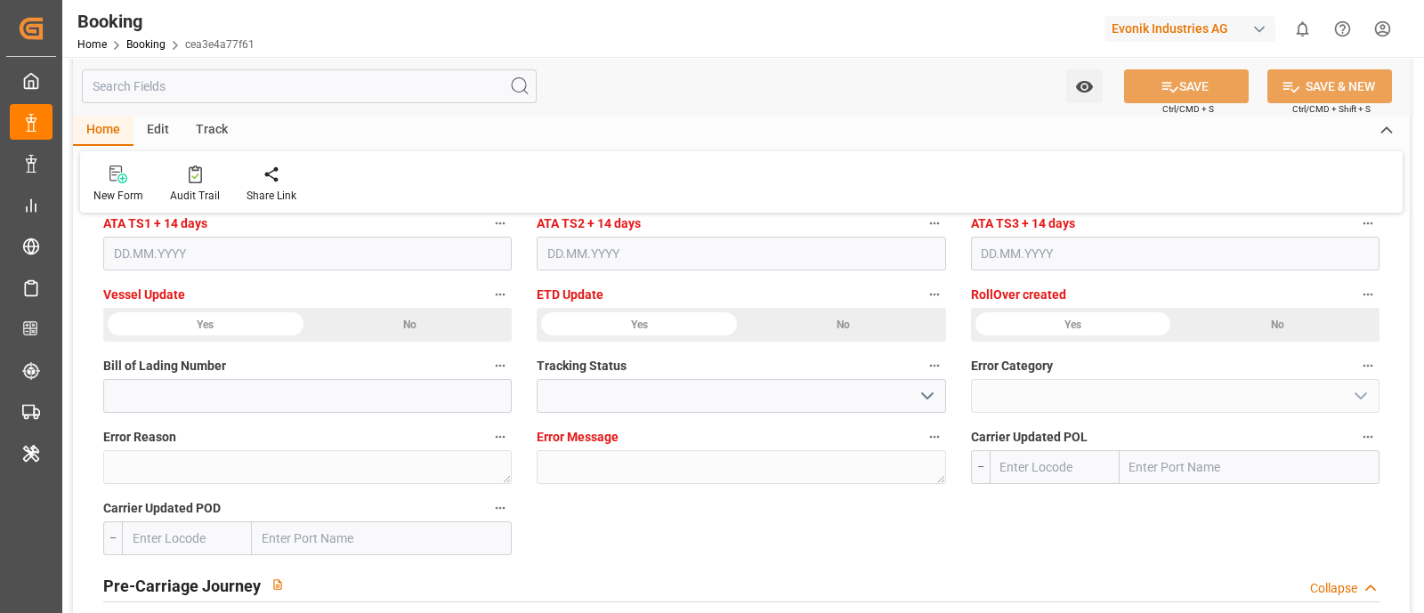
type input "7001251011"
type input "9350018"
type input "CMACGM"
type input "CMA CGM Group"
type input "NLRTM"
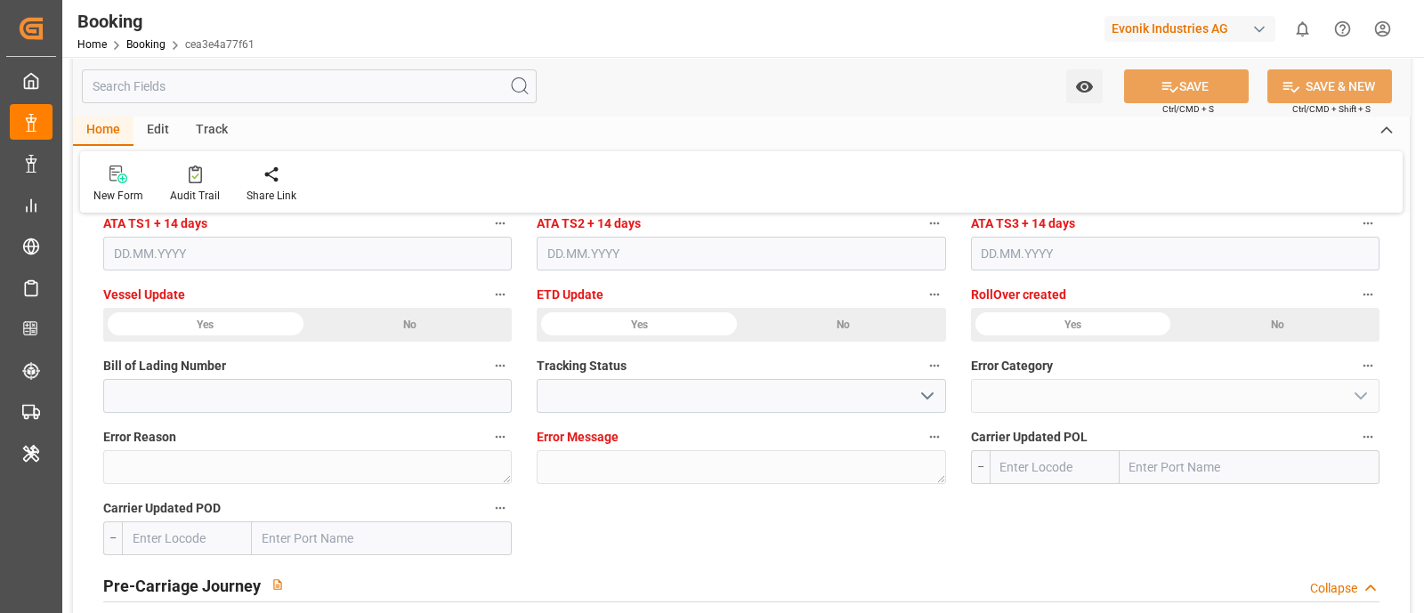
type input "USMSY"
type input "18.08.2025 07:41"
type input "18.08.2025"
type input "02.11.2025"
type input "26.09.2025"
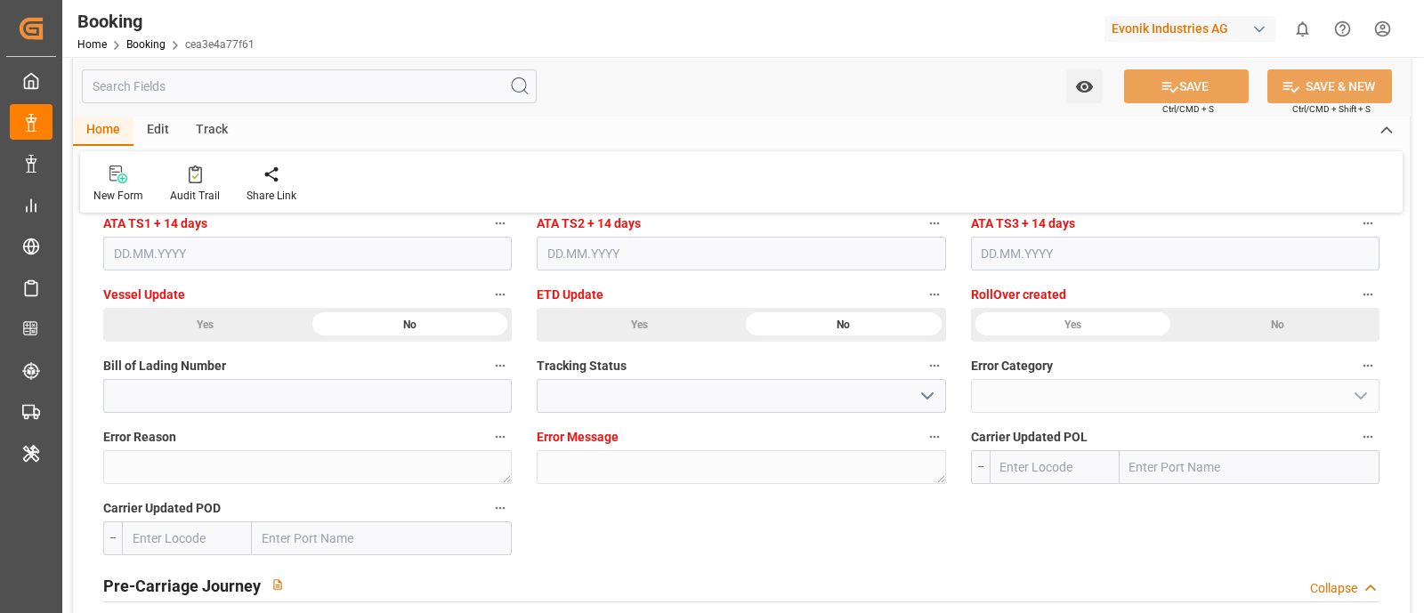
type input "18.08.2025"
type input "08.10.2025 00:00"
type input "06.11.2025 00:00"
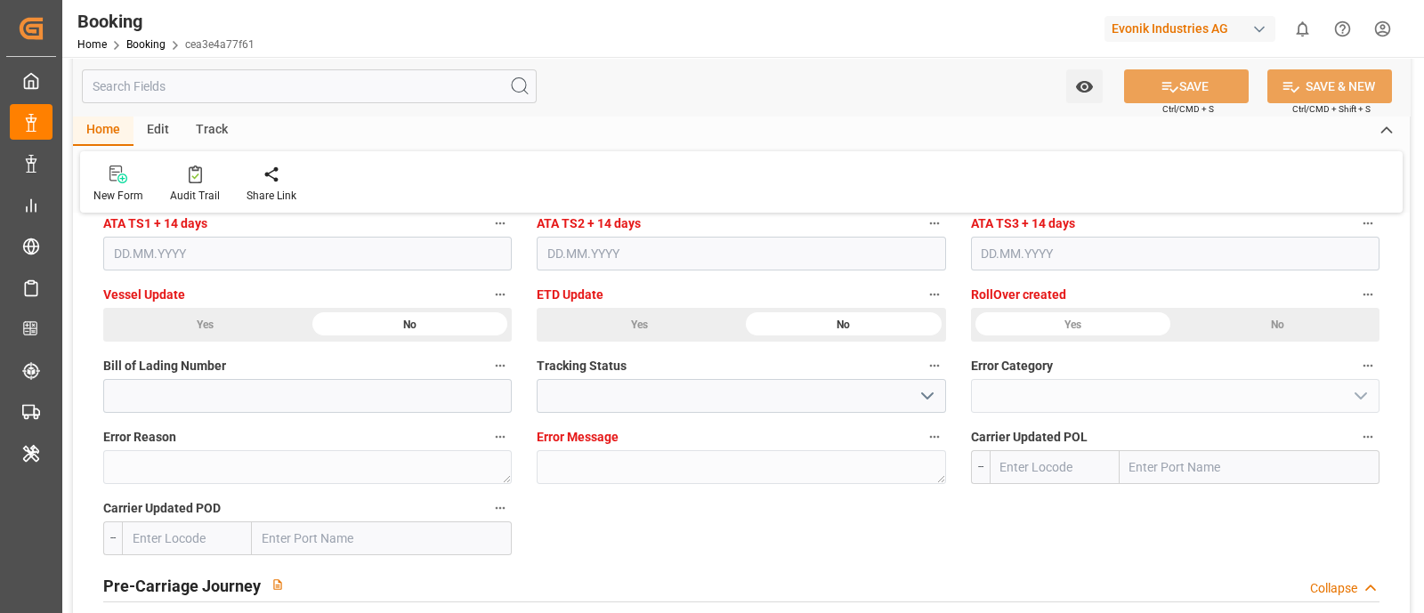
type input "06.11.2025 00:00"
type input "18.08.2025"
type input "09.09.2025 07:07"
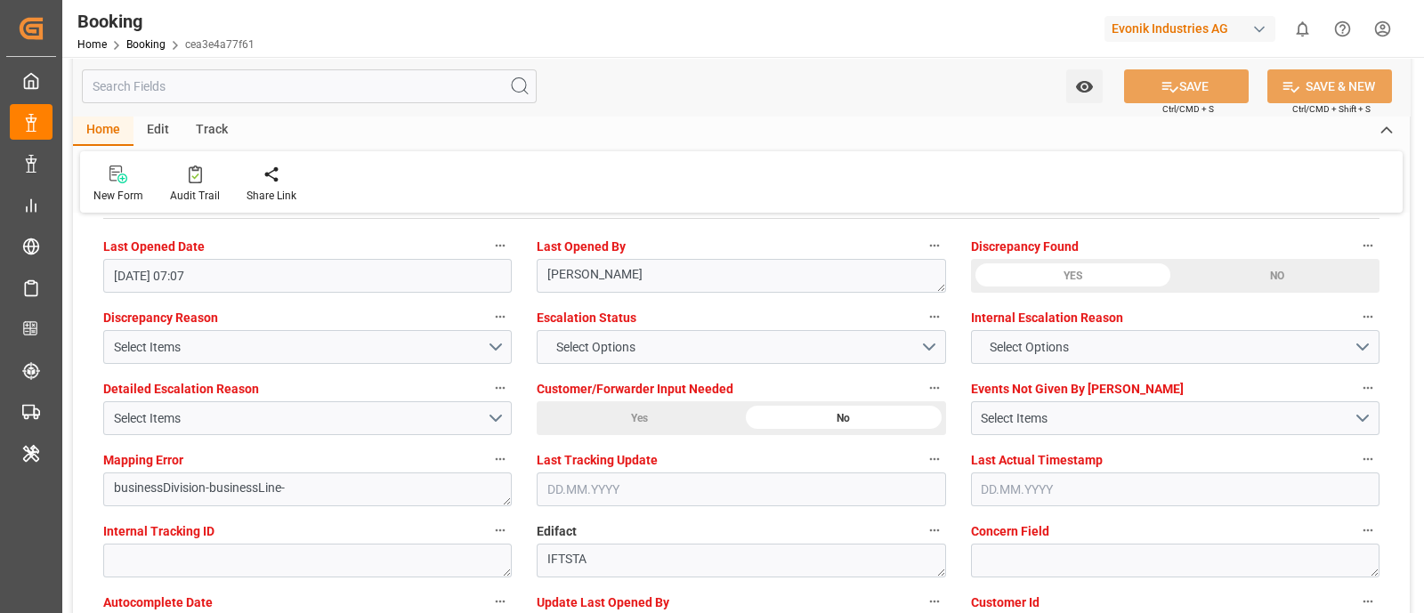
scroll to position [3225, 0]
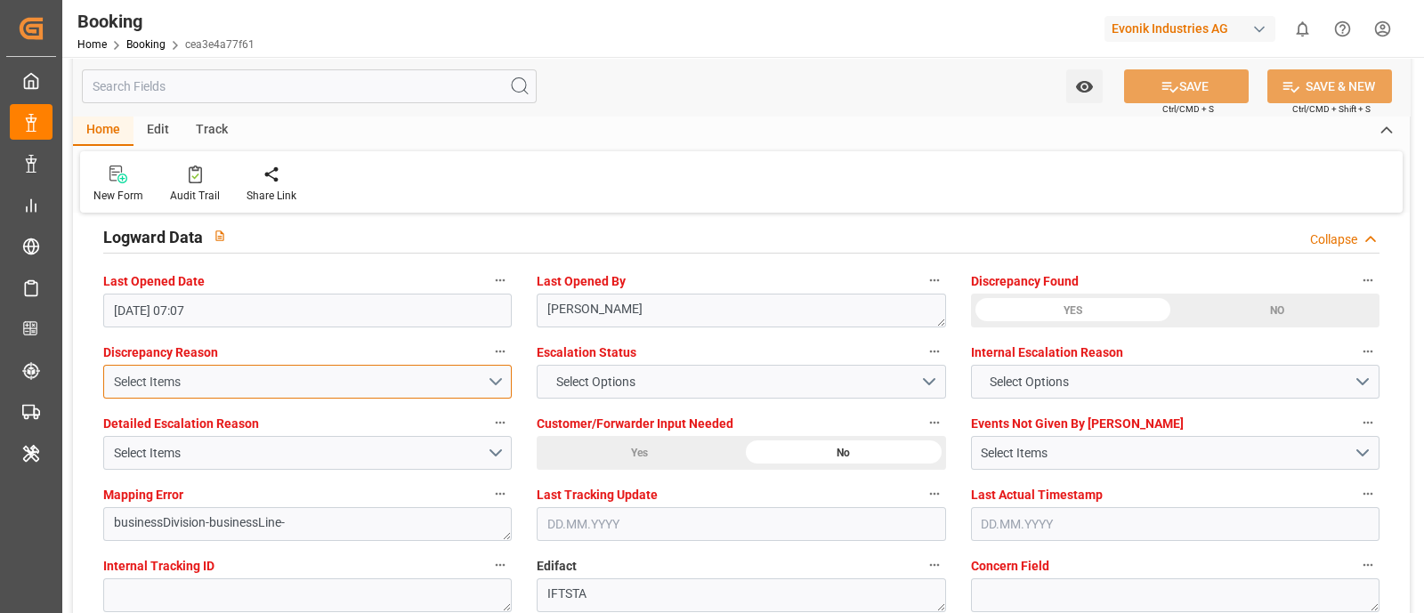
click at [166, 367] on button "Select Items" at bounding box center [307, 382] width 409 height 34
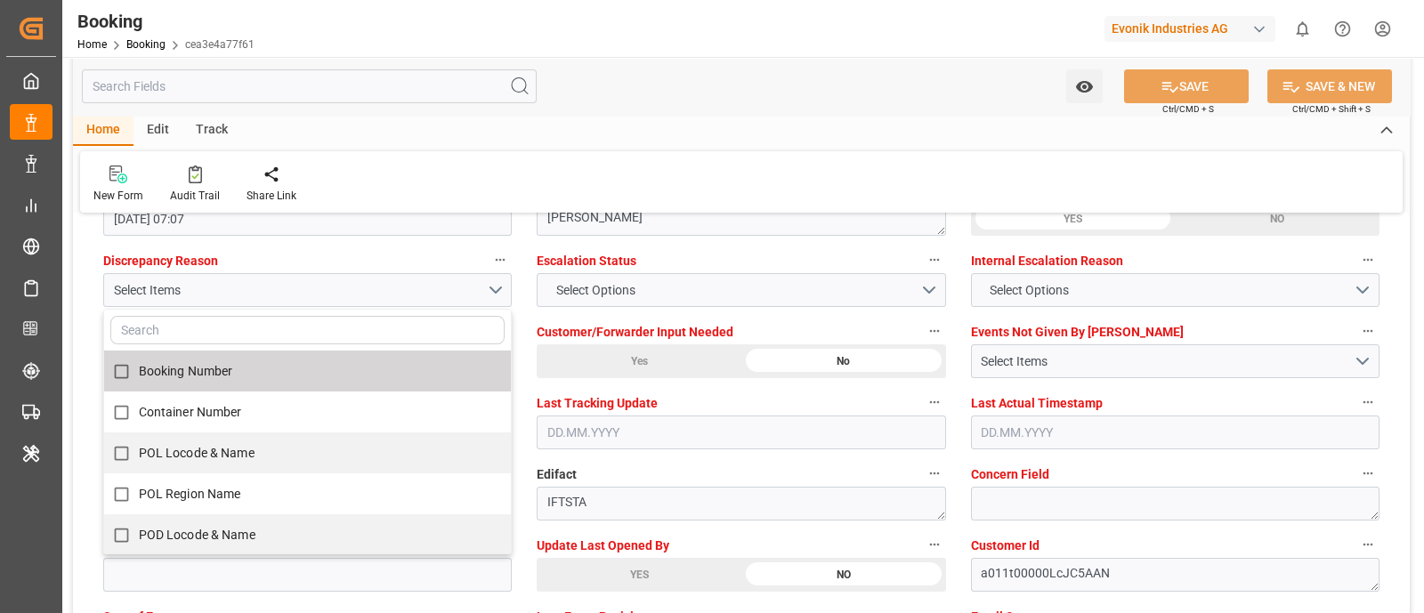
scroll to position [3337, 0]
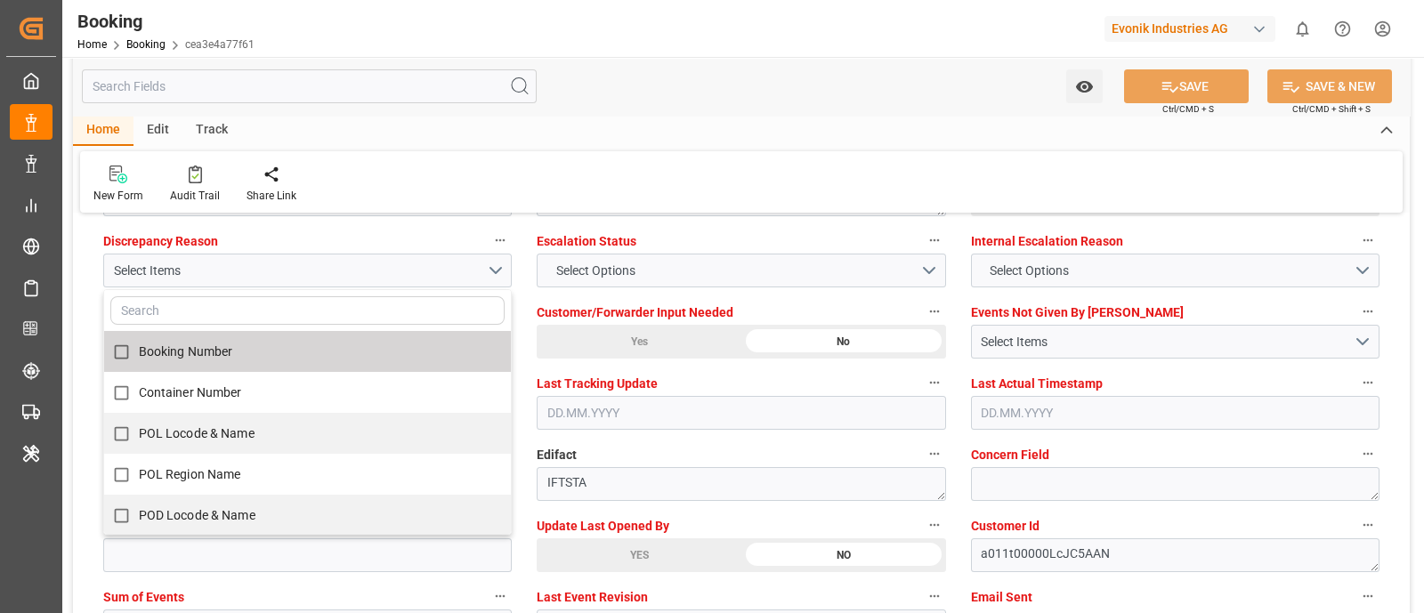
click at [154, 344] on span "Booking Number" at bounding box center [186, 351] width 94 height 14
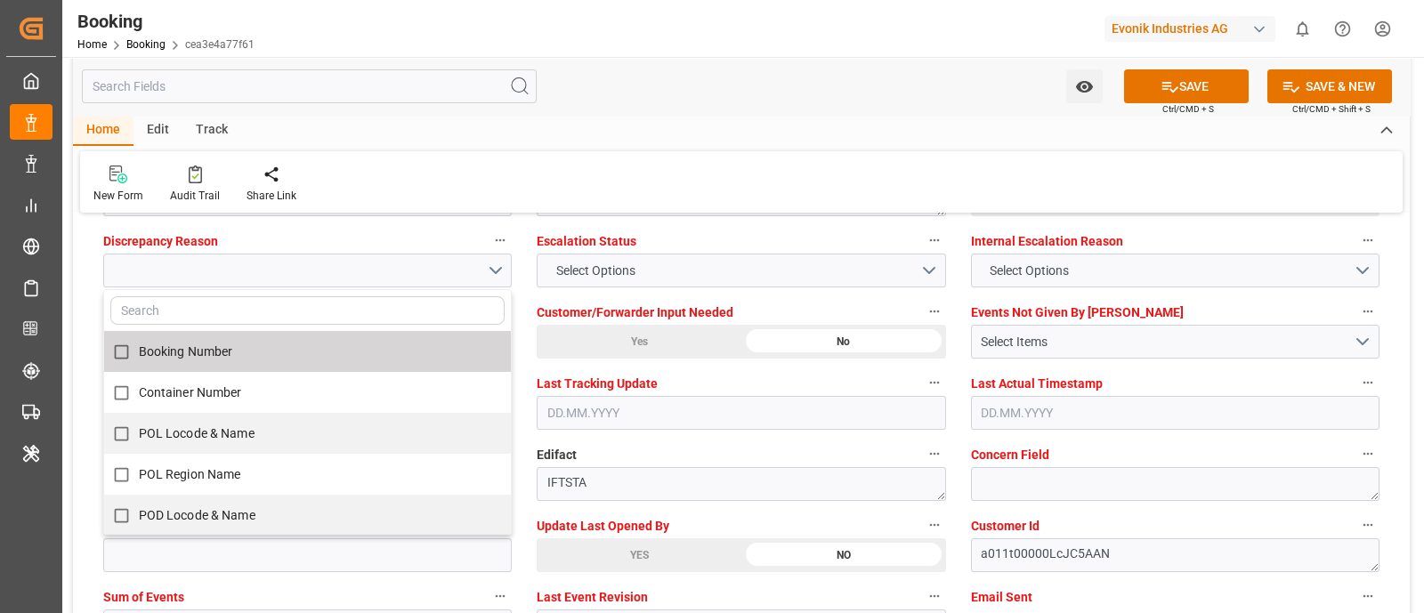
click at [154, 344] on span "Booking Number" at bounding box center [186, 351] width 94 height 14
drag, startPoint x: 127, startPoint y: 344, endPoint x: 225, endPoint y: 346, distance: 97.9
click at [218, 348] on label "Booking Number" at bounding box center [298, 352] width 388 height 35
drag, startPoint x: 249, startPoint y: 343, endPoint x: 115, endPoint y: 349, distance: 134.5
click at [115, 349] on label "Booking Number" at bounding box center [298, 352] width 388 height 35
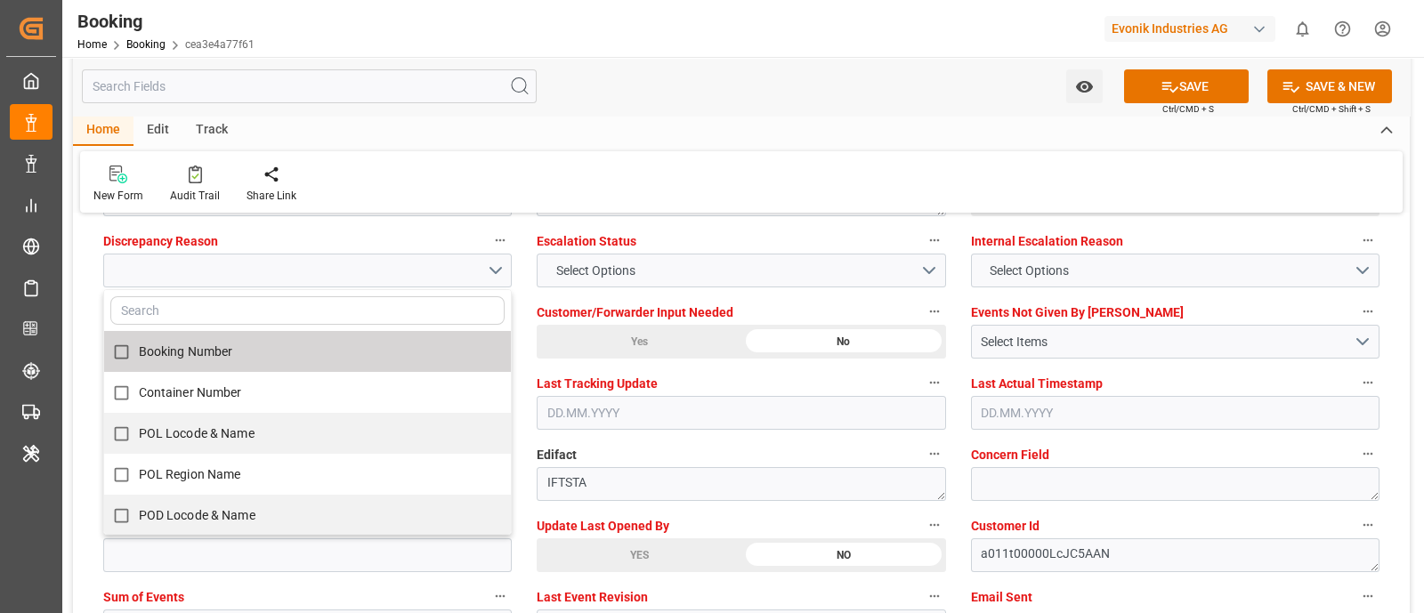
checkbox input "true"
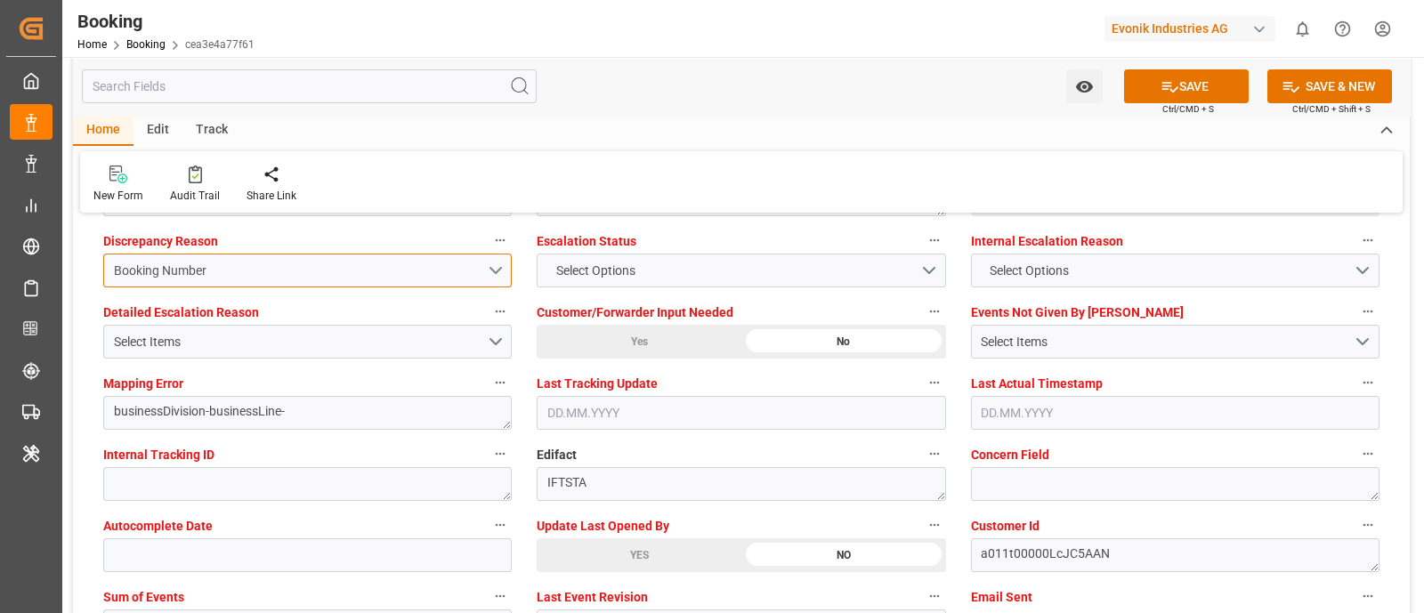
click at [232, 269] on div "Booking Number" at bounding box center [300, 271] width 373 height 19
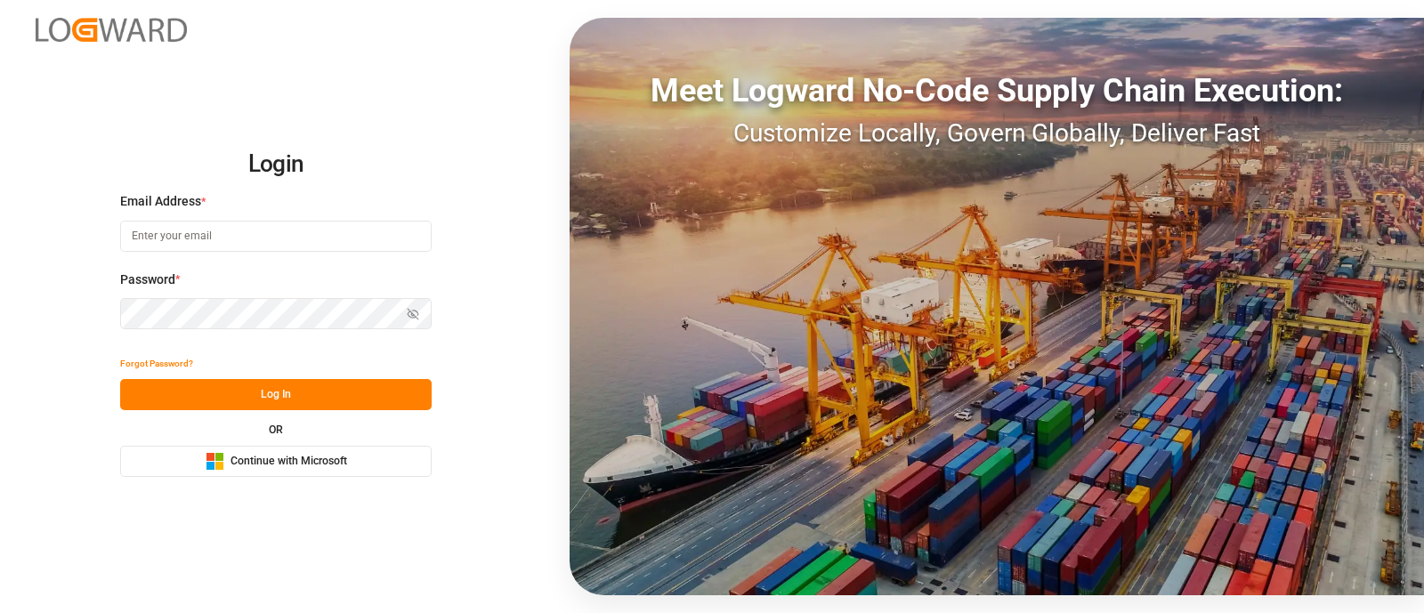
click at [315, 452] on div "Microsoft Logo Continue with Microsoft" at bounding box center [277, 461] width 142 height 19
